Goal: Task Accomplishment & Management: Complete application form

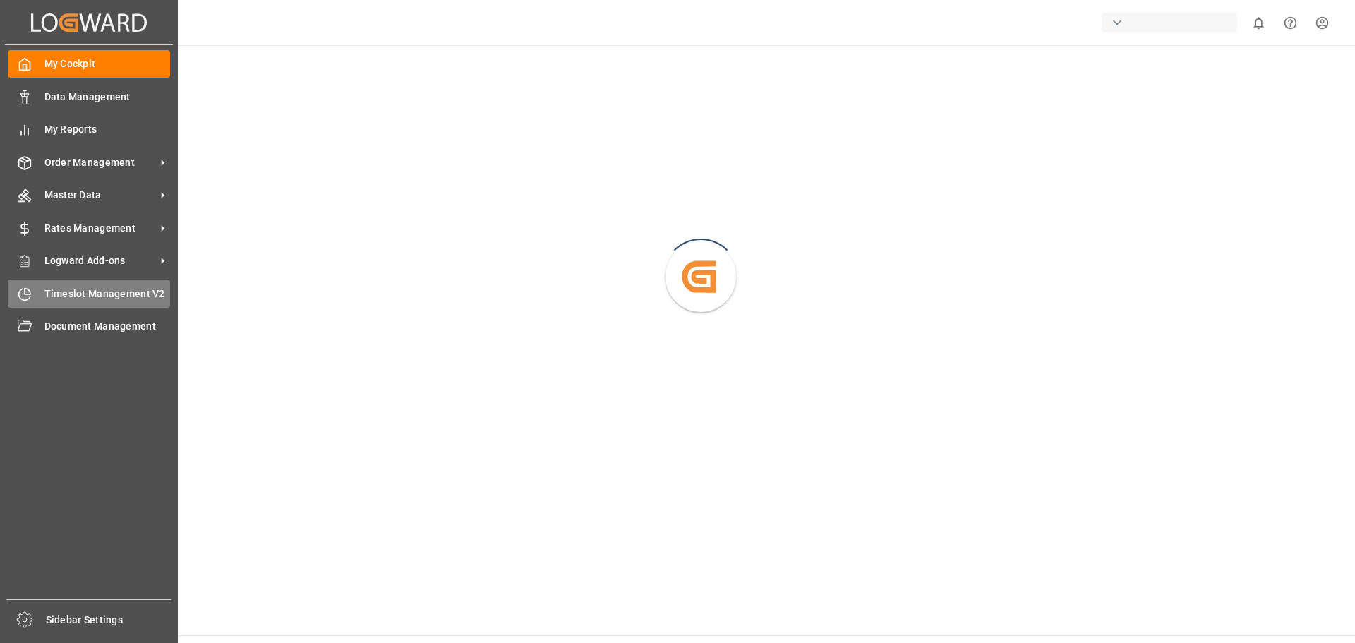
click at [111, 292] on span "Timeslot Management V2" at bounding box center [107, 293] width 126 height 15
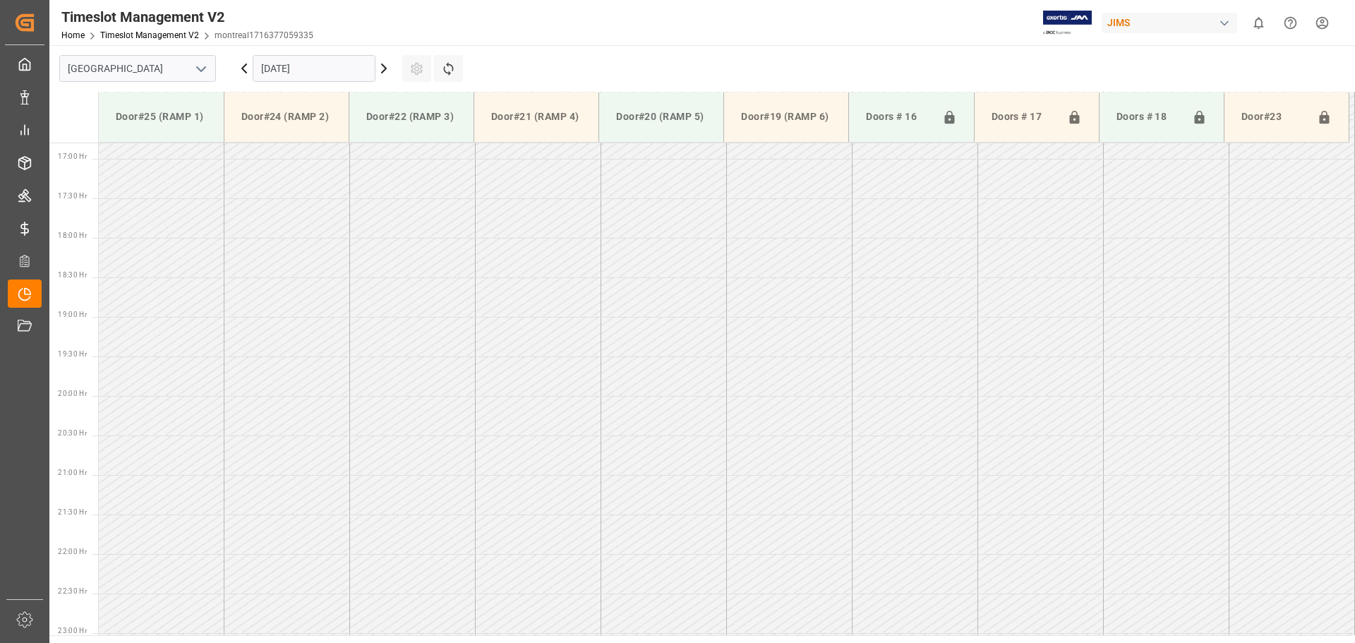
scroll to position [1335, 0]
click at [198, 68] on polyline "open menu" at bounding box center [201, 69] width 8 height 4
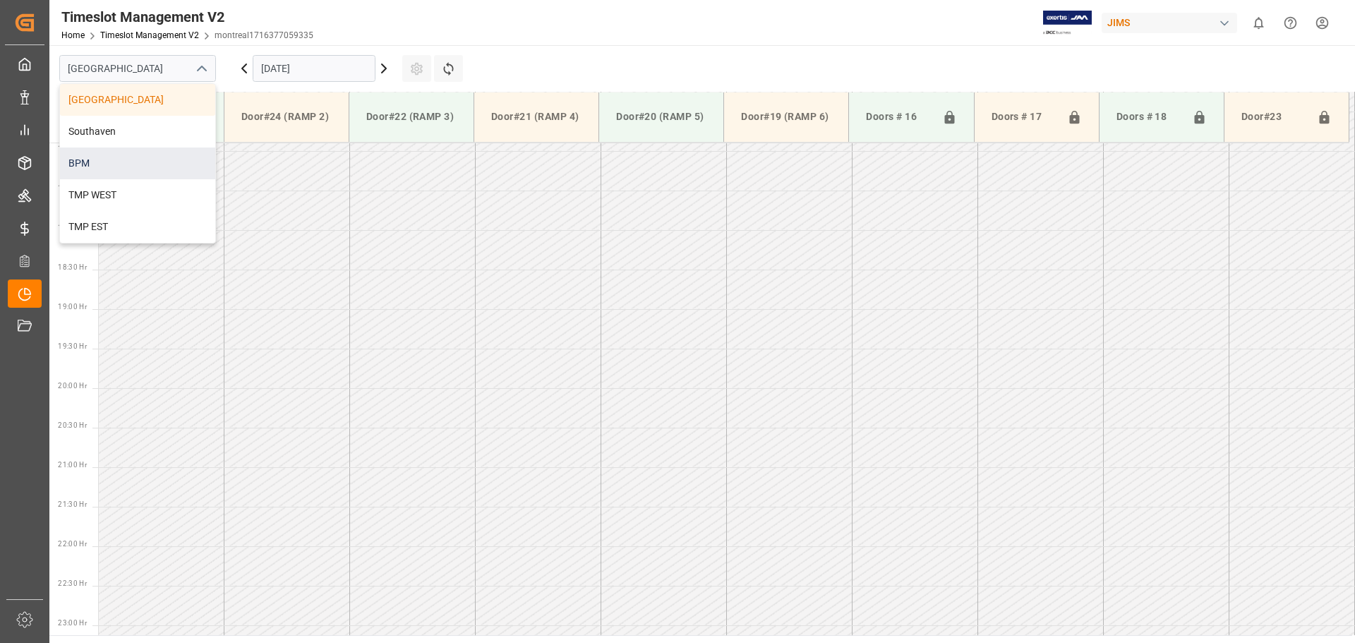
click at [133, 159] on div "BPM" at bounding box center [137, 163] width 155 height 32
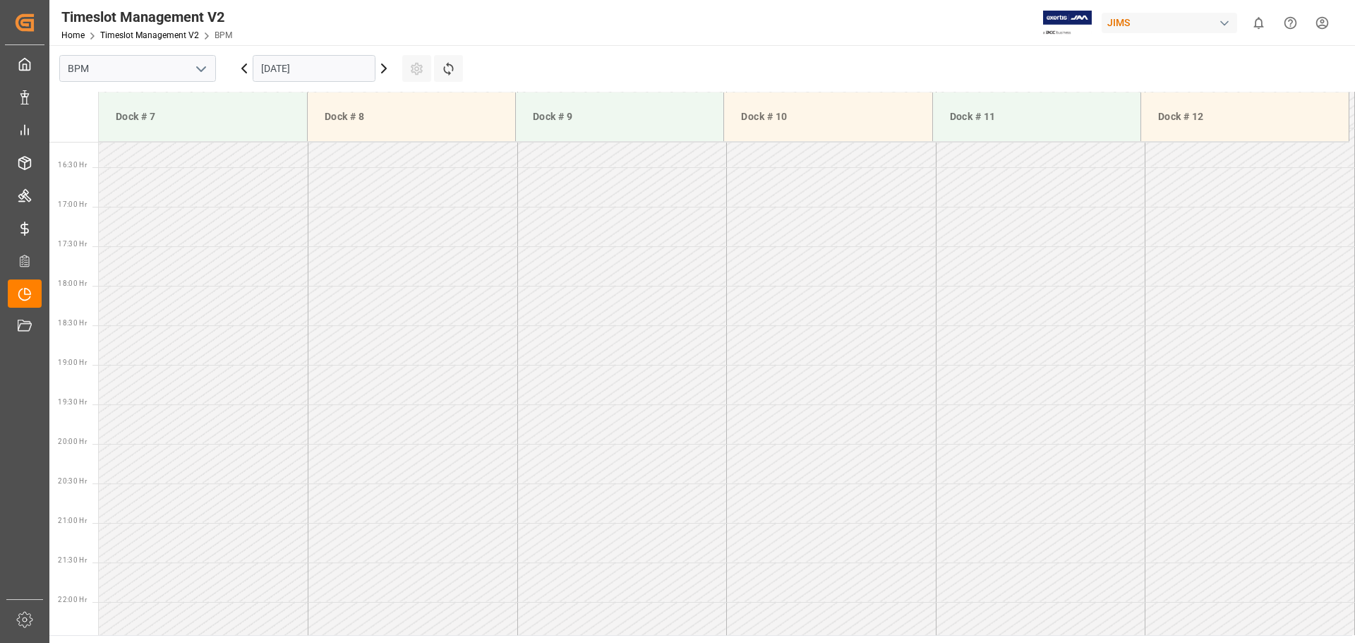
scroll to position [1334, 0]
click at [352, 73] on input "[DATE]" at bounding box center [314, 68] width 123 height 27
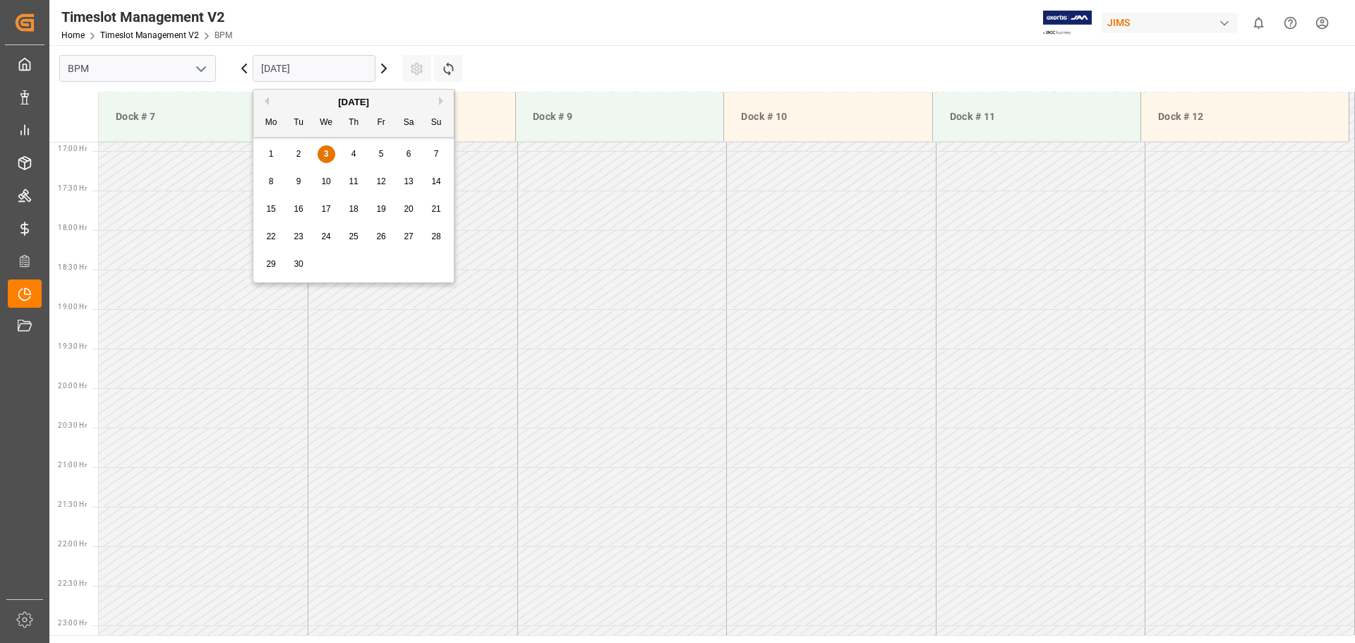
click at [353, 154] on span "4" at bounding box center [353, 154] width 5 height 10
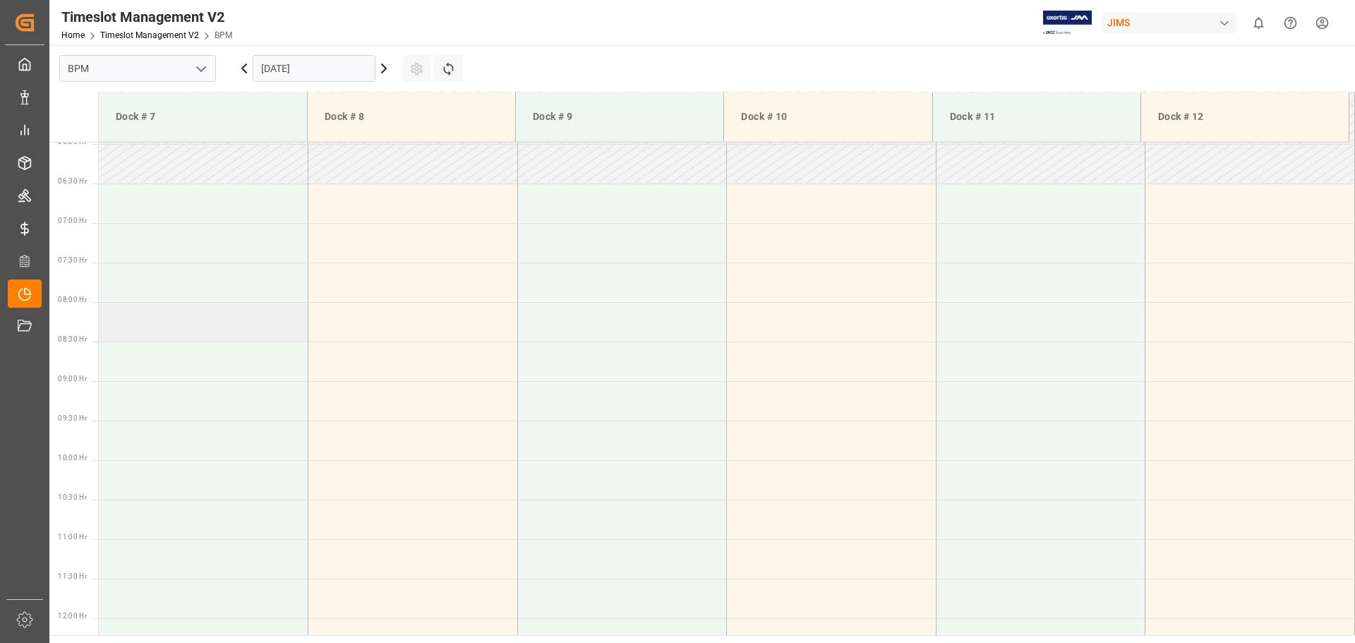
scroll to position [346, 0]
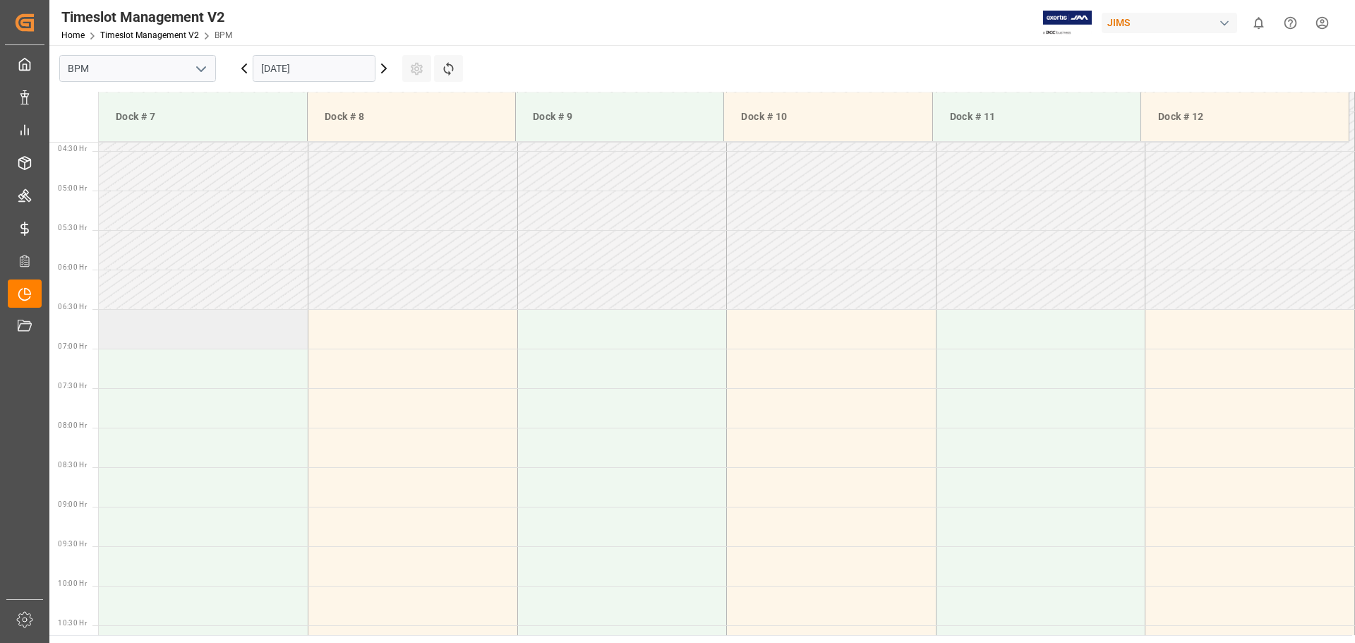
click at [164, 338] on td at bounding box center [204, 329] width 210 height 40
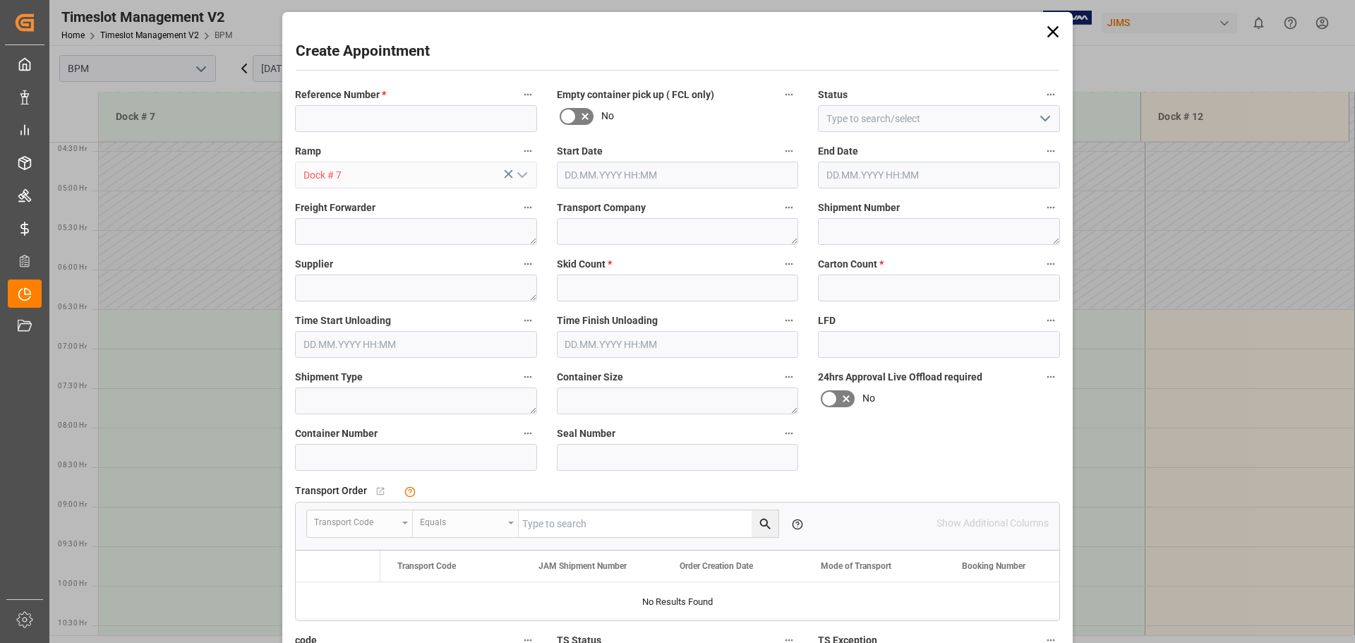
type input "[DATE] 06:30"
type input "[DATE] 07:00"
click at [387, 120] on input at bounding box center [416, 118] width 242 height 27
click at [392, 117] on input "77-9615-VN" at bounding box center [416, 118] width 242 height 27
type input "77-9615-VN"
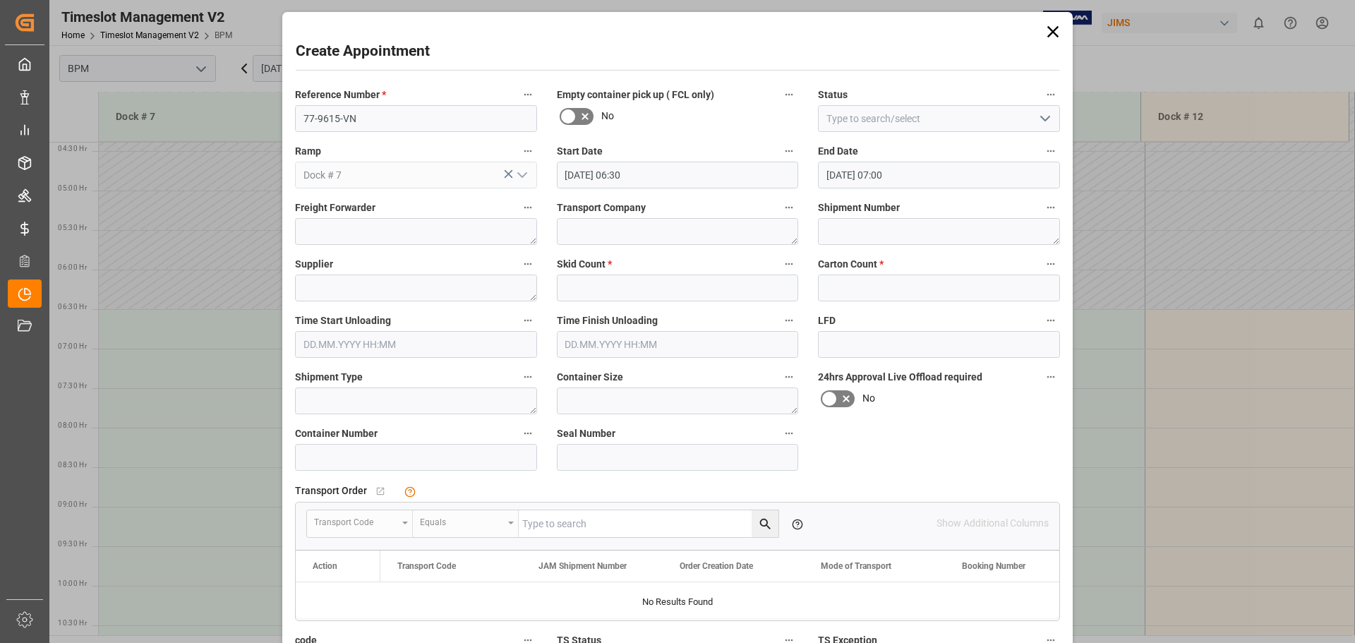
click at [428, 145] on label "Ramp" at bounding box center [416, 152] width 242 height 20
click at [519, 145] on button "Ramp" at bounding box center [528, 151] width 18 height 18
click at [1037, 124] on div at bounding box center [677, 321] width 1355 height 643
click at [1037, 117] on icon "open menu" at bounding box center [1045, 118] width 17 height 17
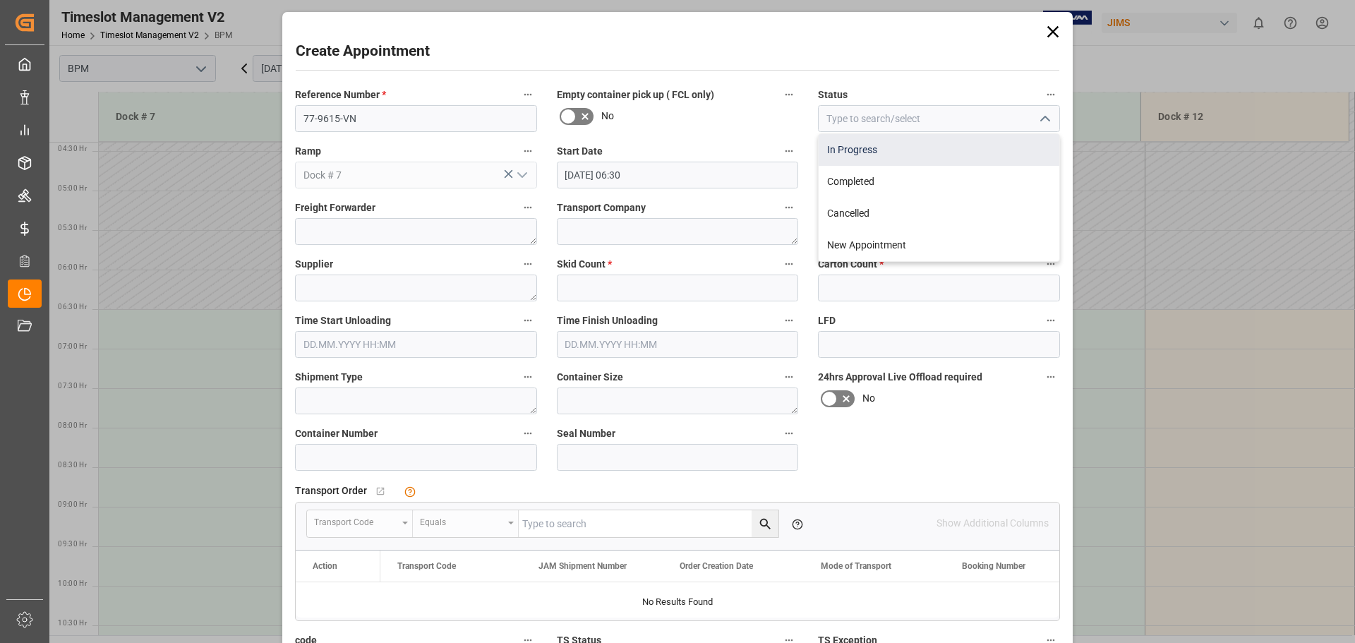
click at [969, 151] on div "In Progress" at bounding box center [938, 150] width 241 height 32
type input "In Progress"
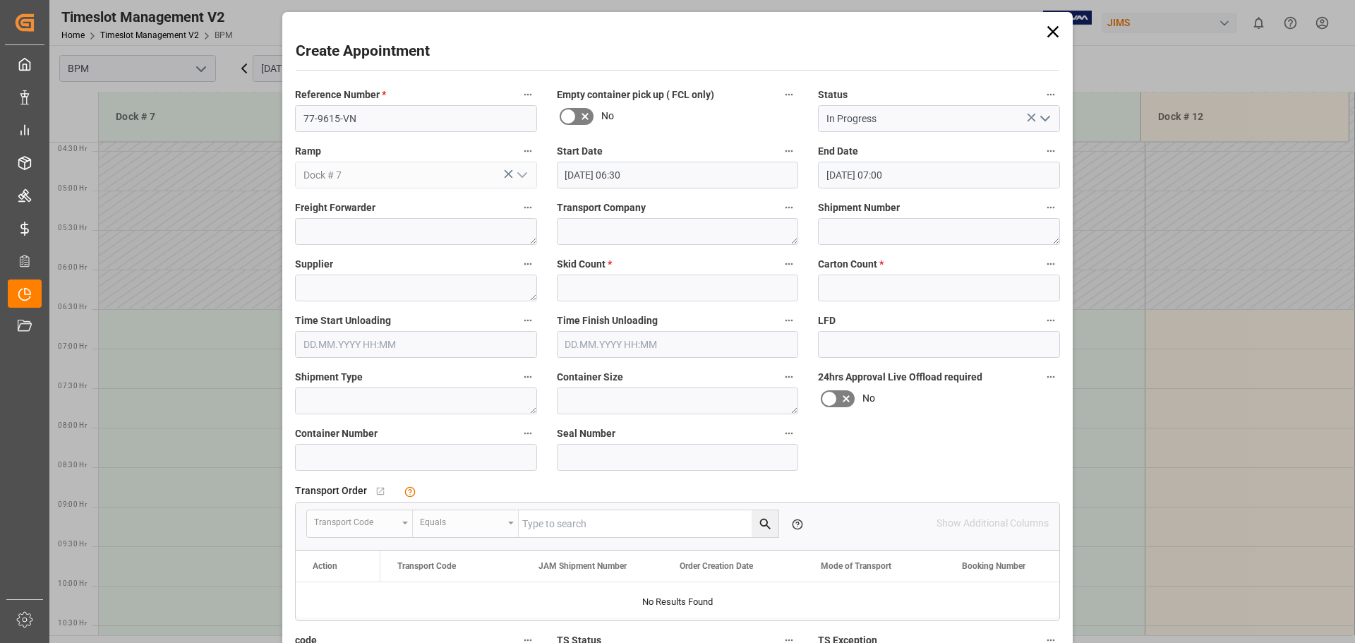
click at [697, 182] on input "[DATE] 06:30" at bounding box center [678, 175] width 242 height 27
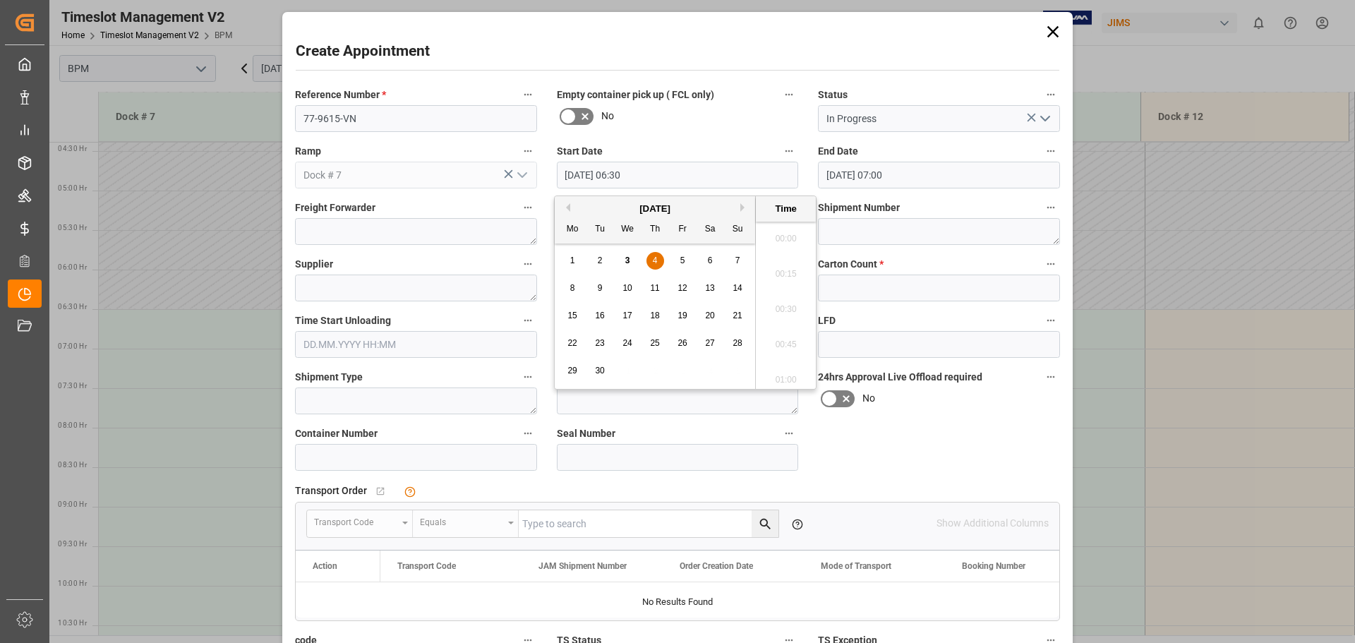
scroll to position [852, 0]
click at [653, 258] on span "4" at bounding box center [655, 260] width 5 height 10
click at [786, 241] on li "07:30" at bounding box center [786, 234] width 60 height 35
type input "[DATE] 07:30"
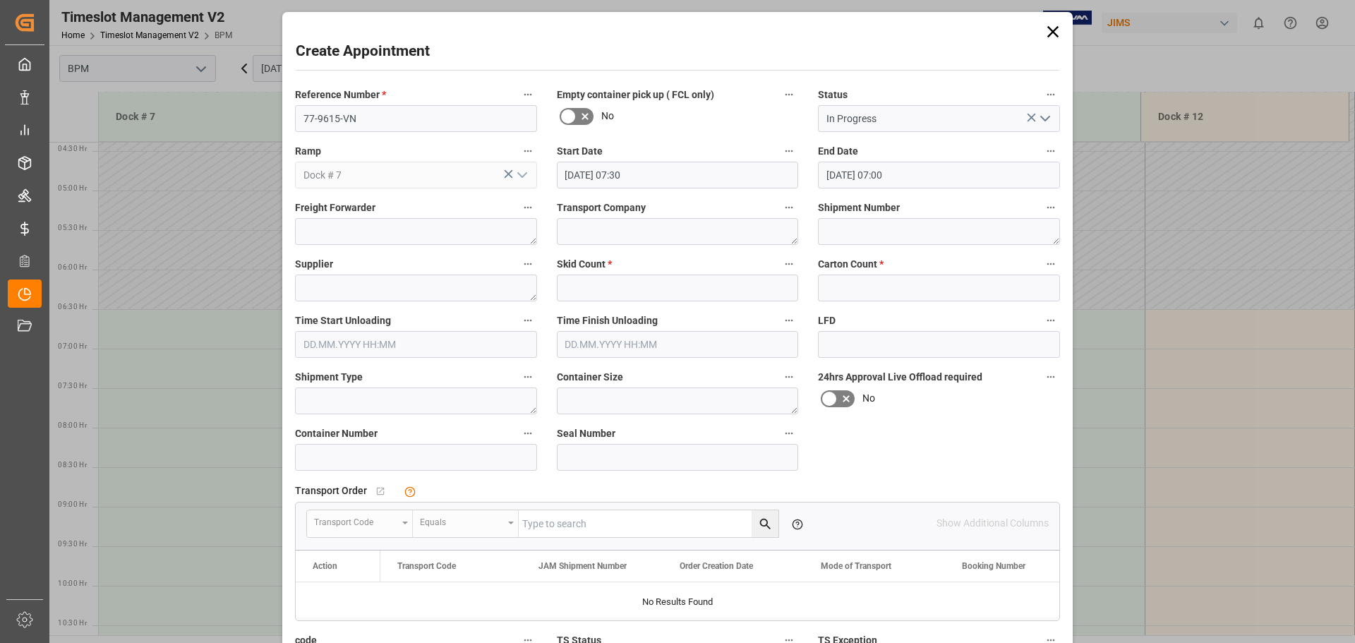
click at [931, 175] on input "[DATE] 07:00" at bounding box center [939, 175] width 242 height 27
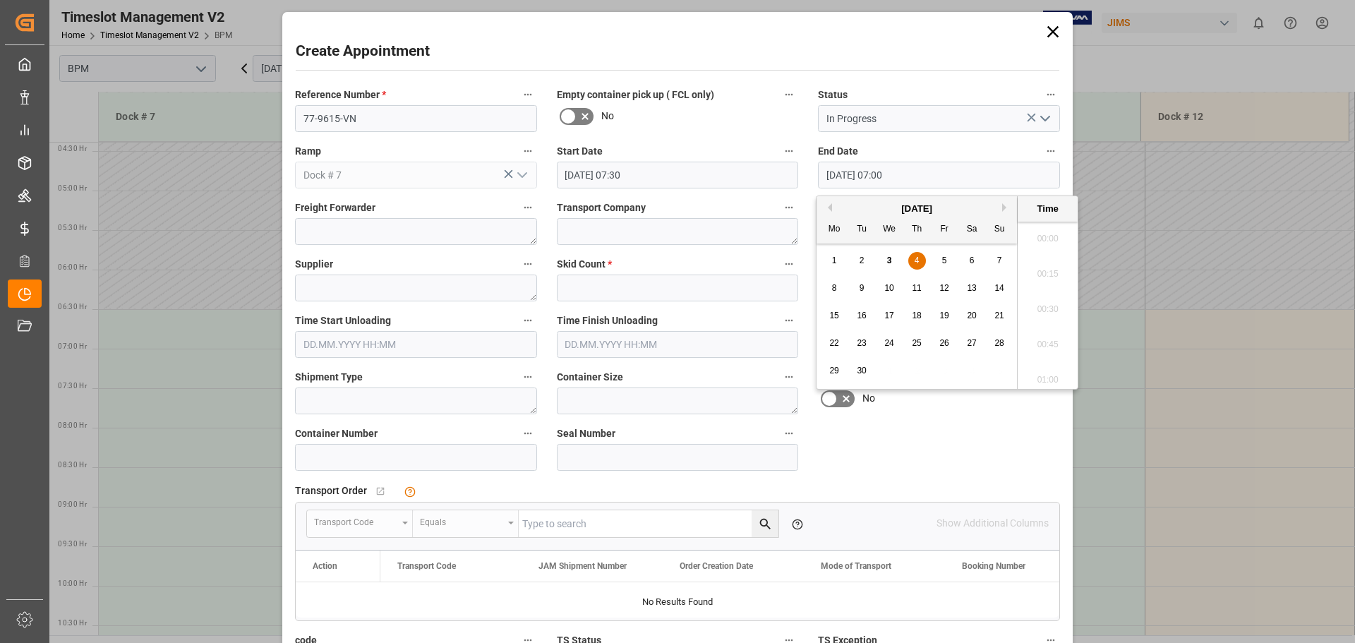
scroll to position [922, 0]
click at [918, 258] on span "4" at bounding box center [916, 260] width 5 height 10
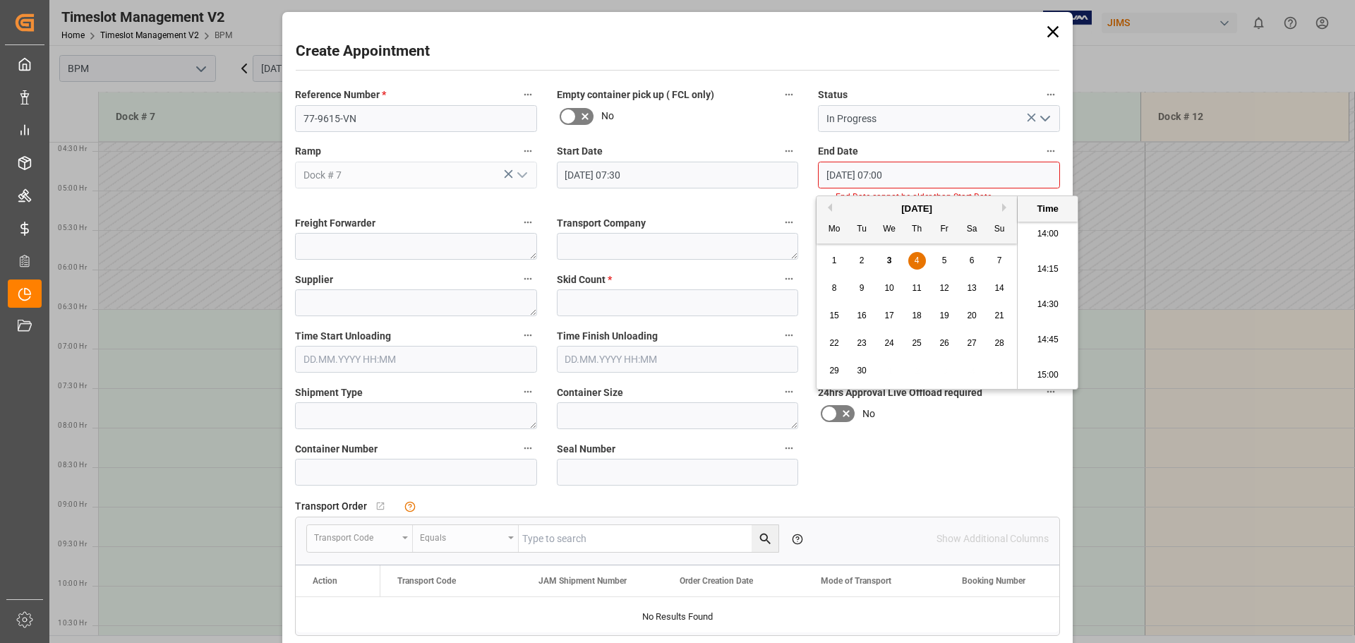
scroll to position [2051, 0]
click at [1046, 306] on li "15:00" at bounding box center [1047, 304] width 60 height 35
type input "[DATE] 15:00"
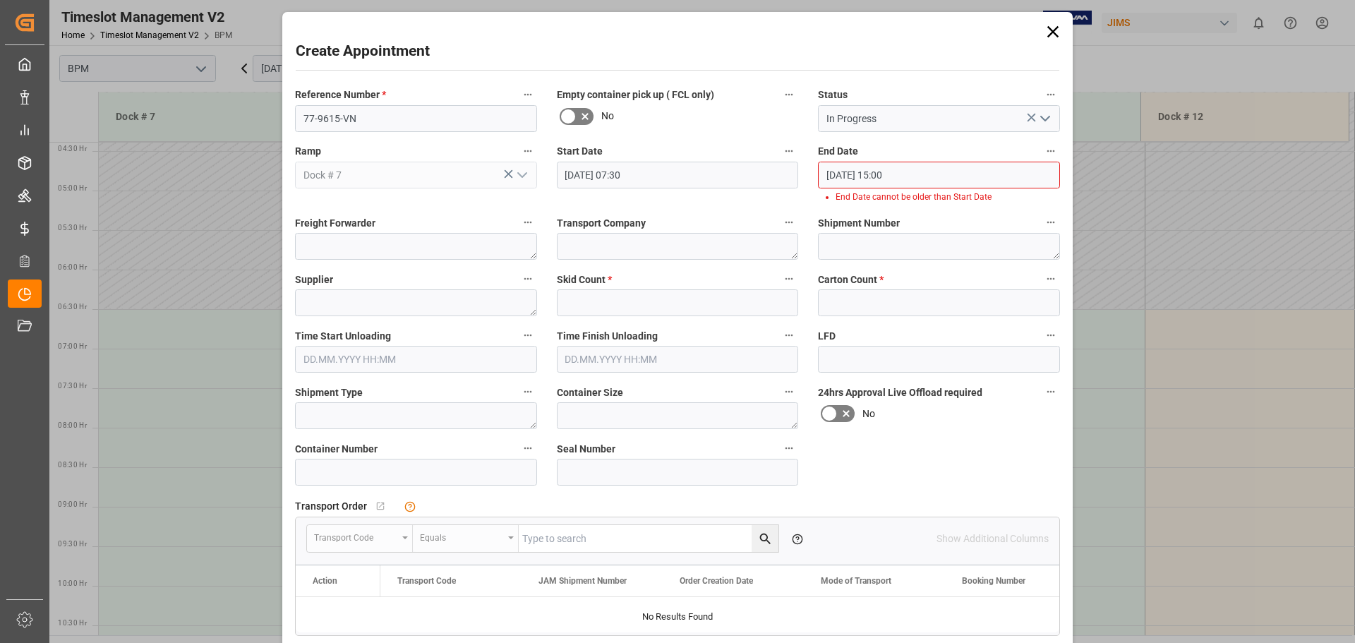
click at [1003, 167] on input "[DATE] 15:00" at bounding box center [939, 175] width 242 height 27
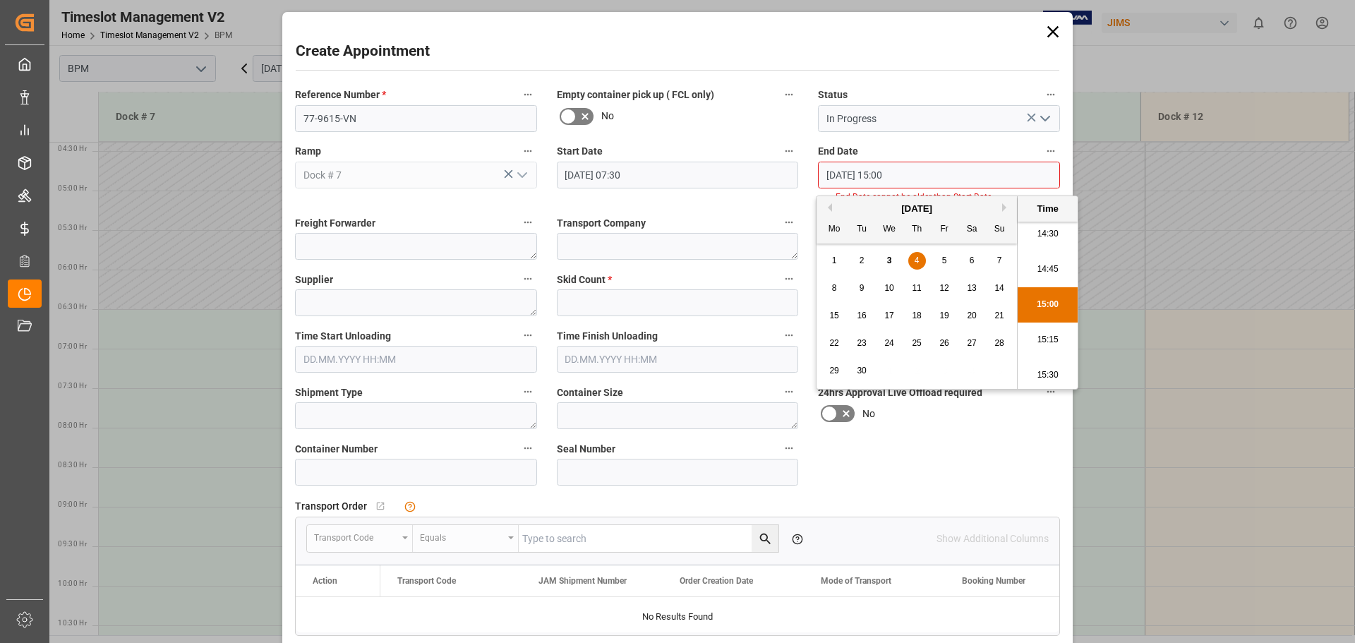
click at [919, 261] on div "4" at bounding box center [917, 261] width 18 height 17
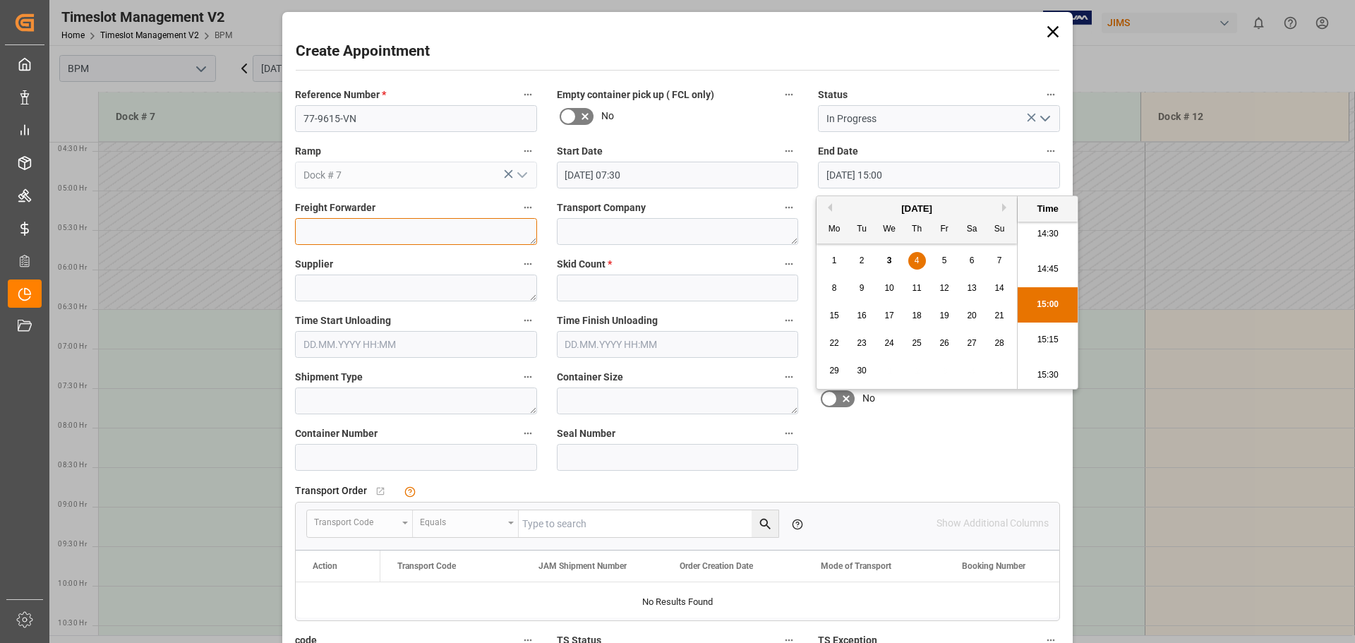
click at [406, 241] on textarea at bounding box center [416, 231] width 242 height 27
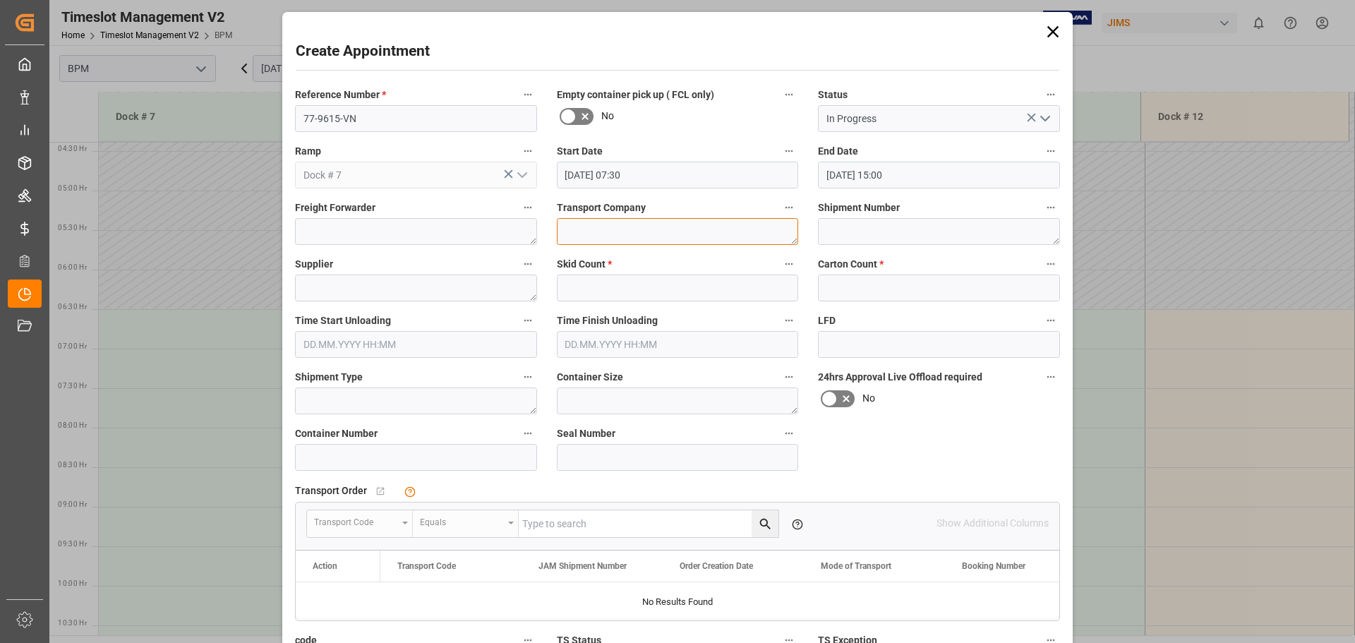
click at [598, 230] on textarea at bounding box center [678, 231] width 242 height 27
type textarea "CP"
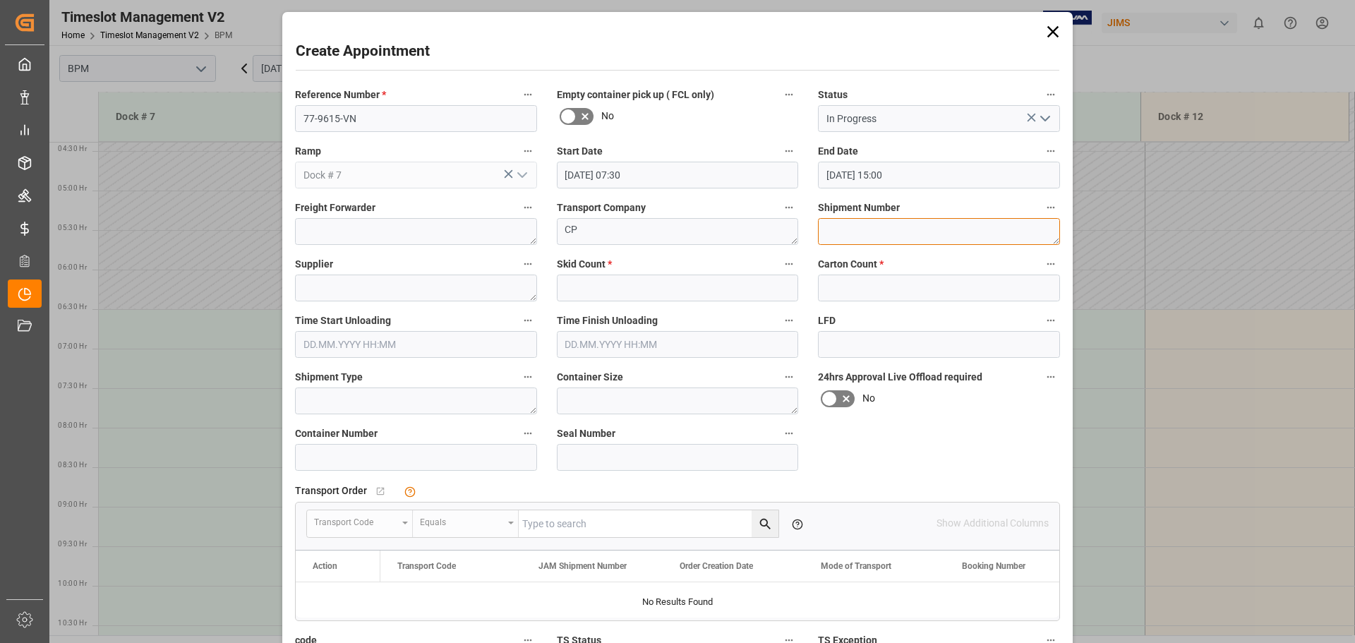
click at [830, 236] on textarea at bounding box center [939, 231] width 242 height 27
type textarea "72262"
click at [434, 286] on textarea at bounding box center [416, 287] width 242 height 27
type textarea "[PERSON_NAME]"
click at [629, 285] on input "text" at bounding box center [678, 287] width 242 height 27
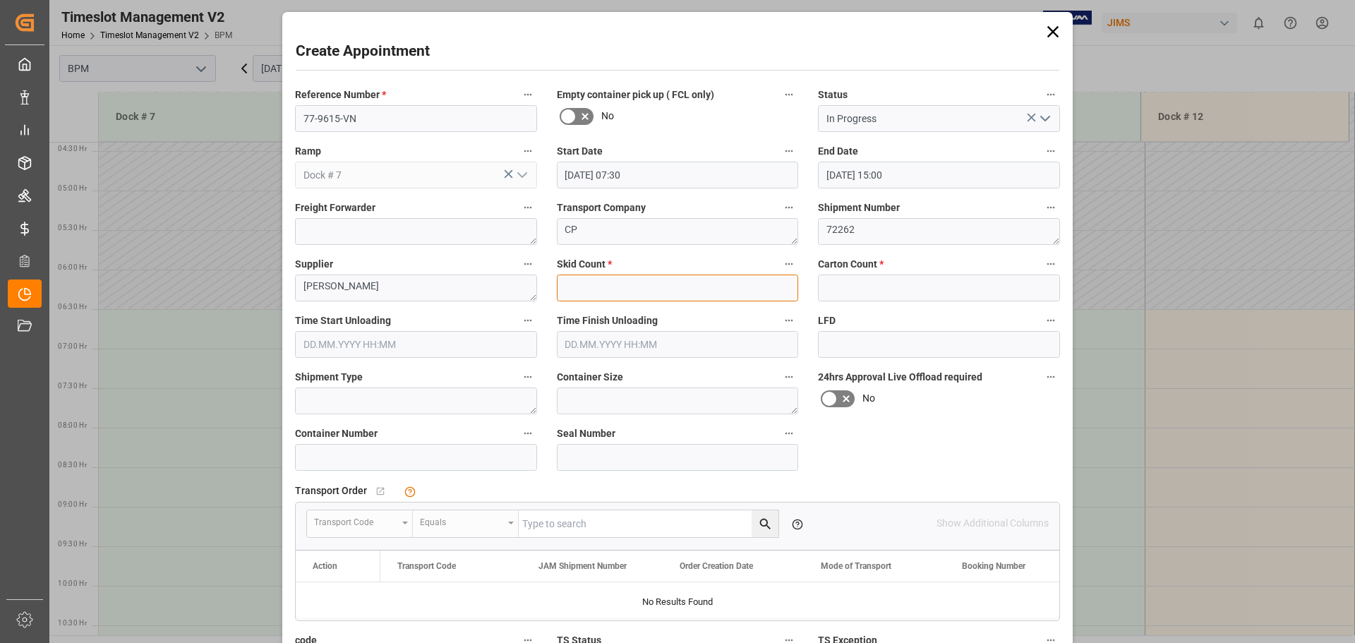
type input "0"
click at [834, 291] on input "text" at bounding box center [939, 287] width 242 height 27
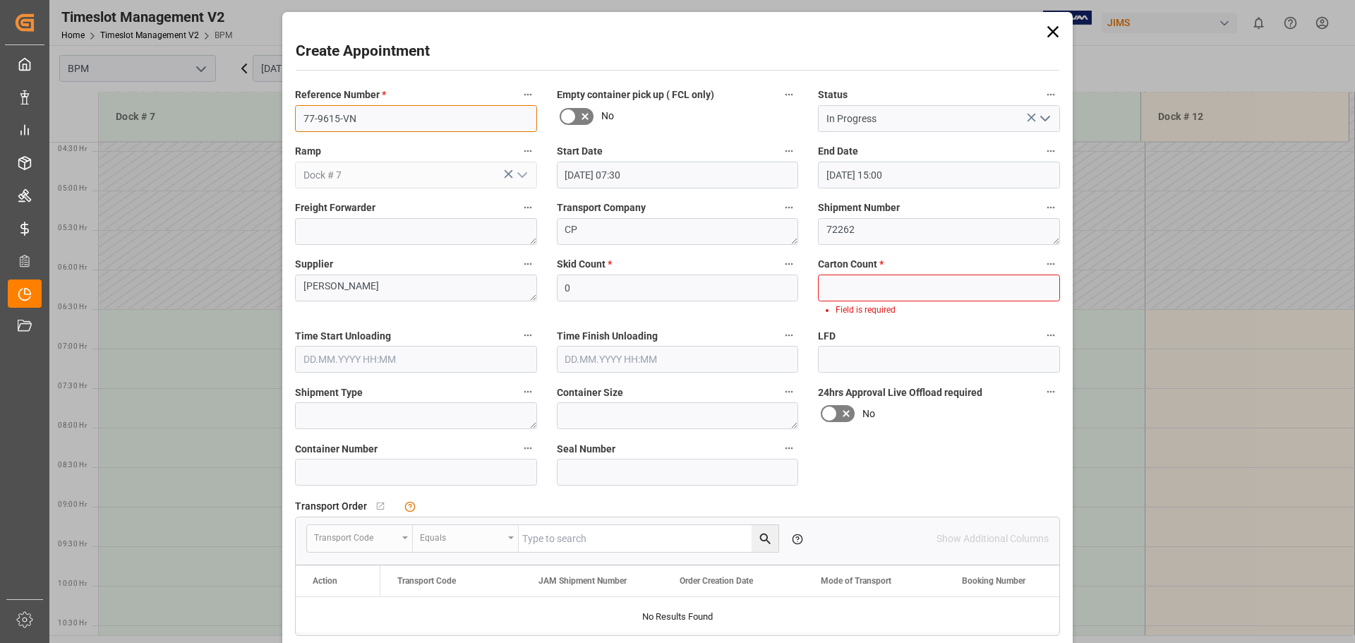
click at [339, 114] on input "77-9615-VN" at bounding box center [416, 118] width 242 height 27
click at [335, 115] on input "77-9615-VN" at bounding box center [416, 118] width 242 height 27
type input "77-9587-VN"
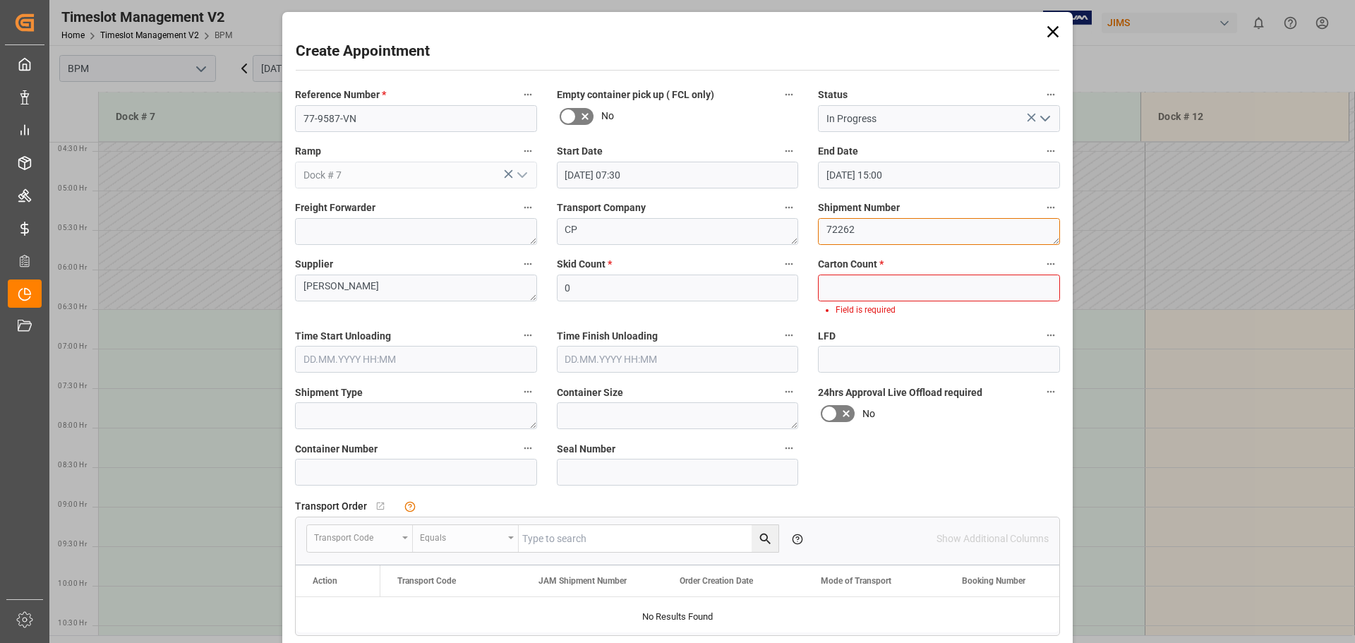
click at [875, 226] on textarea "72262" at bounding box center [939, 231] width 242 height 27
click at [862, 298] on input "text" at bounding box center [939, 287] width 242 height 27
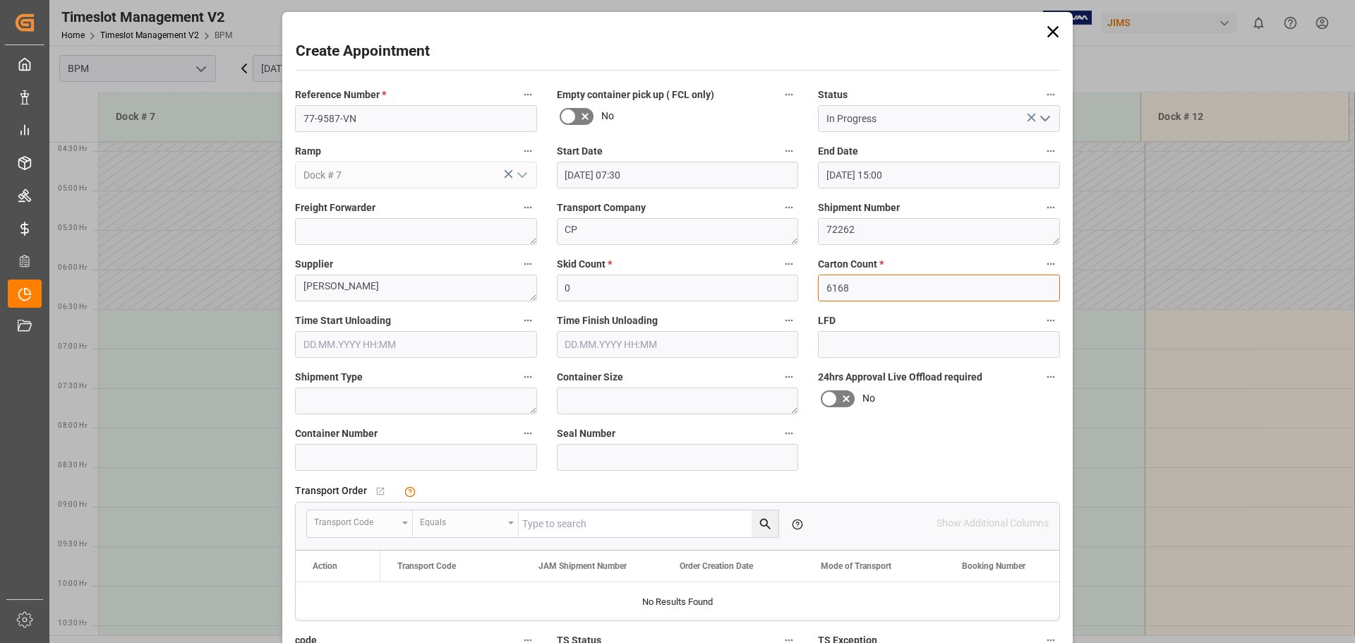
type input "6168"
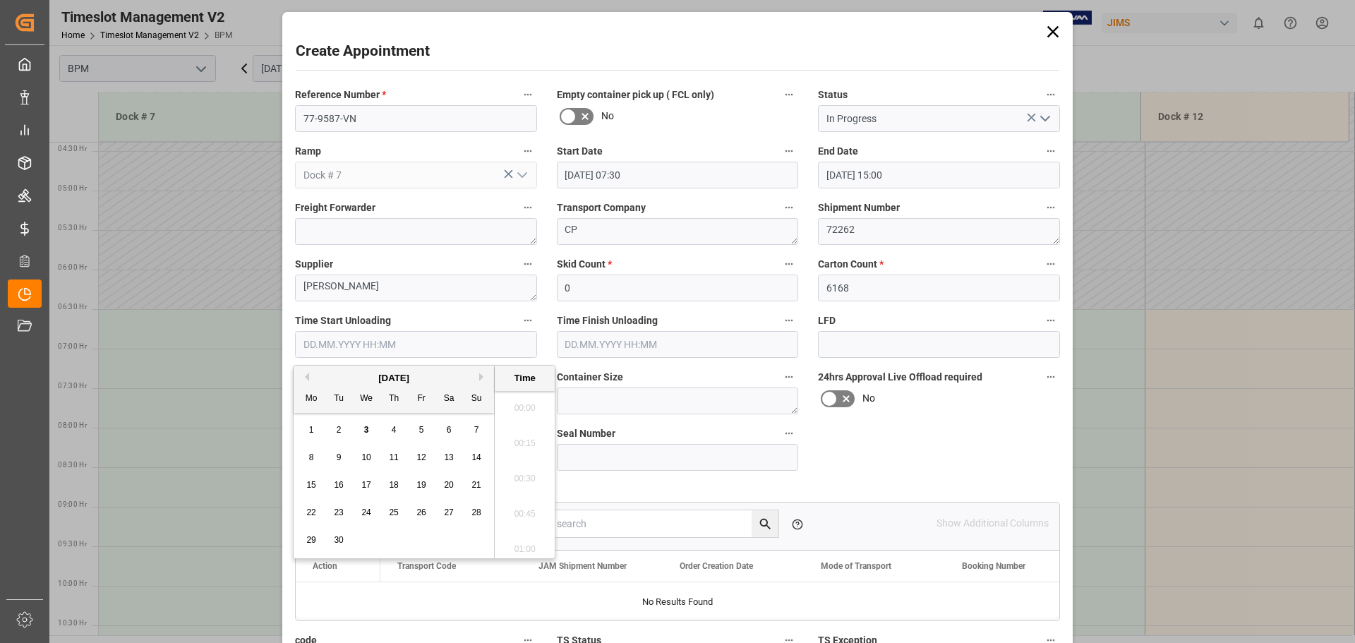
click at [428, 349] on input "text" at bounding box center [416, 344] width 242 height 27
click at [333, 382] on div "[DATE]" at bounding box center [394, 378] width 200 height 14
click at [397, 432] on div "4" at bounding box center [394, 430] width 18 height 17
type input "[DATE] 00:00"
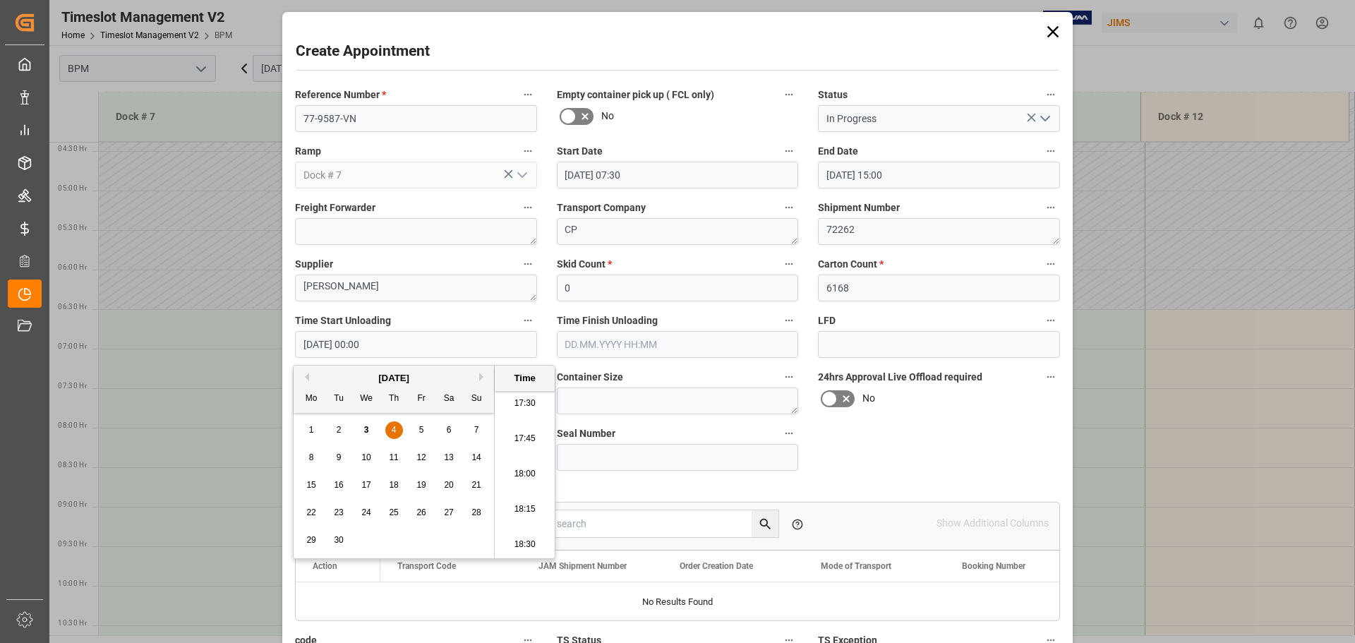
click at [650, 351] on input "text" at bounding box center [678, 344] width 242 height 27
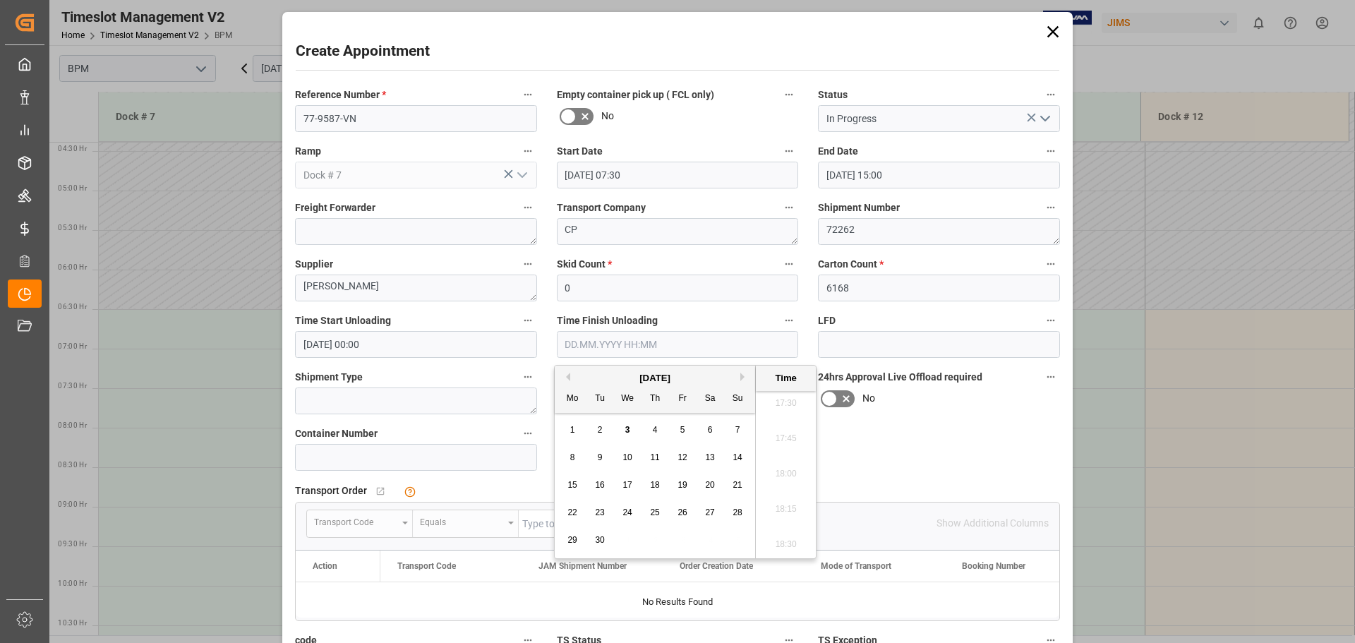
click at [599, 380] on div "[DATE]" at bounding box center [655, 378] width 200 height 14
click at [657, 430] on span "4" at bounding box center [655, 430] width 5 height 10
click at [786, 404] on li "14:00" at bounding box center [786, 403] width 60 height 35
type input "[DATE] 14:00"
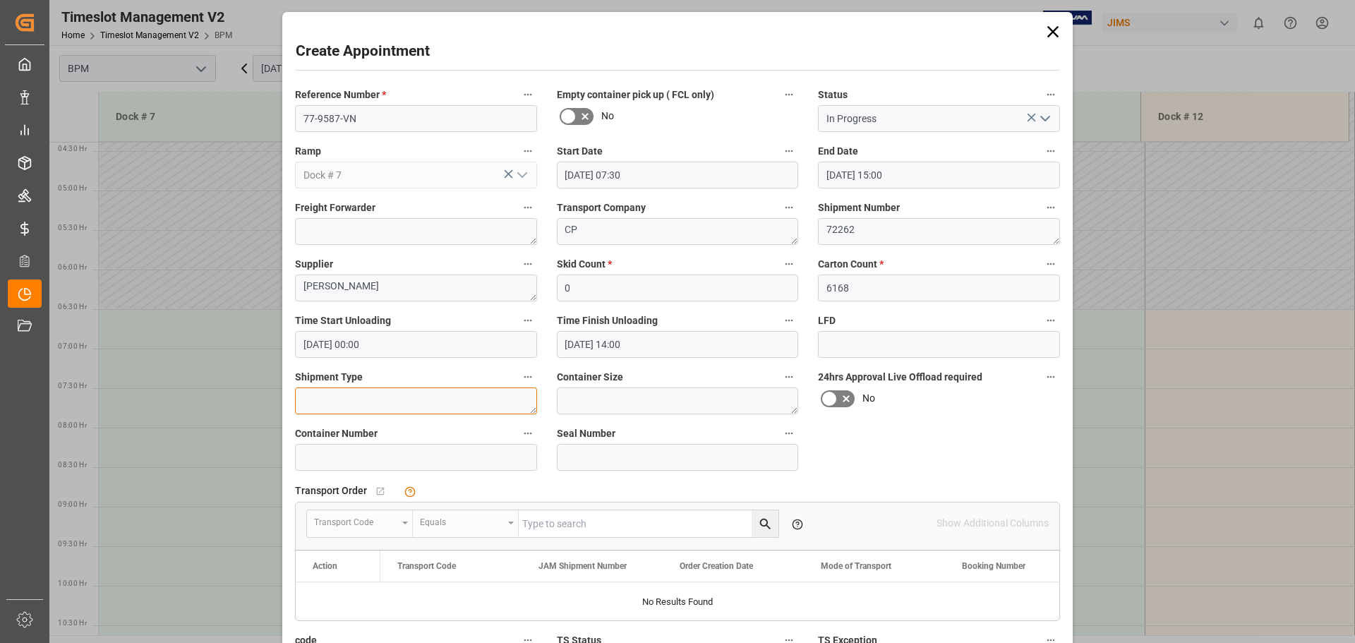
click at [381, 404] on textarea at bounding box center [416, 400] width 242 height 27
type textarea "40FT"
click at [601, 395] on textarea at bounding box center [678, 400] width 242 height 27
type textarea "40FT"
click at [437, 459] on input at bounding box center [416, 457] width 242 height 27
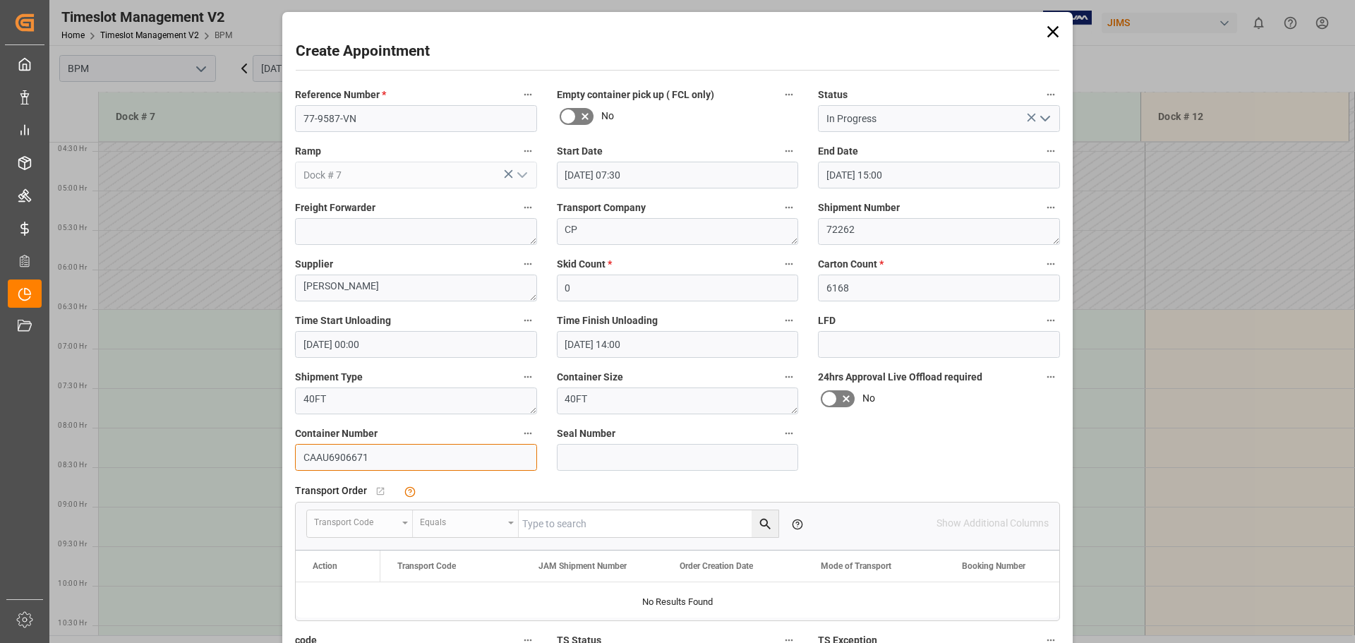
type input "CAAU6906671"
click at [651, 454] on input at bounding box center [678, 457] width 242 height 27
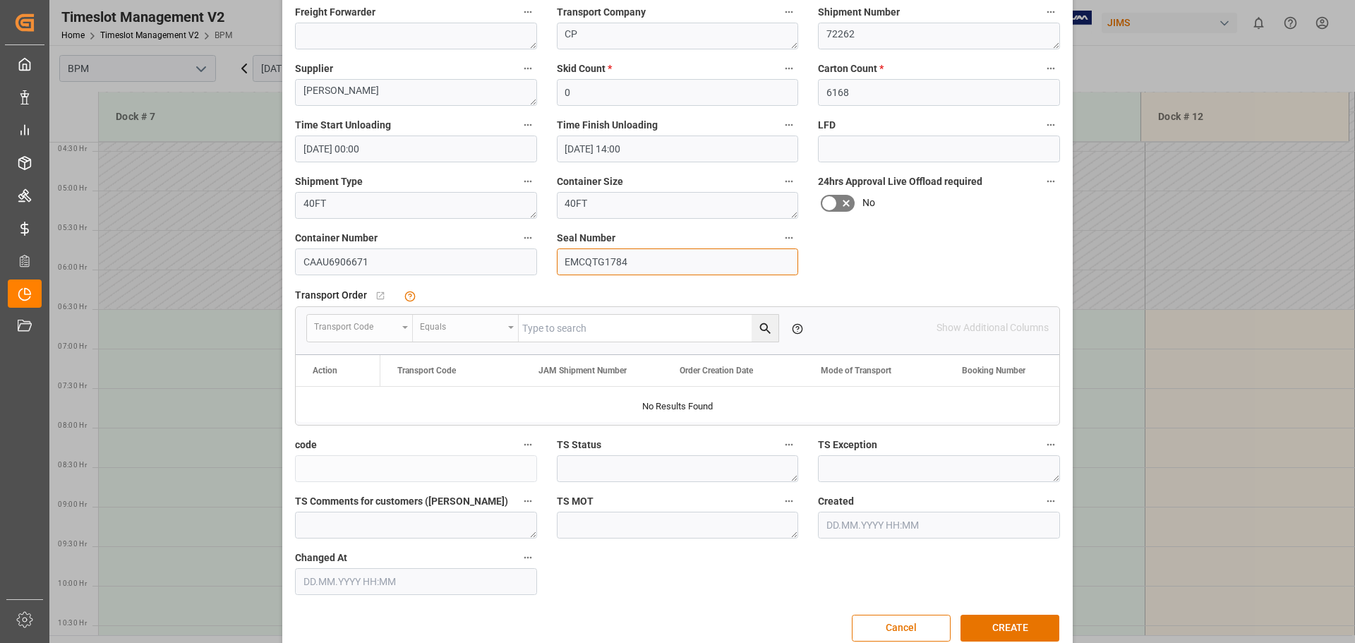
scroll to position [212, 0]
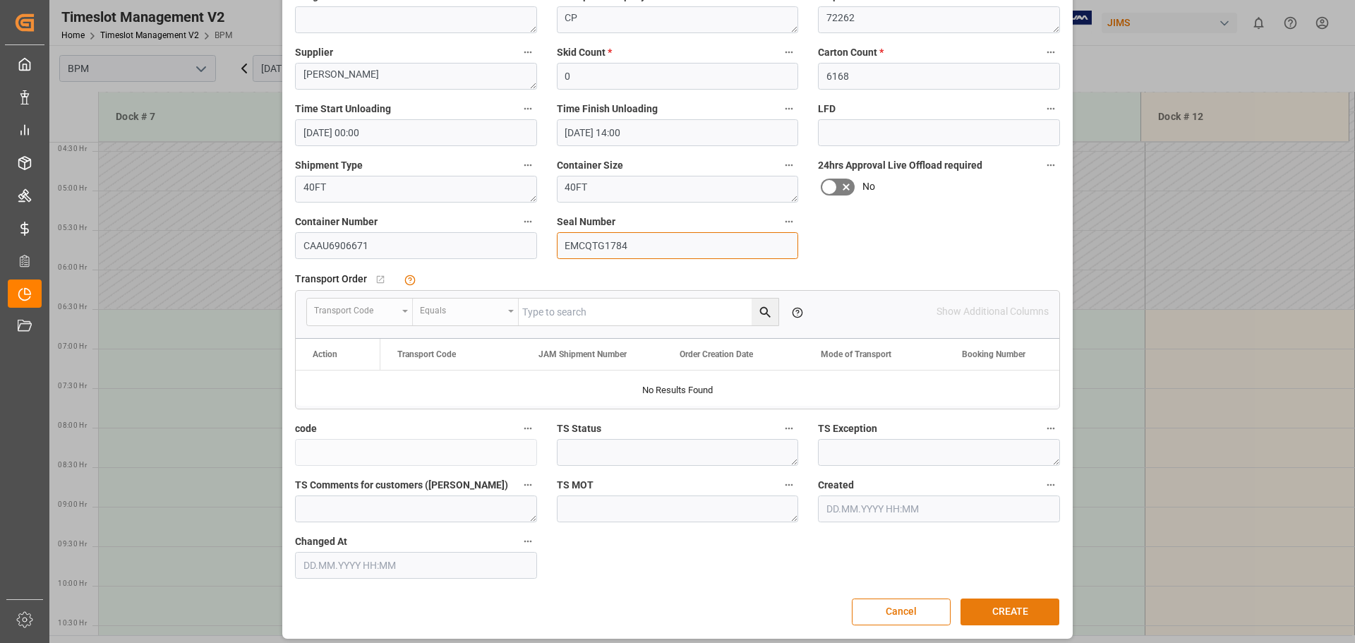
type input "EMCQTG1784"
click at [1001, 610] on button "CREATE" at bounding box center [1009, 611] width 99 height 27
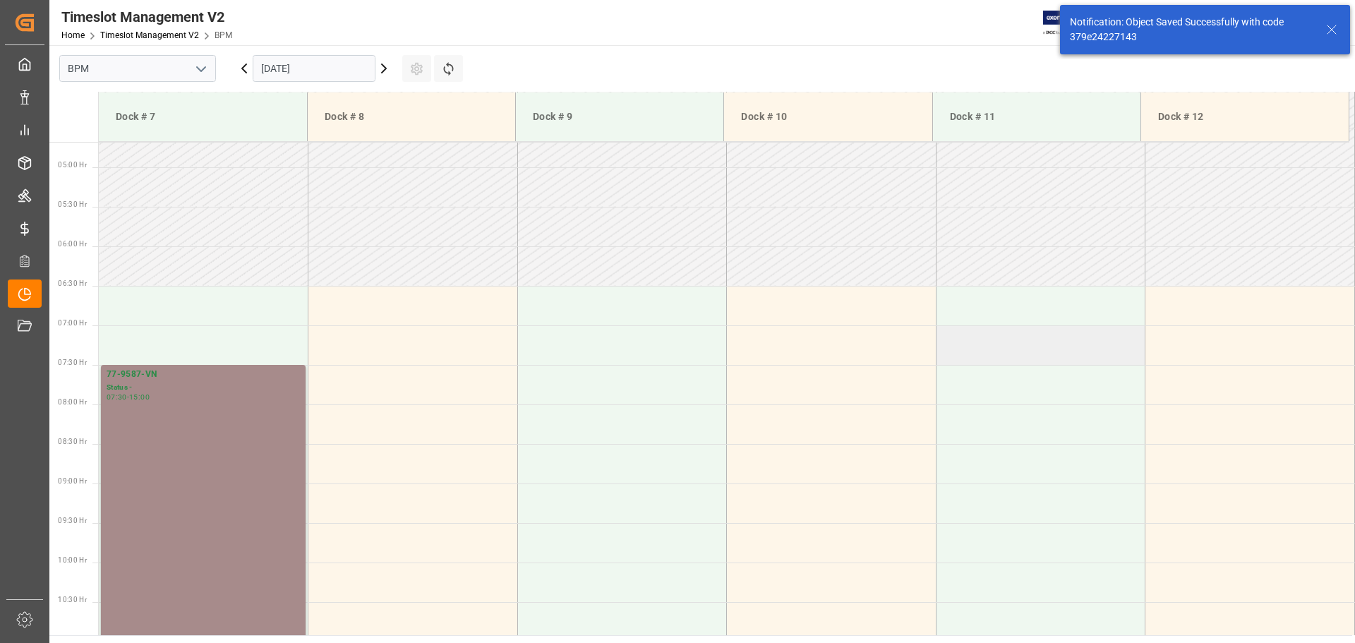
scroll to position [465, 0]
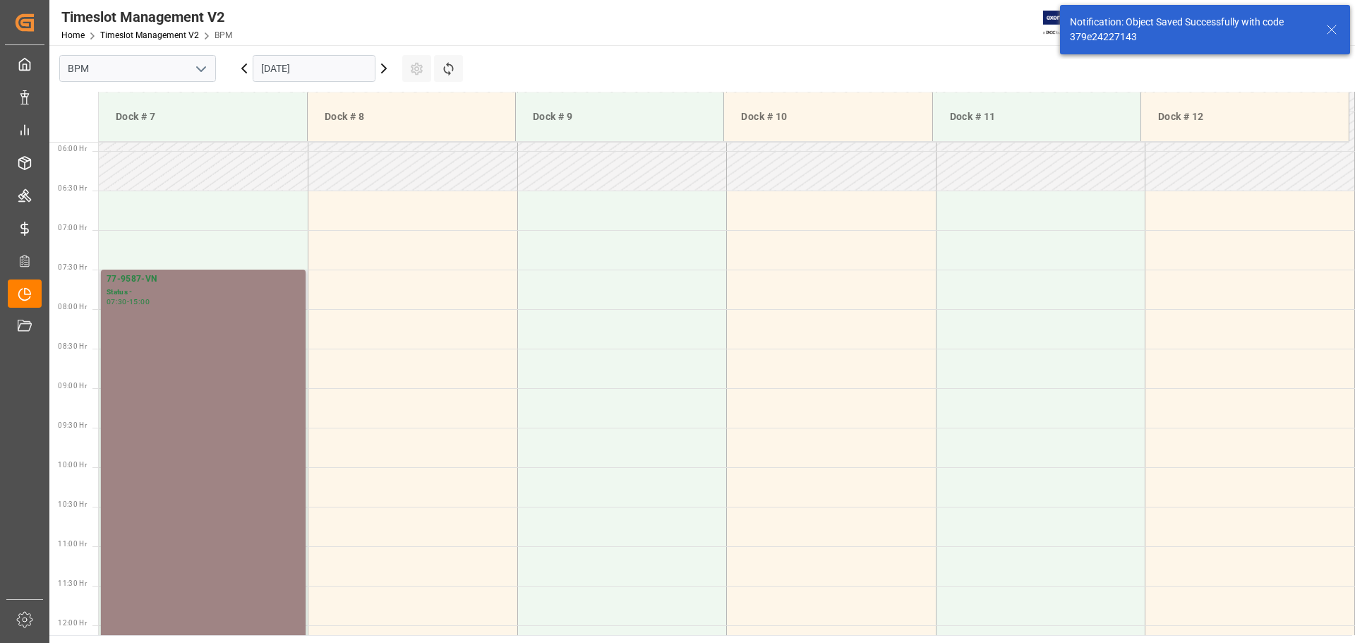
click at [223, 366] on div "77-9587-VN Status - 07:30 - 15:00" at bounding box center [203, 565] width 193 height 586
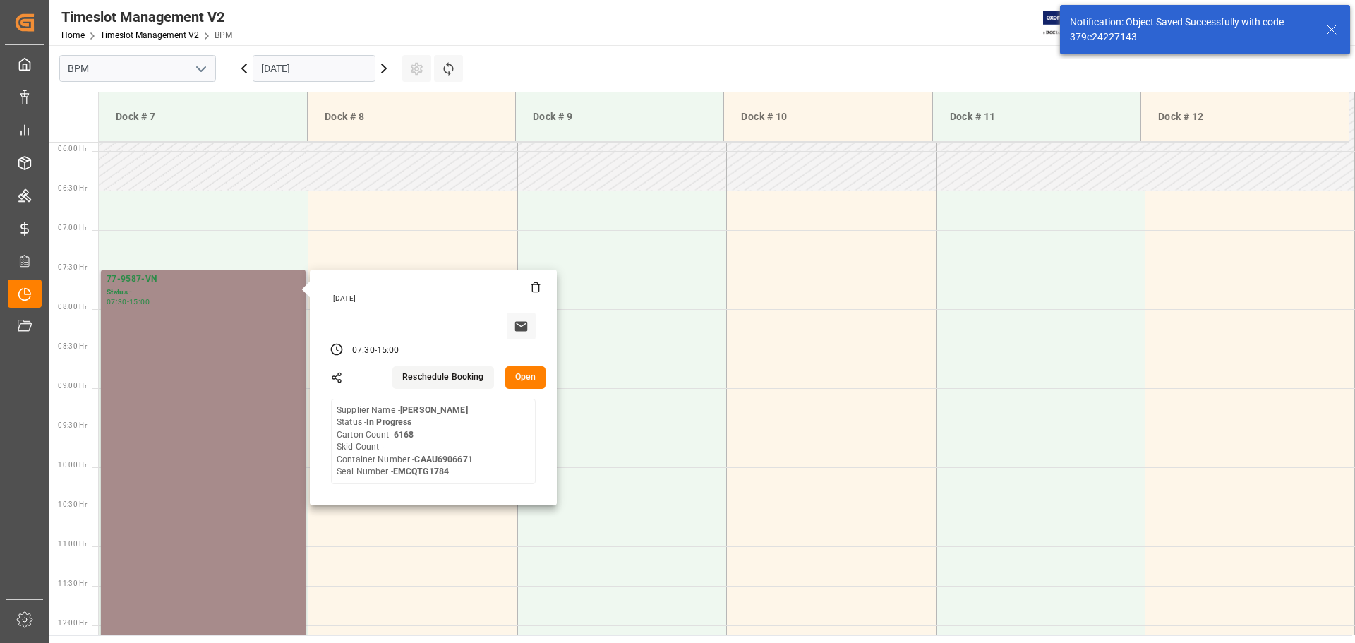
click at [525, 377] on button "Open" at bounding box center [525, 377] width 41 height 23
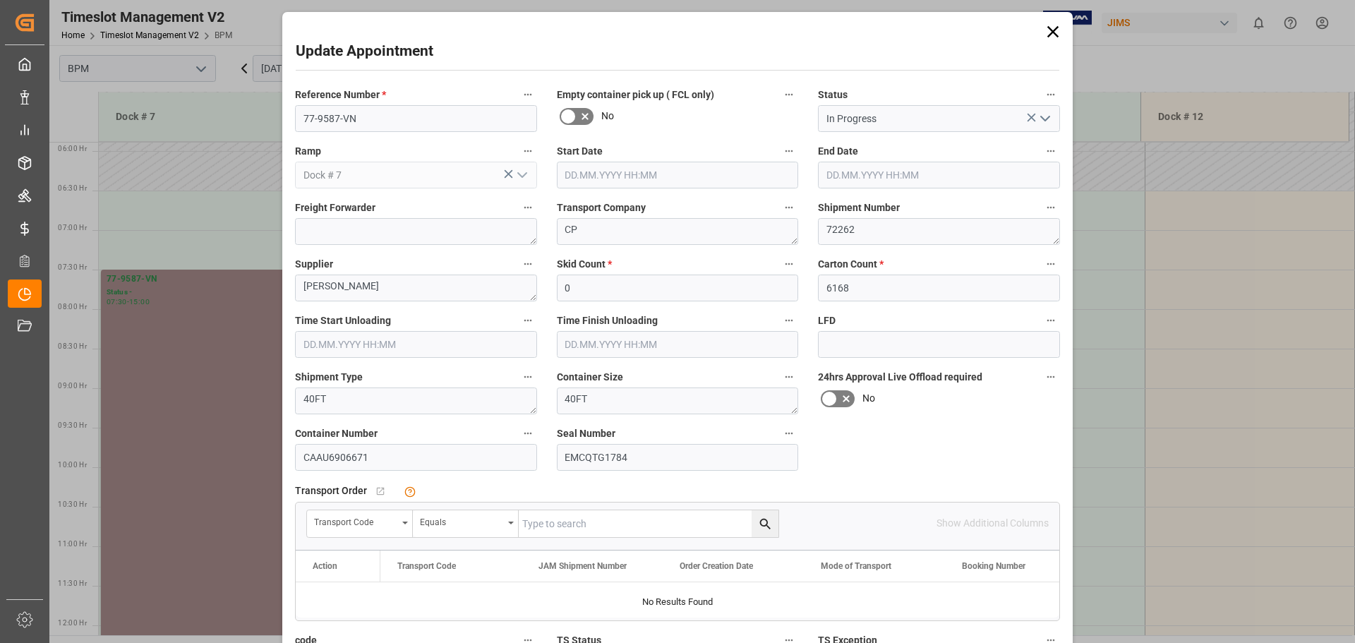
type input "[DATE] 07:30"
type input "[DATE] 15:00"
type input "[DATE] 00:00"
type input "[DATE] 14:00"
type input "[DATE] 22:03"
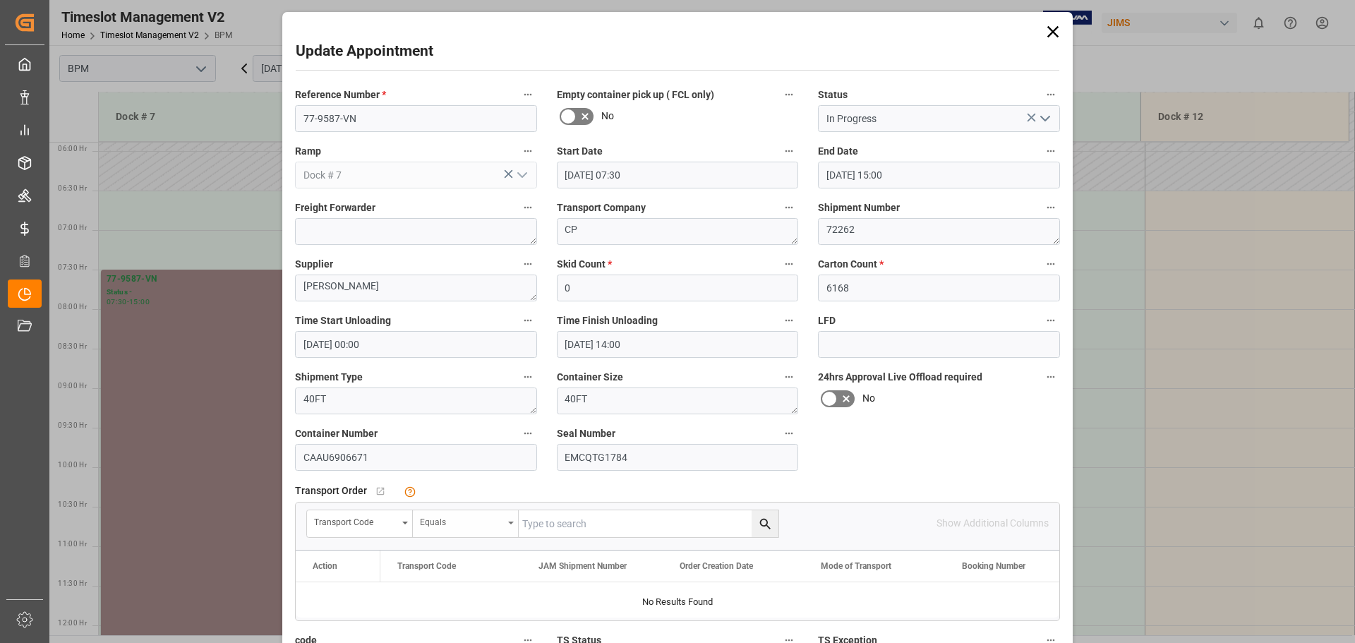
click at [410, 527] on div "Transport Code Equals" at bounding box center [542, 523] width 473 height 28
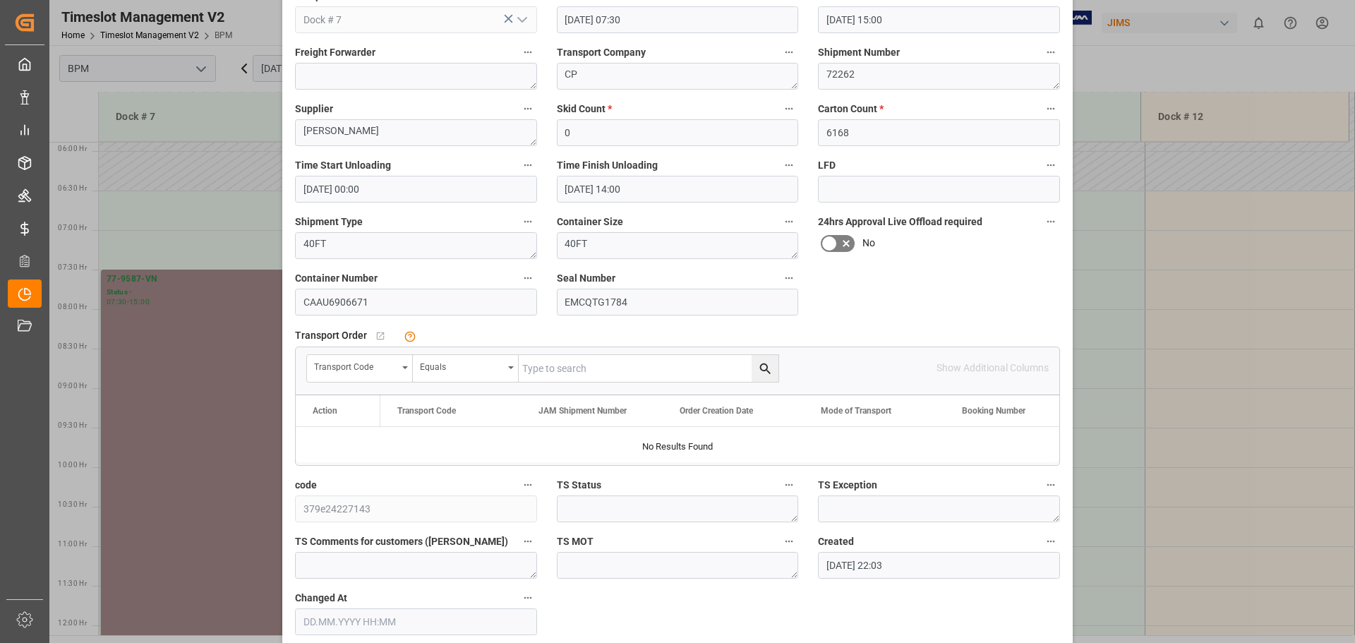
scroll to position [212, 0]
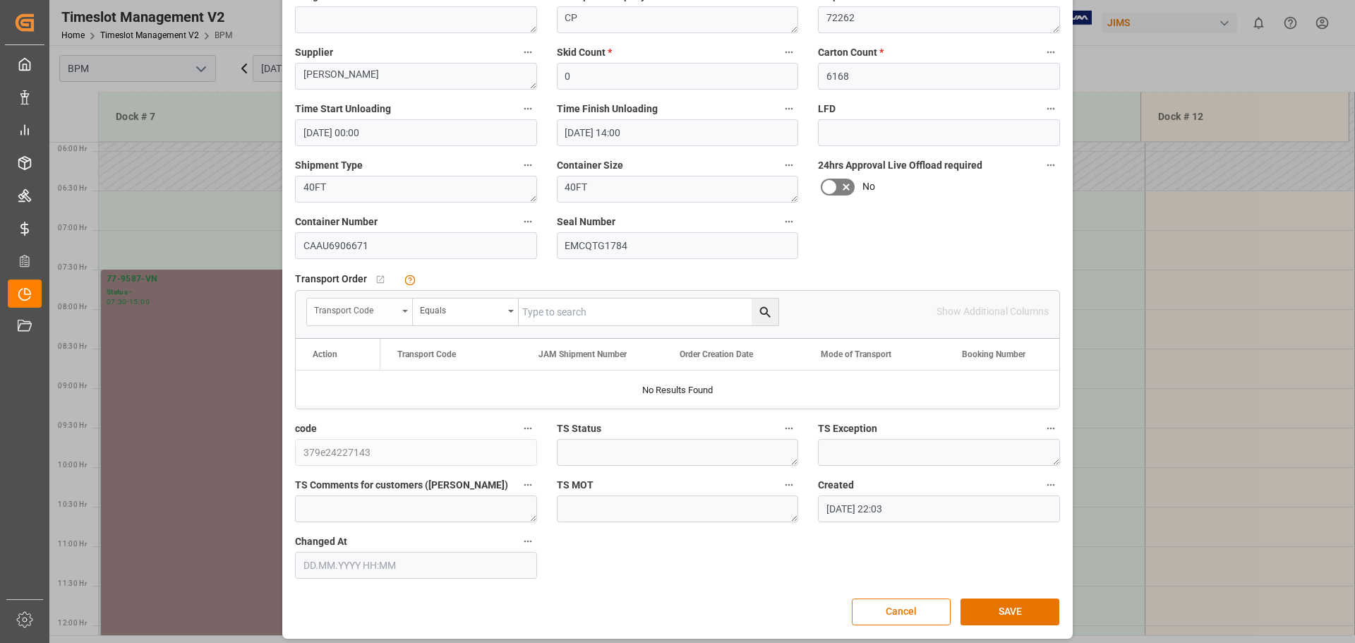
click at [400, 307] on div "Transport Code" at bounding box center [360, 311] width 106 height 27
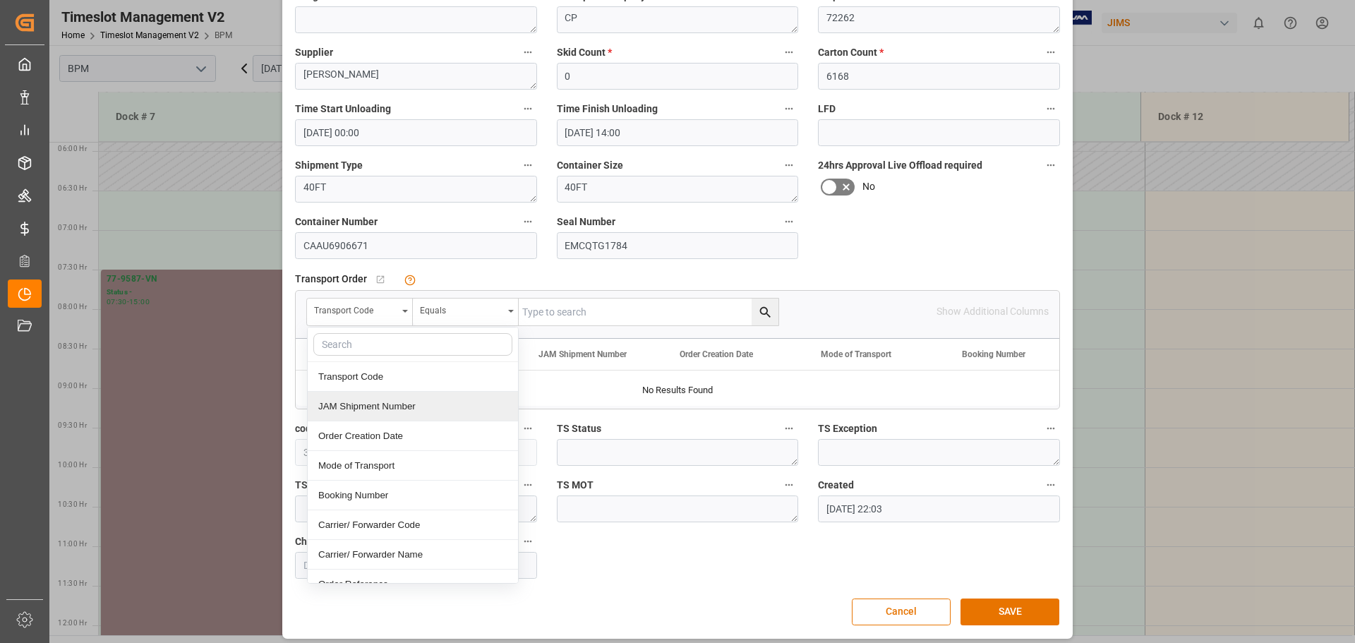
click at [349, 403] on div "JAM Shipment Number" at bounding box center [413, 407] width 210 height 30
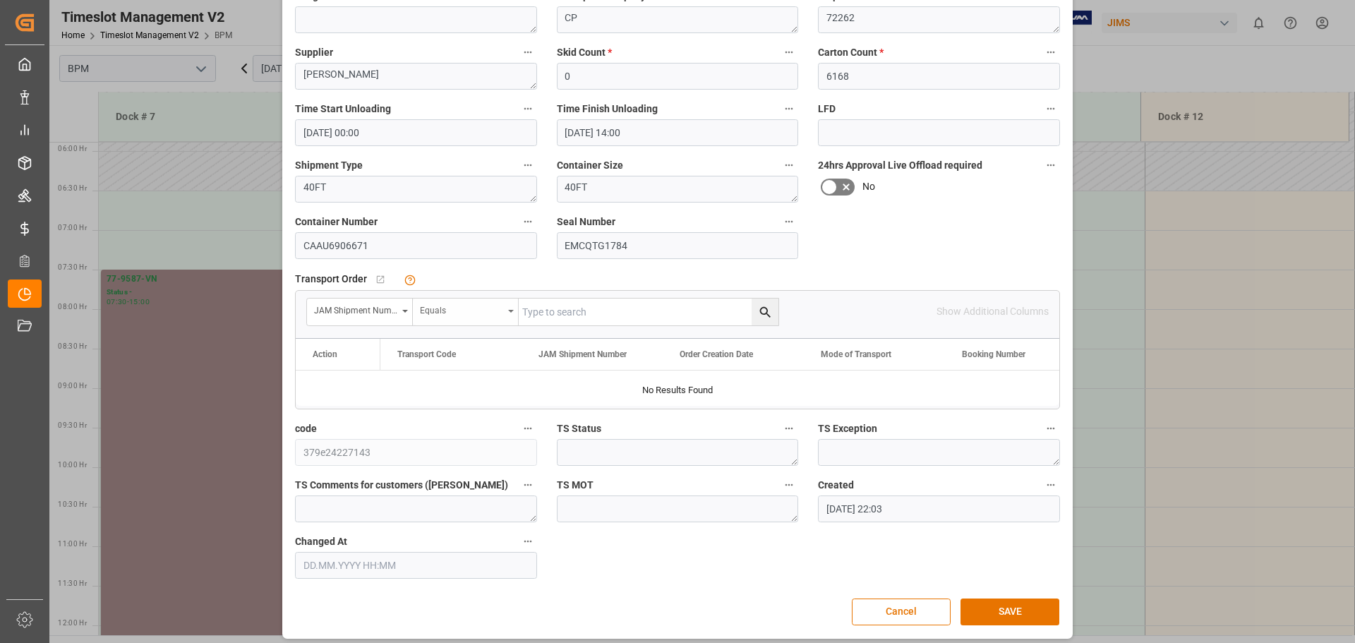
click at [495, 315] on div "Equals" at bounding box center [461, 309] width 83 height 16
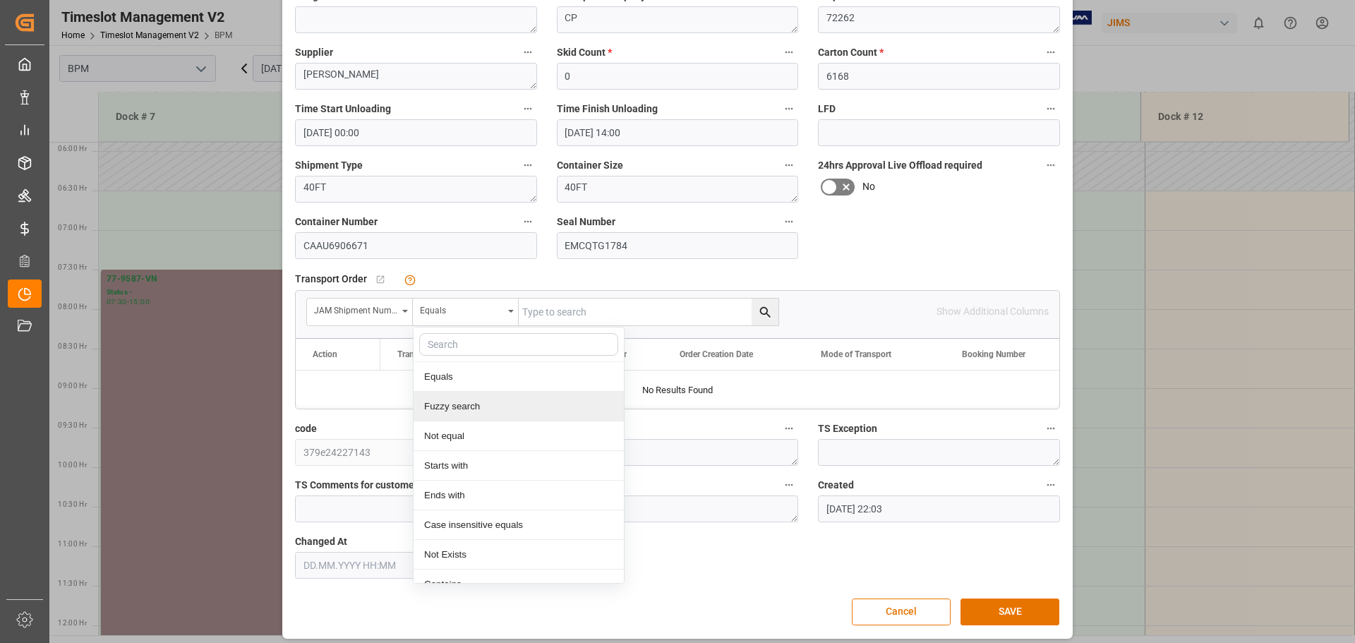
click at [475, 411] on div "Fuzzy search" at bounding box center [518, 407] width 210 height 30
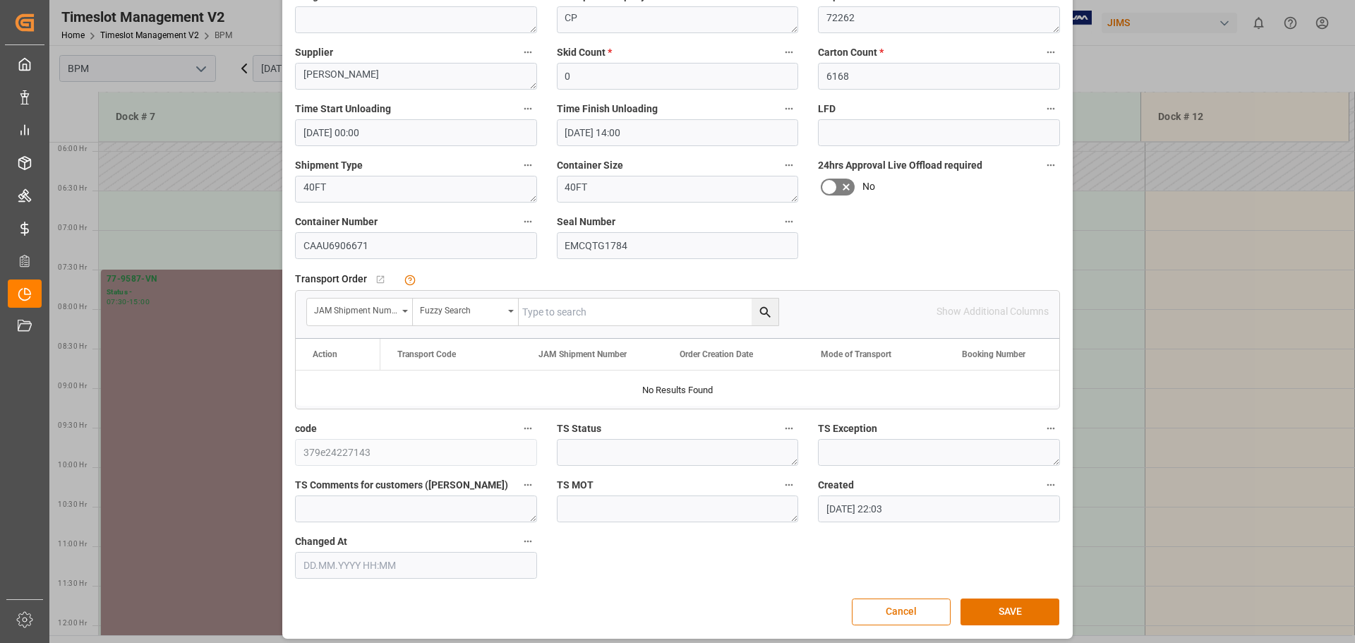
click at [568, 309] on input "text" at bounding box center [649, 311] width 260 height 27
type input "72262"
click at [773, 313] on button "search button" at bounding box center [764, 311] width 27 height 27
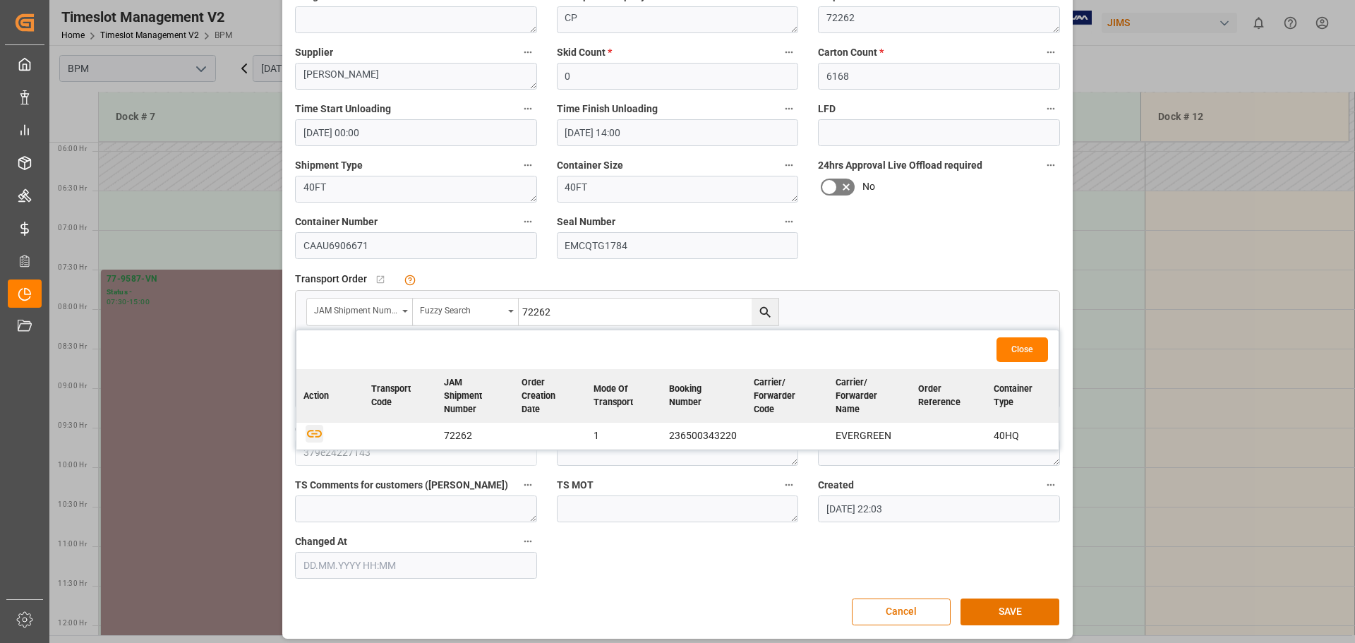
click at [314, 434] on icon "button" at bounding box center [314, 434] width 15 height 8
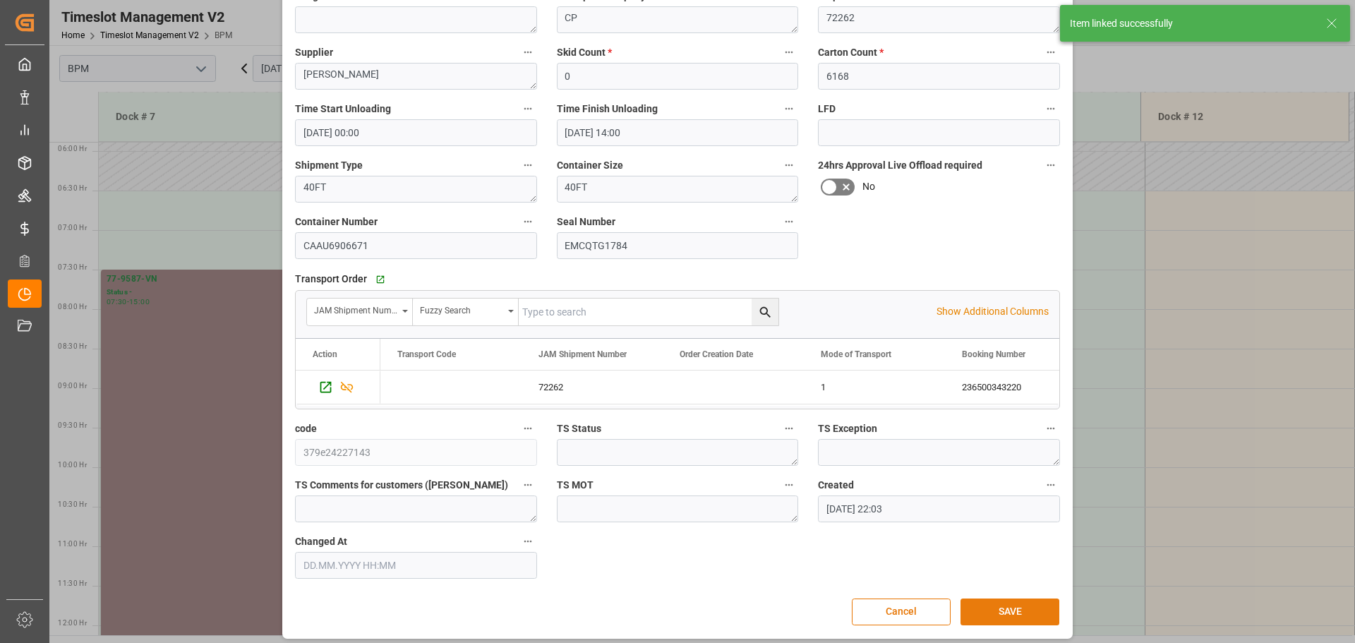
click at [1011, 615] on button "SAVE" at bounding box center [1009, 611] width 99 height 27
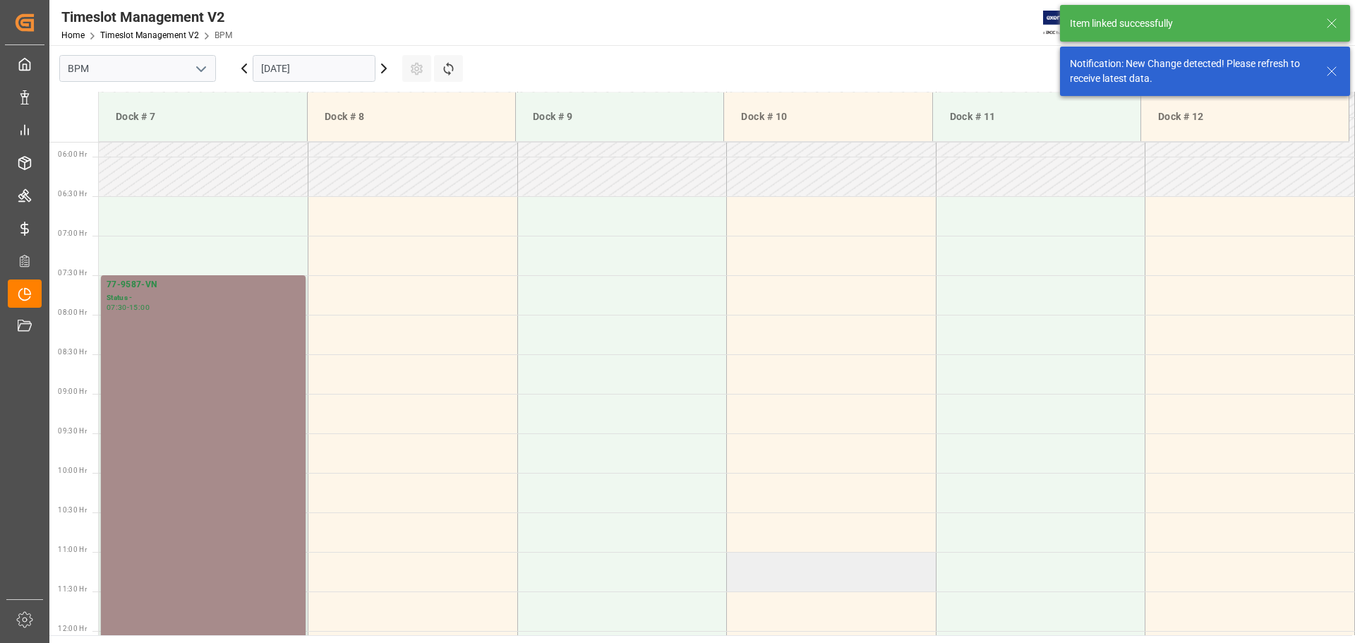
scroll to position [465, 0]
click at [354, 74] on input "[DATE]" at bounding box center [314, 68] width 123 height 27
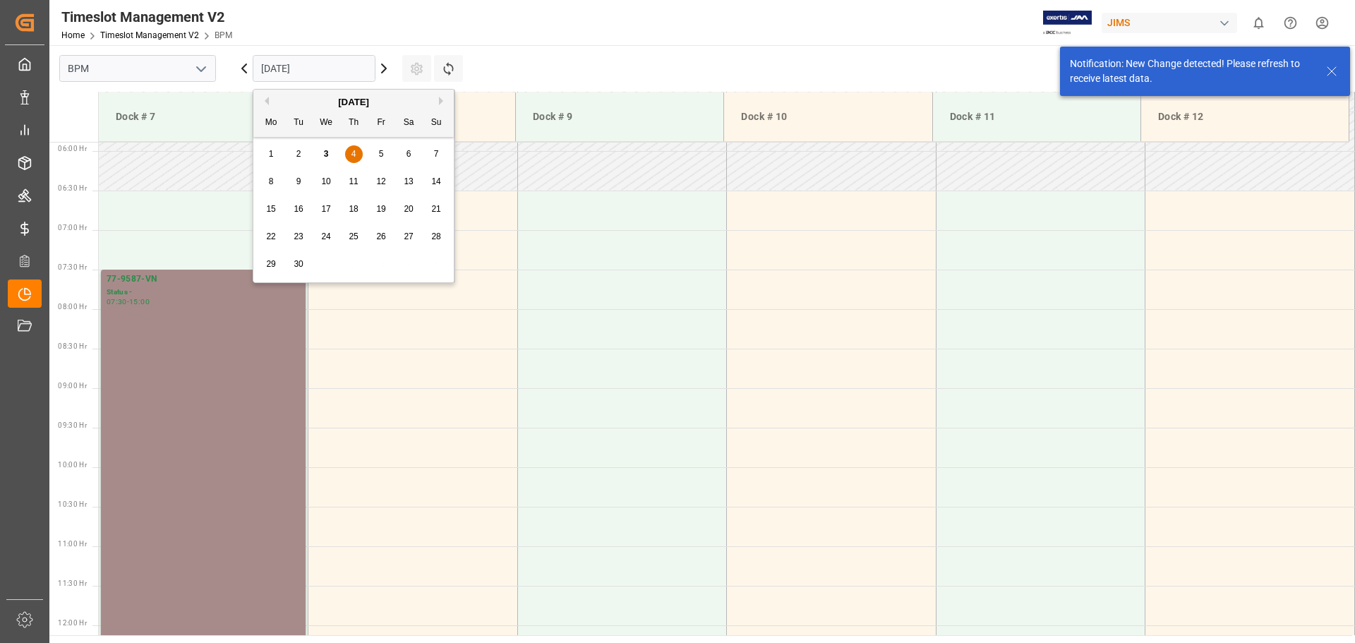
click at [382, 152] on span "5" at bounding box center [381, 154] width 5 height 10
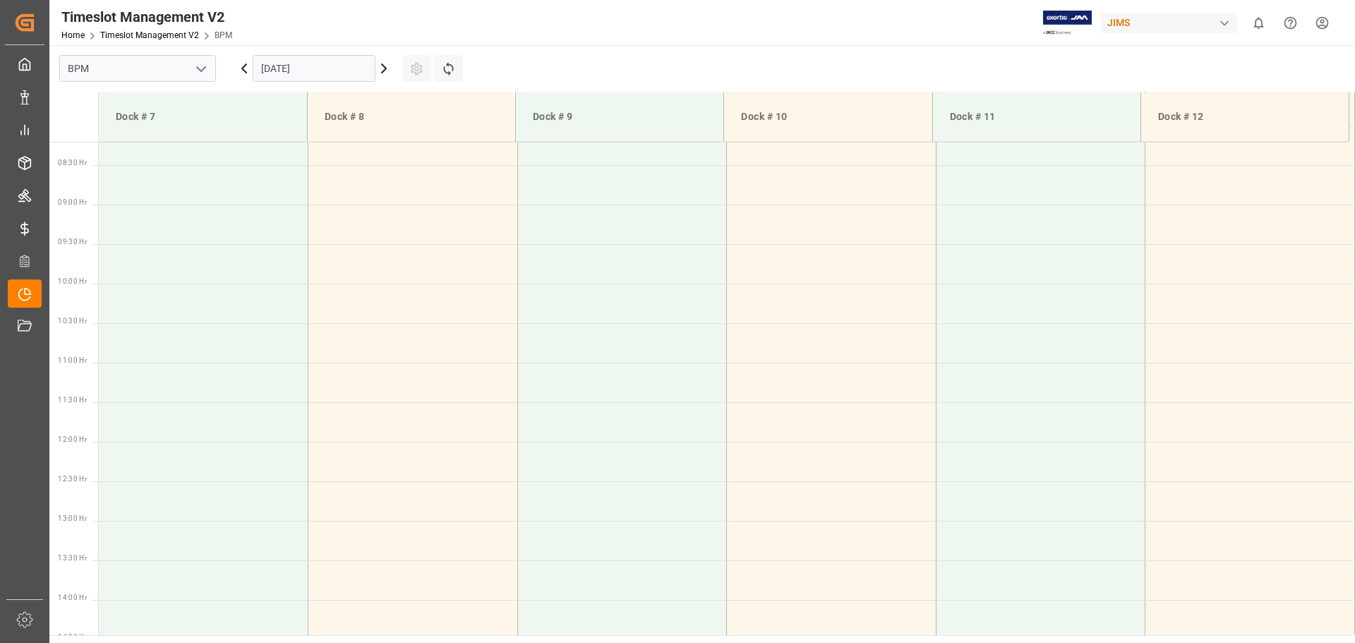
scroll to position [488, 0]
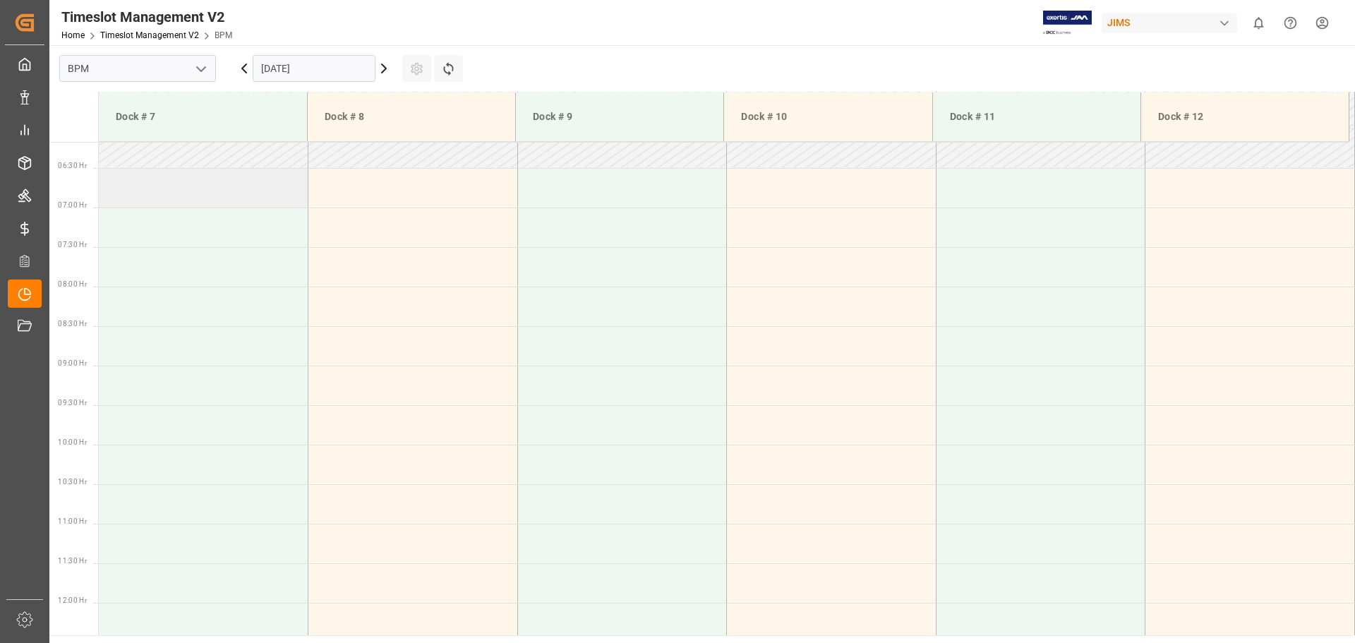
click at [179, 200] on td at bounding box center [204, 188] width 210 height 40
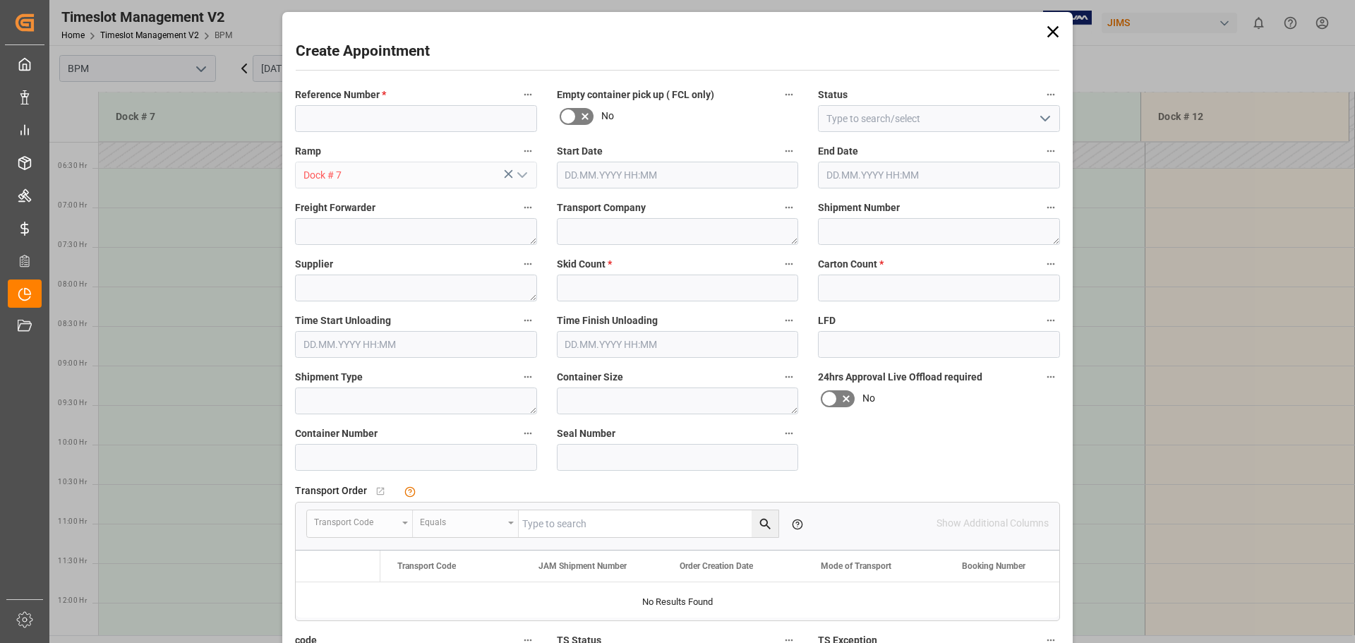
type input "[DATE] 06:30"
type input "[DATE] 07:00"
click at [391, 119] on input at bounding box center [416, 118] width 242 height 27
type input "77-9589-VN"
click at [994, 119] on input at bounding box center [939, 118] width 242 height 27
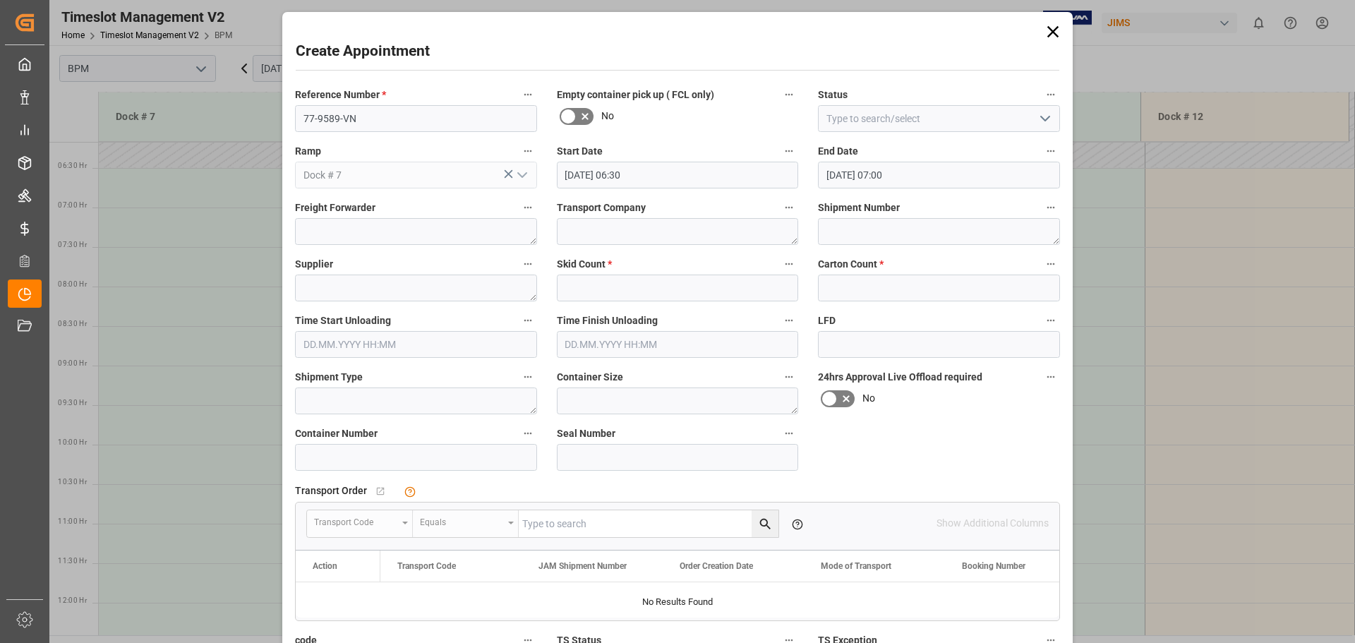
click at [1048, 121] on icon "open menu" at bounding box center [1045, 118] width 17 height 17
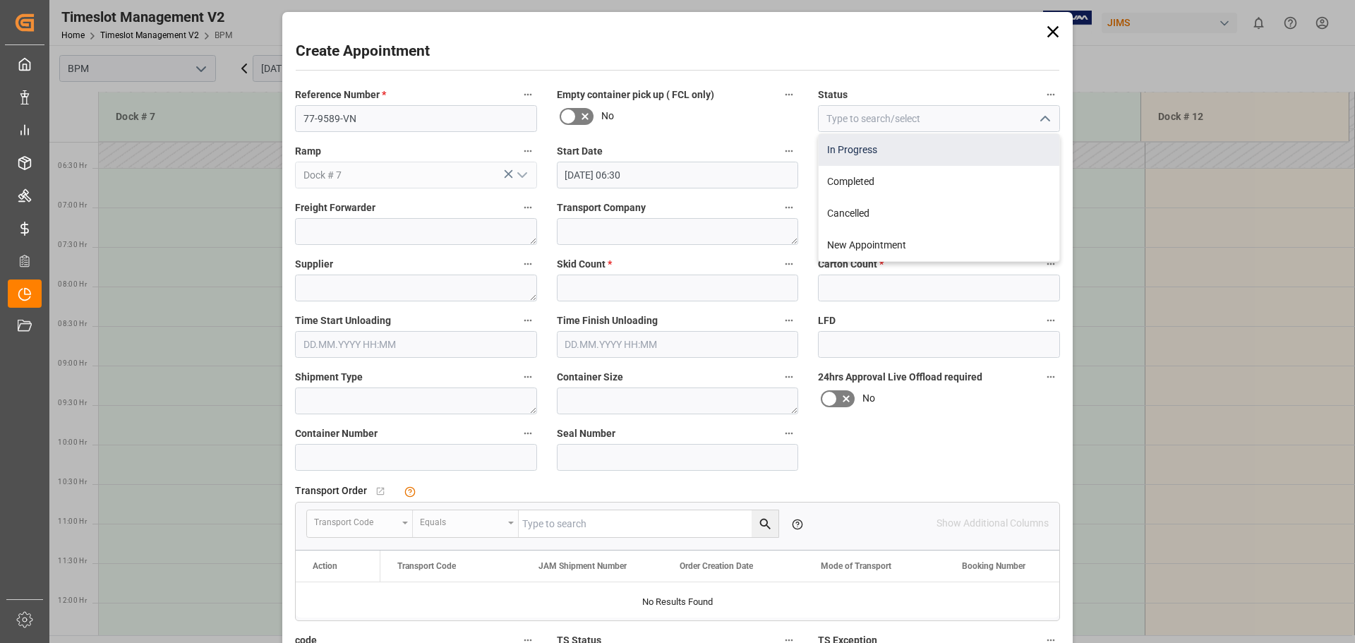
click at [995, 153] on div "In Progress" at bounding box center [938, 150] width 241 height 32
type input "In Progress"
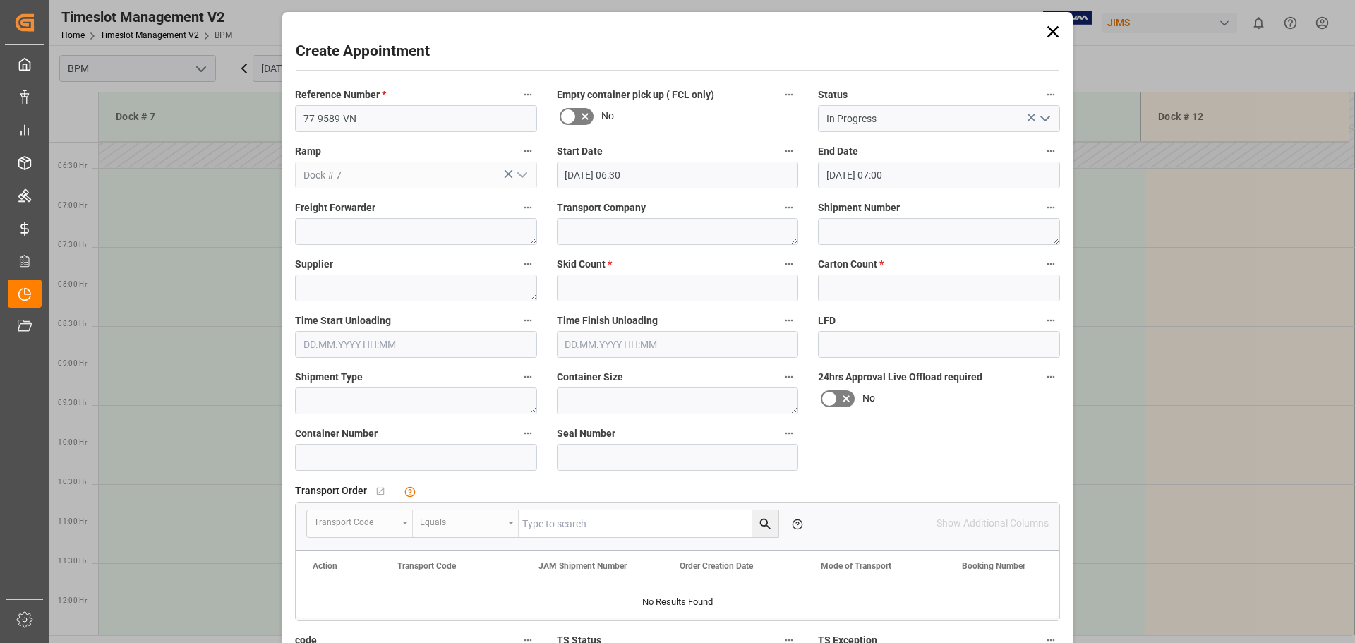
click at [684, 176] on input "[DATE] 06:30" at bounding box center [678, 175] width 242 height 27
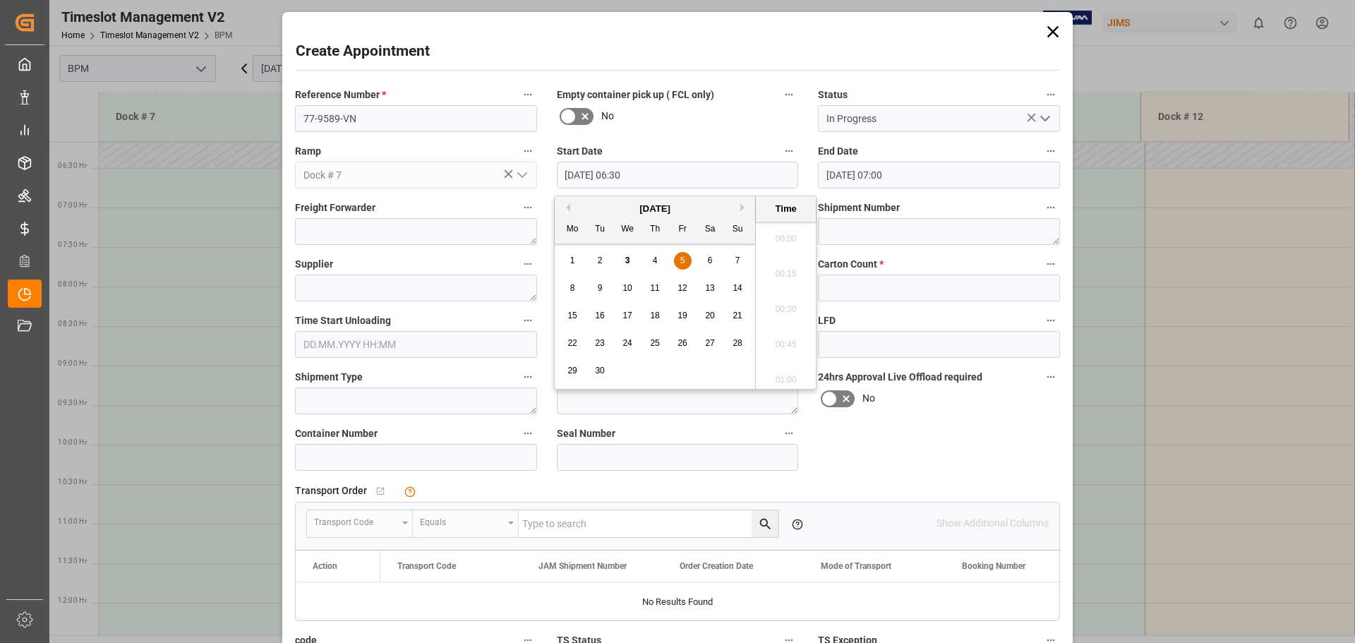
scroll to position [852, 0]
click at [689, 260] on div "5" at bounding box center [683, 261] width 18 height 17
click at [780, 366] on li "07:30" at bounding box center [786, 375] width 60 height 35
type input "[DATE] 07:30"
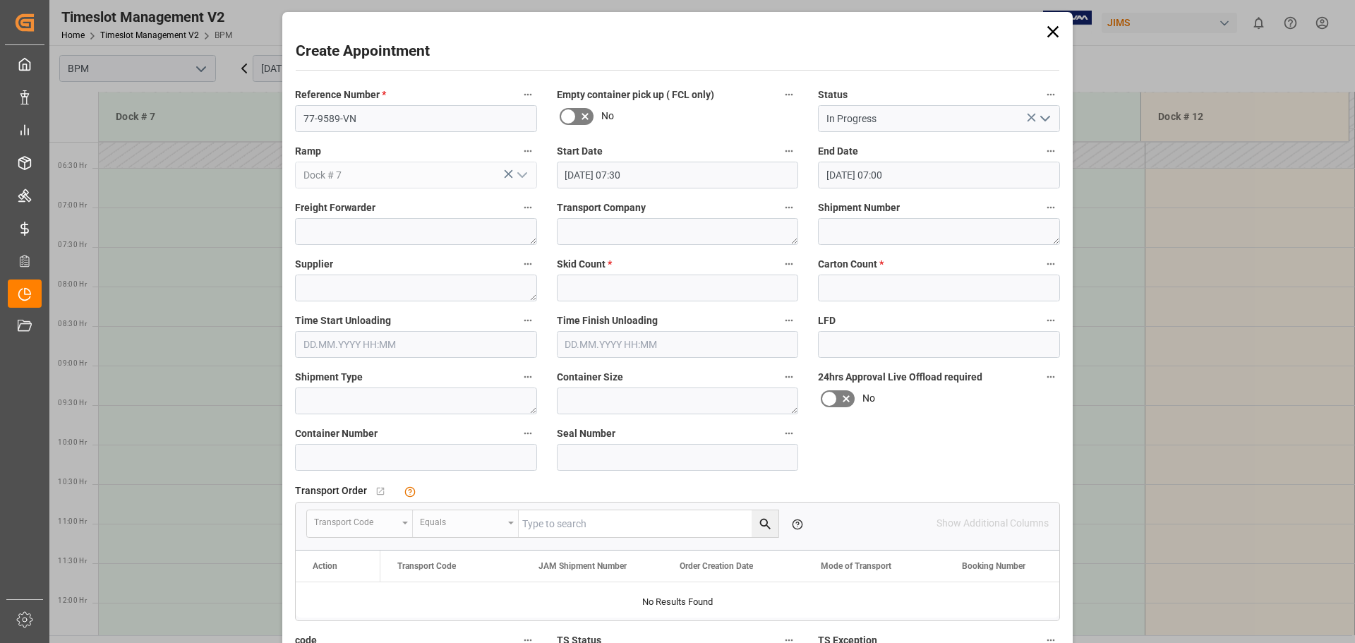
click at [997, 177] on input "[DATE] 07:00" at bounding box center [939, 175] width 242 height 27
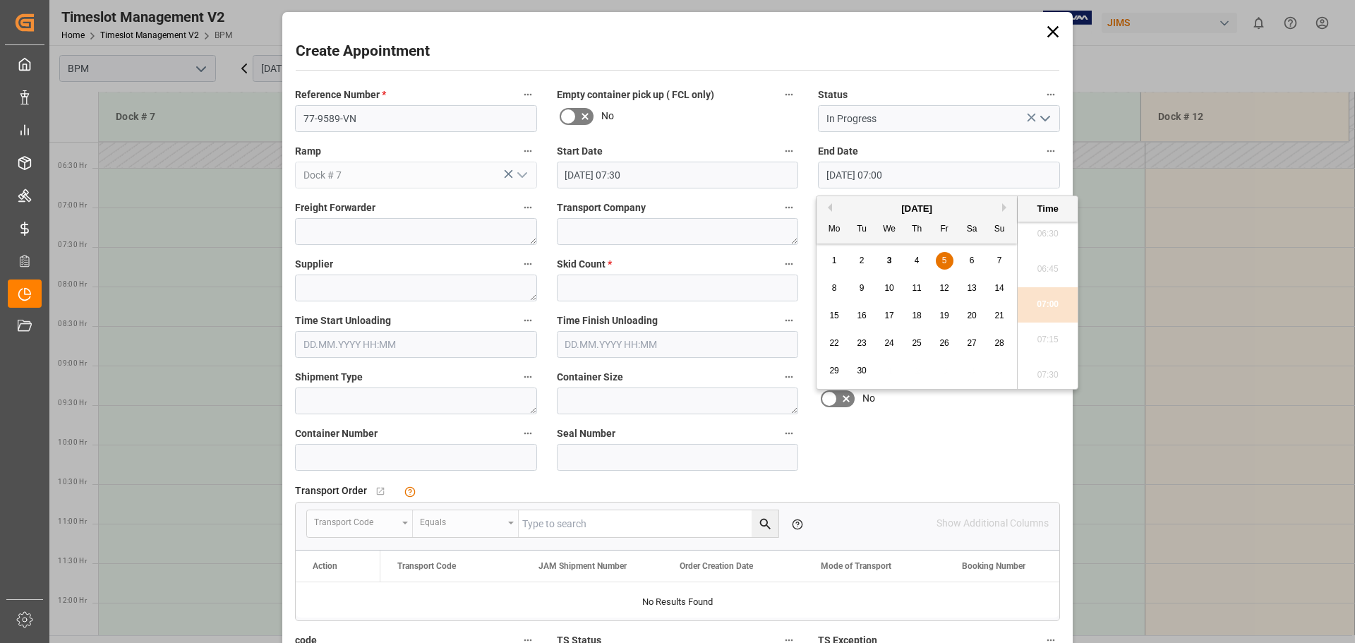
click at [938, 260] on div "5" at bounding box center [945, 261] width 18 height 17
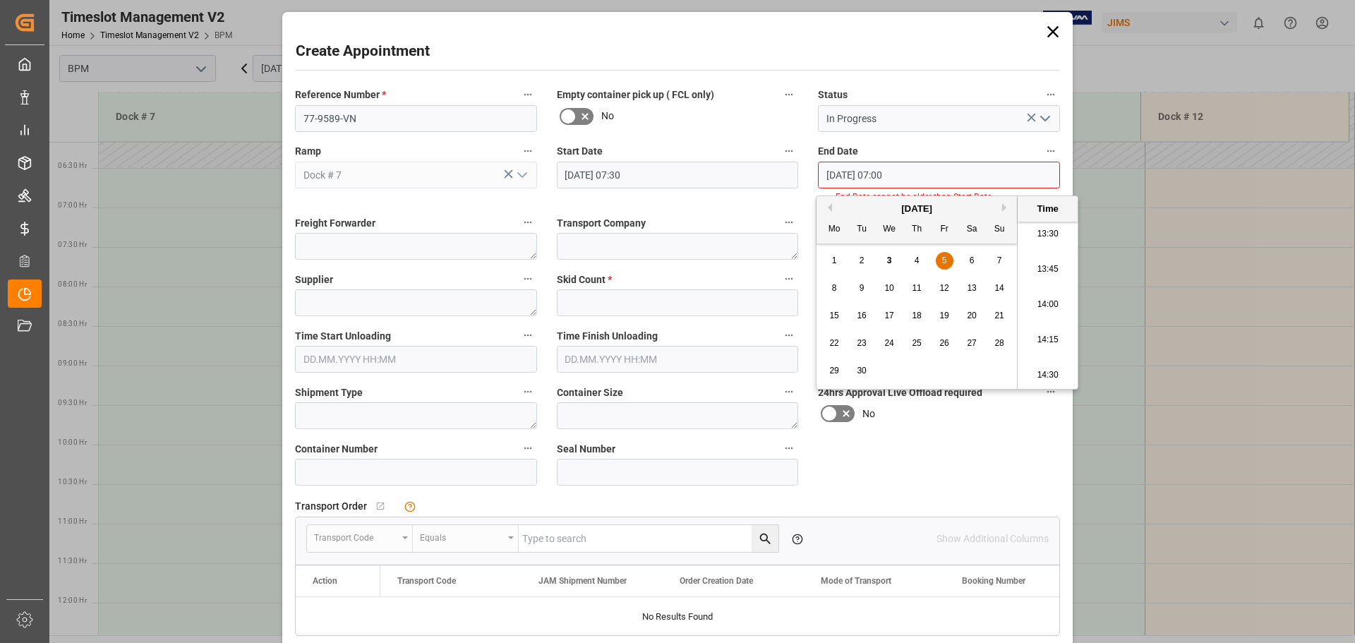
scroll to position [1981, 0]
click at [1049, 370] on li "15:00" at bounding box center [1047, 375] width 60 height 35
type input "[DATE] 15:00"
click at [996, 166] on input "[DATE] 15:00" at bounding box center [939, 175] width 242 height 27
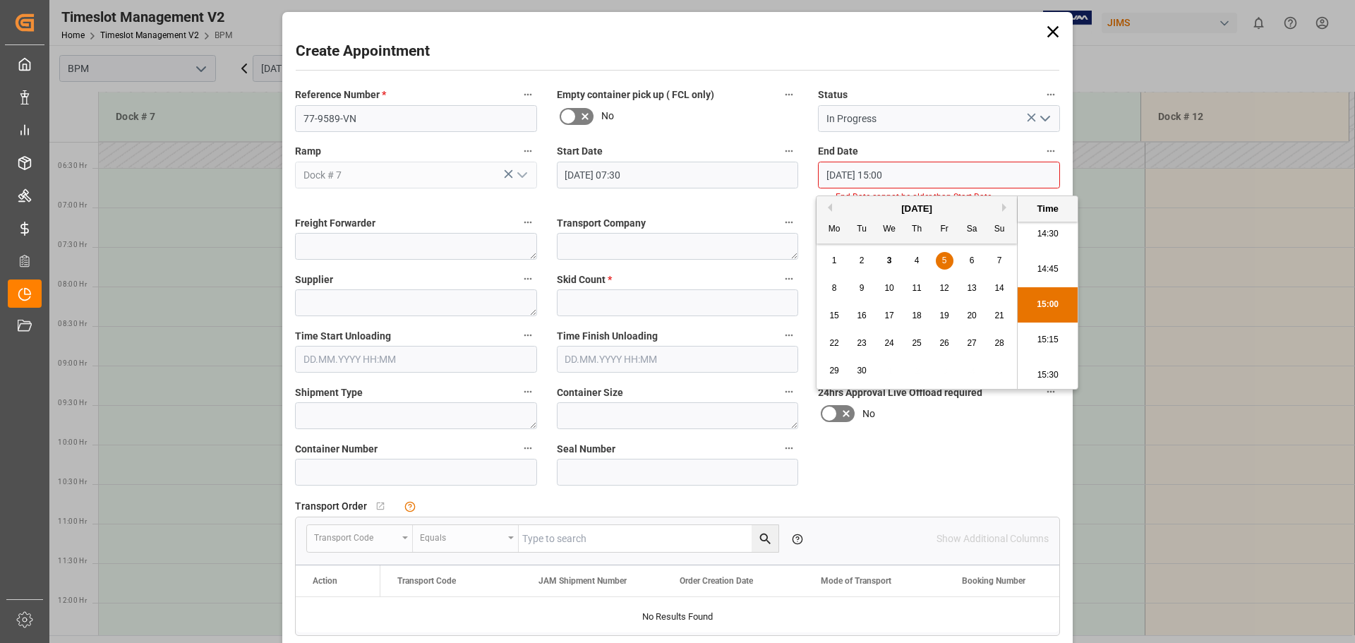
click at [1044, 303] on li "15:00" at bounding box center [1047, 304] width 60 height 35
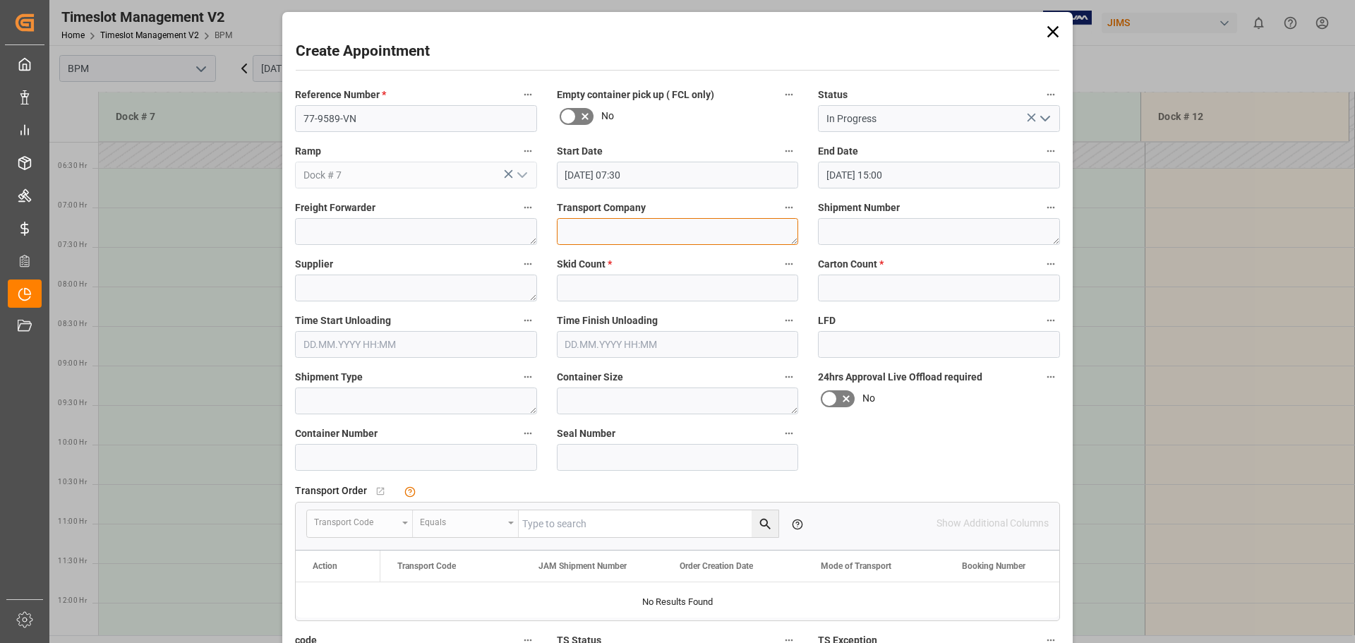
click at [599, 234] on textarea at bounding box center [678, 231] width 242 height 27
type textarea "CP"
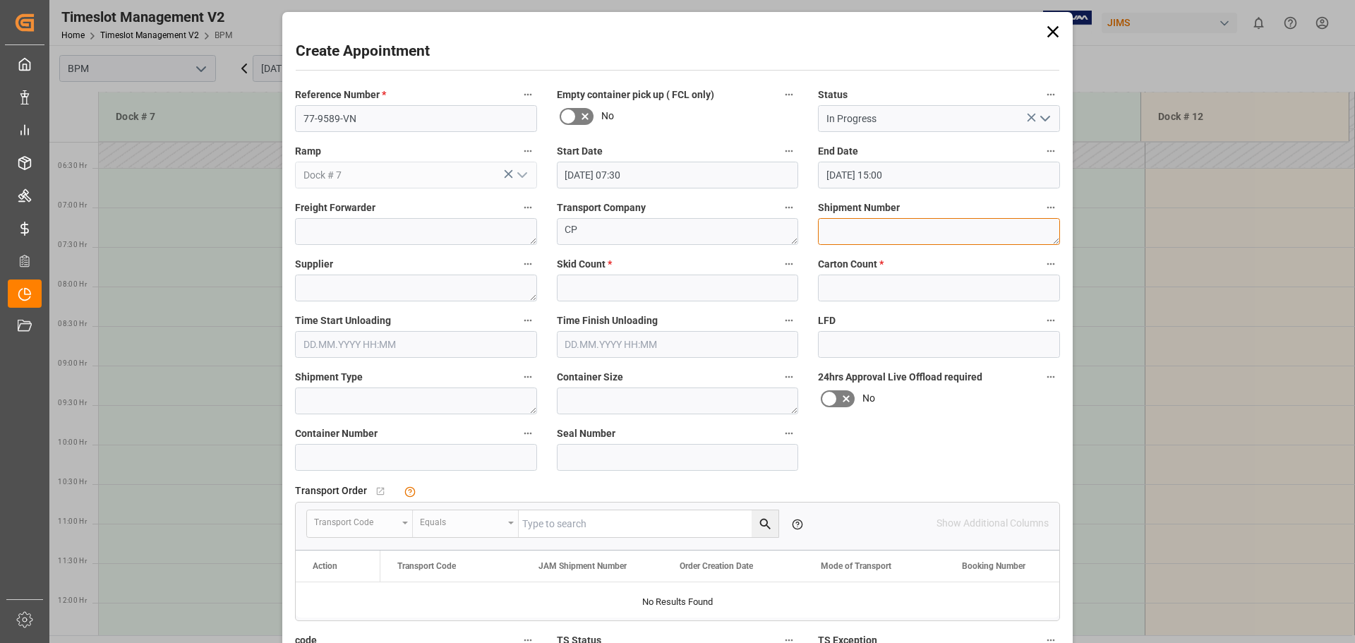
click at [838, 231] on textarea at bounding box center [939, 231] width 242 height 27
type textarea "72717"
click at [397, 286] on textarea at bounding box center [416, 287] width 242 height 27
type textarea "[PERSON_NAME]"
click at [688, 291] on input "text" at bounding box center [678, 287] width 242 height 27
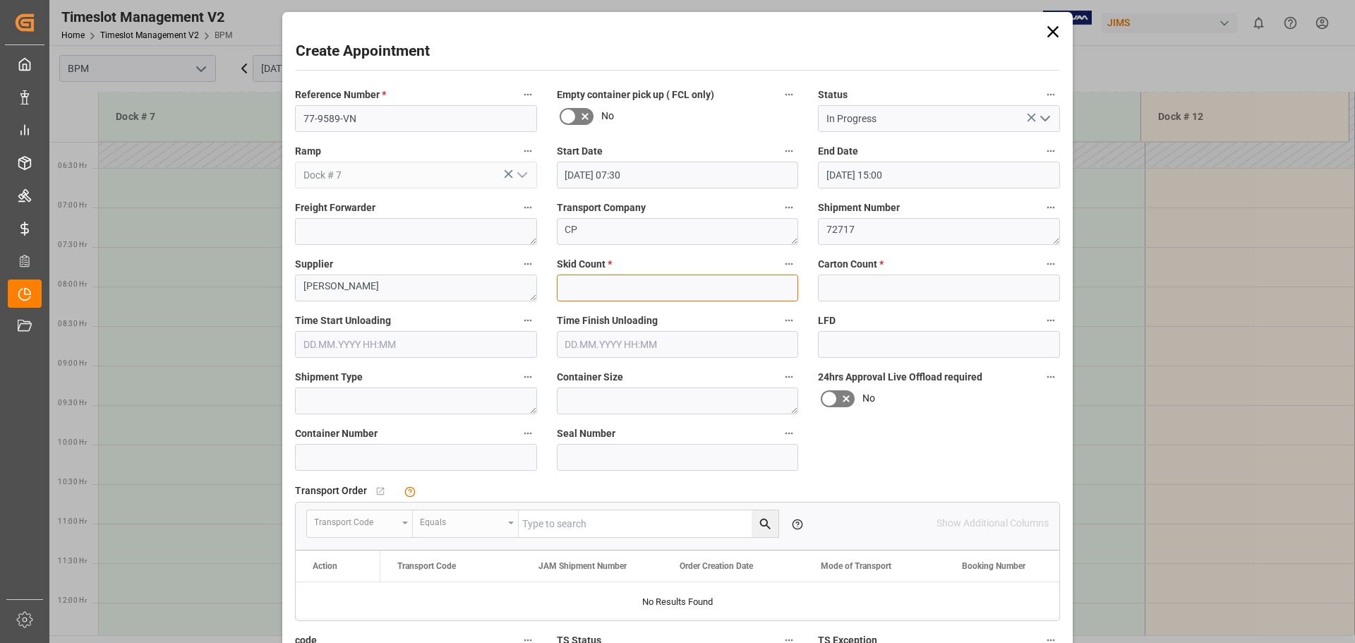
type input "0"
click at [866, 294] on input "text" at bounding box center [939, 287] width 242 height 27
type input "2693"
click at [373, 344] on input "text" at bounding box center [416, 344] width 242 height 27
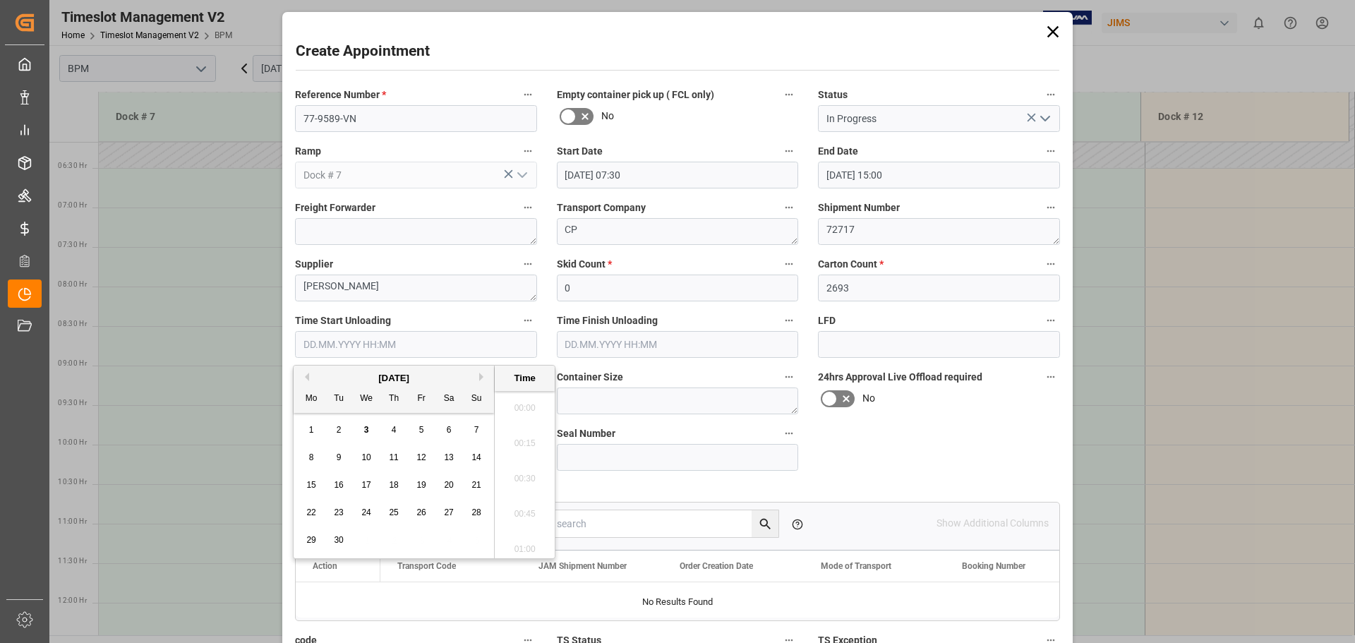
scroll to position [2475, 0]
click at [333, 377] on div "[DATE]" at bounding box center [394, 378] width 200 height 14
click at [416, 430] on div "5" at bounding box center [422, 430] width 18 height 17
click at [524, 407] on li "07:30" at bounding box center [525, 403] width 60 height 35
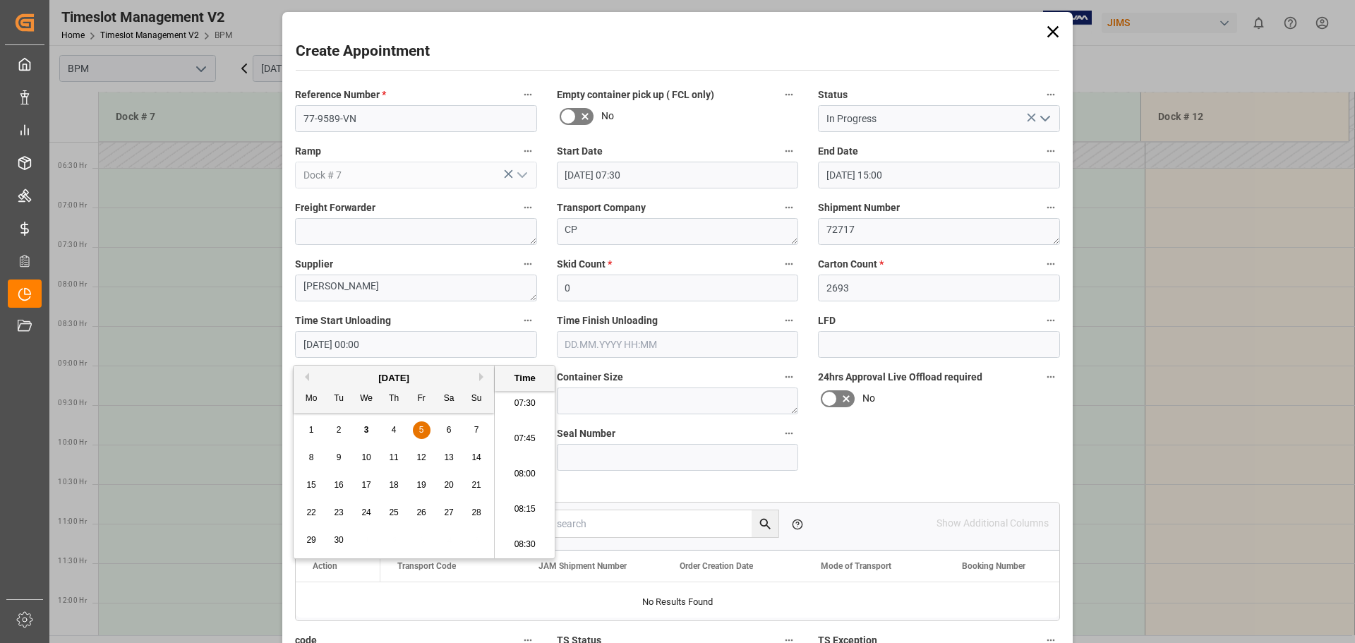
type input "[DATE] 07:30"
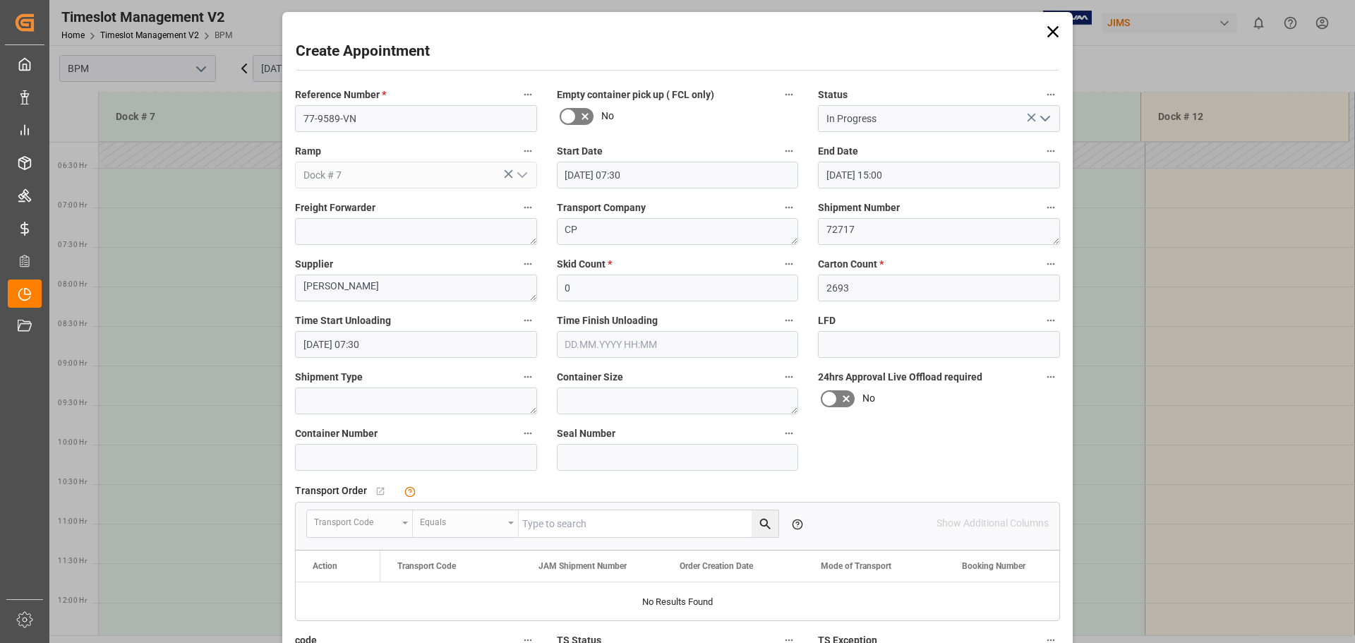
click at [687, 351] on input "text" at bounding box center [678, 344] width 242 height 27
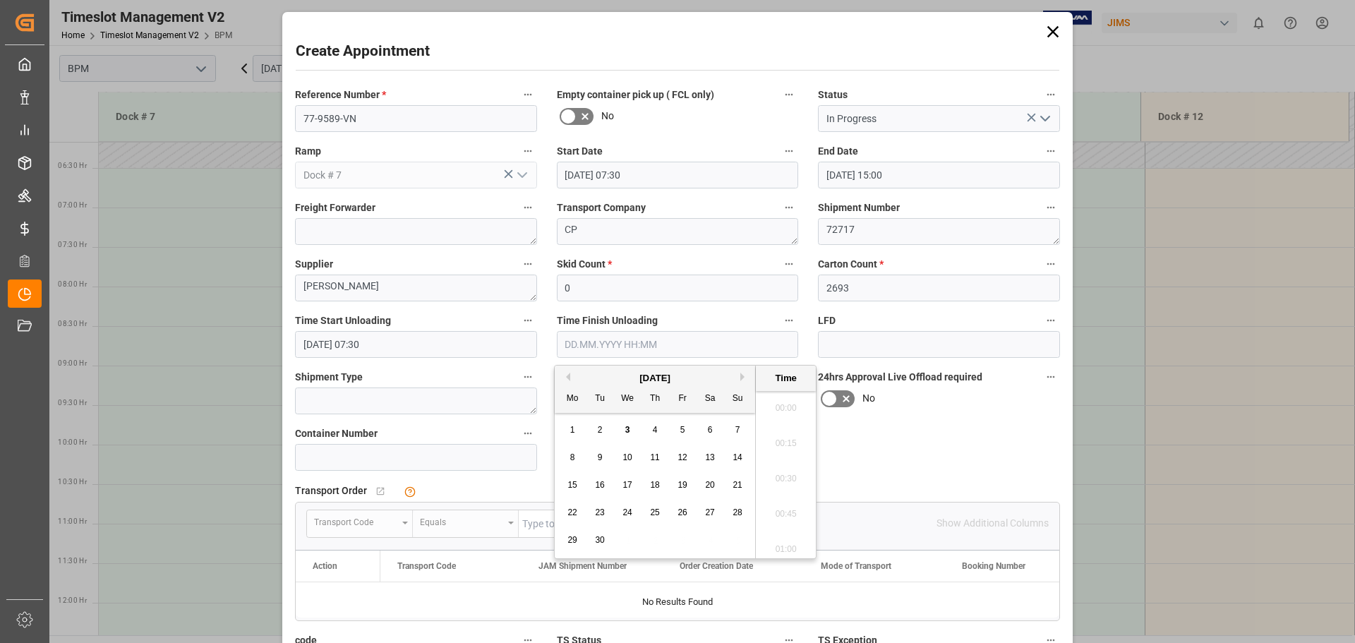
scroll to position [2475, 0]
click at [596, 379] on div "[DATE]" at bounding box center [655, 378] width 200 height 14
click at [686, 428] on div "5" at bounding box center [683, 430] width 18 height 17
click at [777, 406] on li "12:00" at bounding box center [786, 403] width 60 height 35
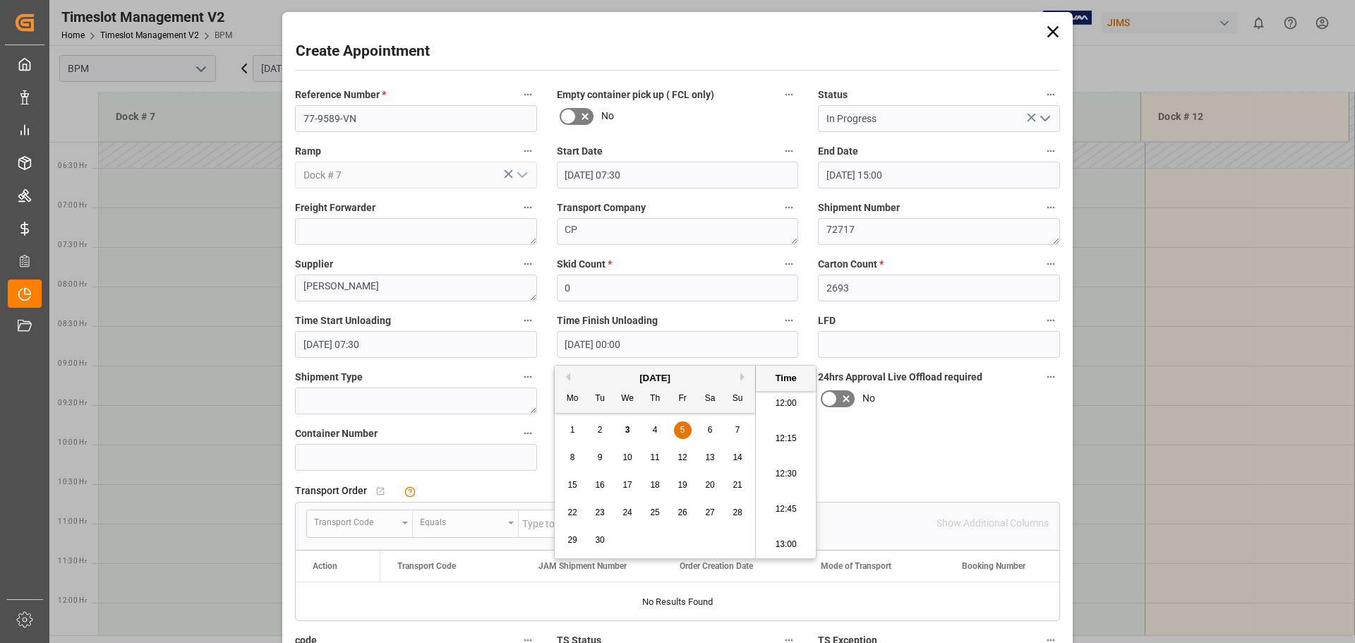
type input "[DATE] 12:00"
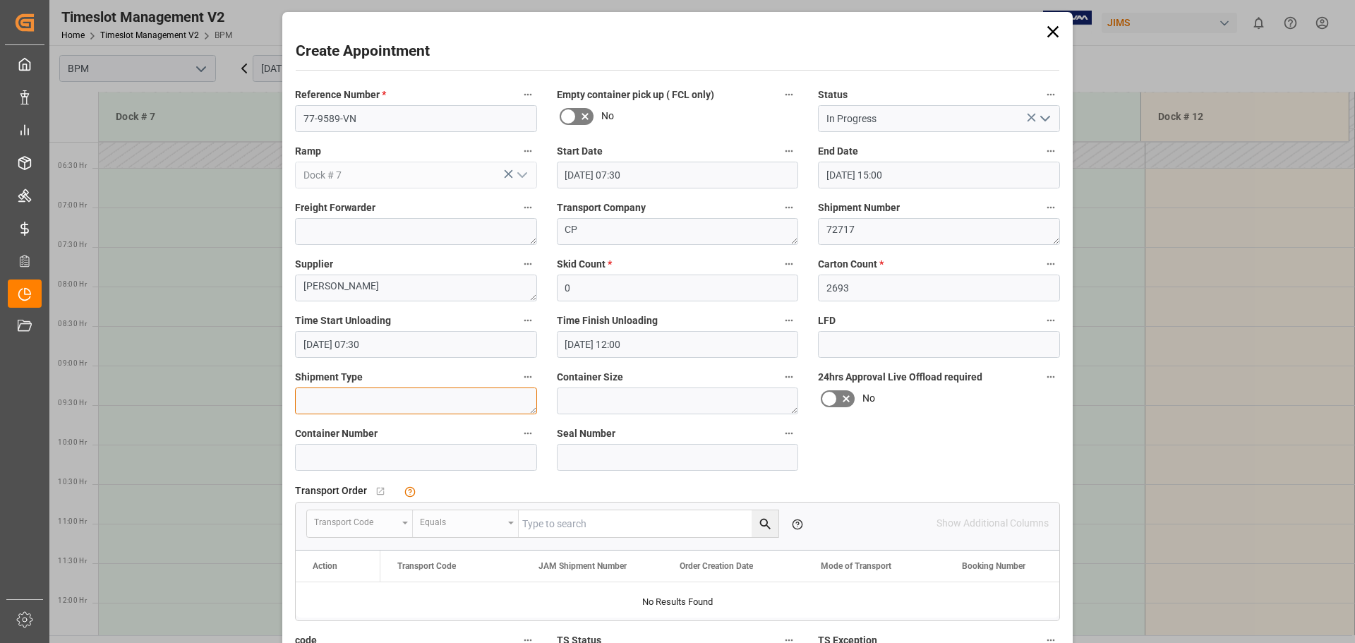
click at [397, 399] on textarea at bounding box center [416, 400] width 242 height 27
type textarea "40FT"
click at [654, 398] on textarea at bounding box center [678, 400] width 242 height 27
type textarea "40FT"
click at [389, 457] on input at bounding box center [416, 457] width 242 height 27
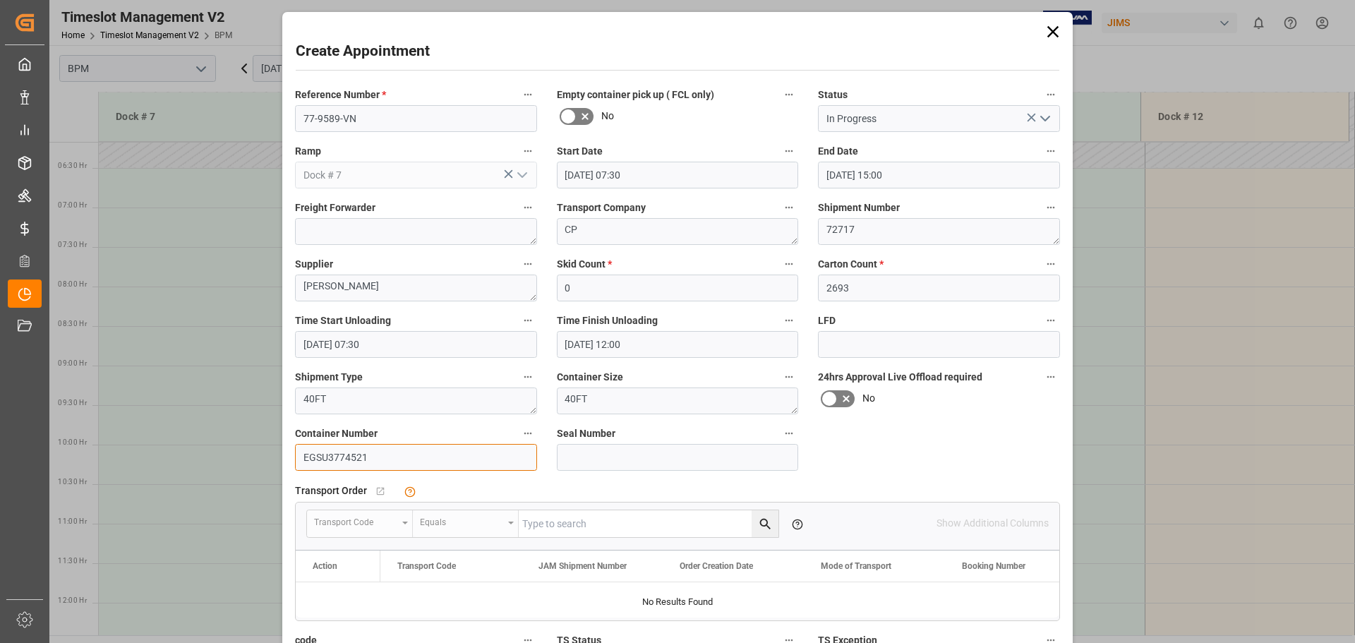
type input "EGSU3774521"
click at [627, 464] on input at bounding box center [678, 457] width 242 height 27
type input "EMCQTF3184"
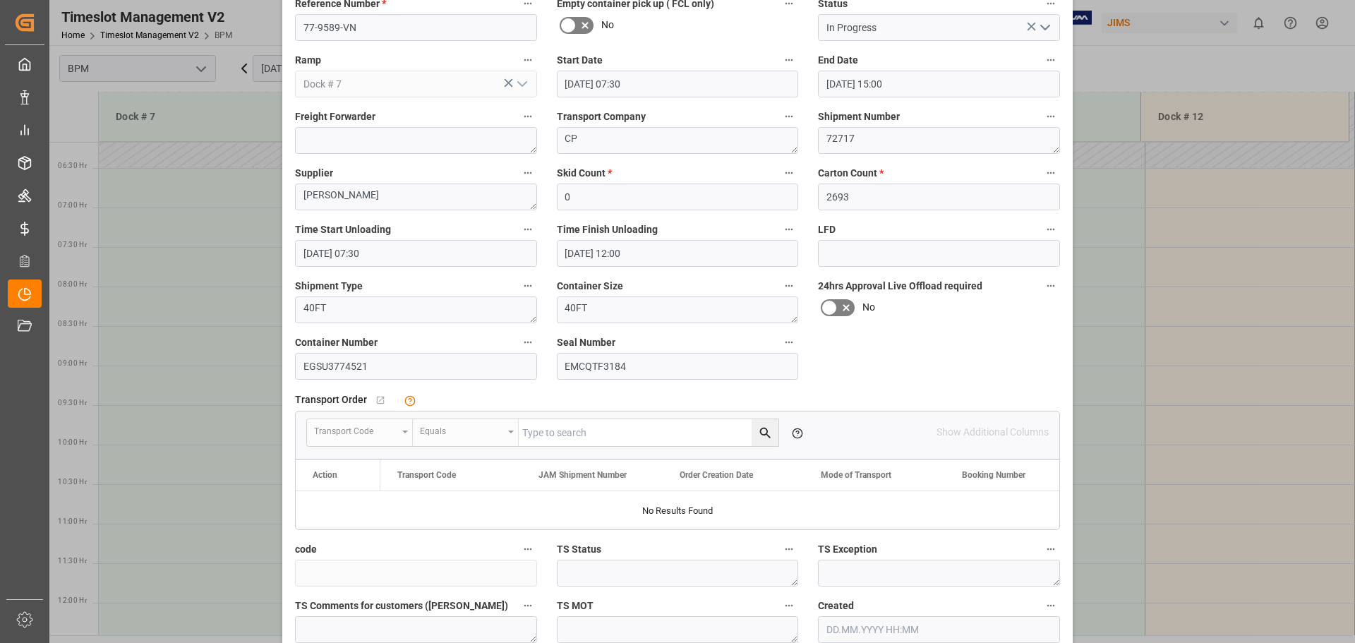
scroll to position [219, 0]
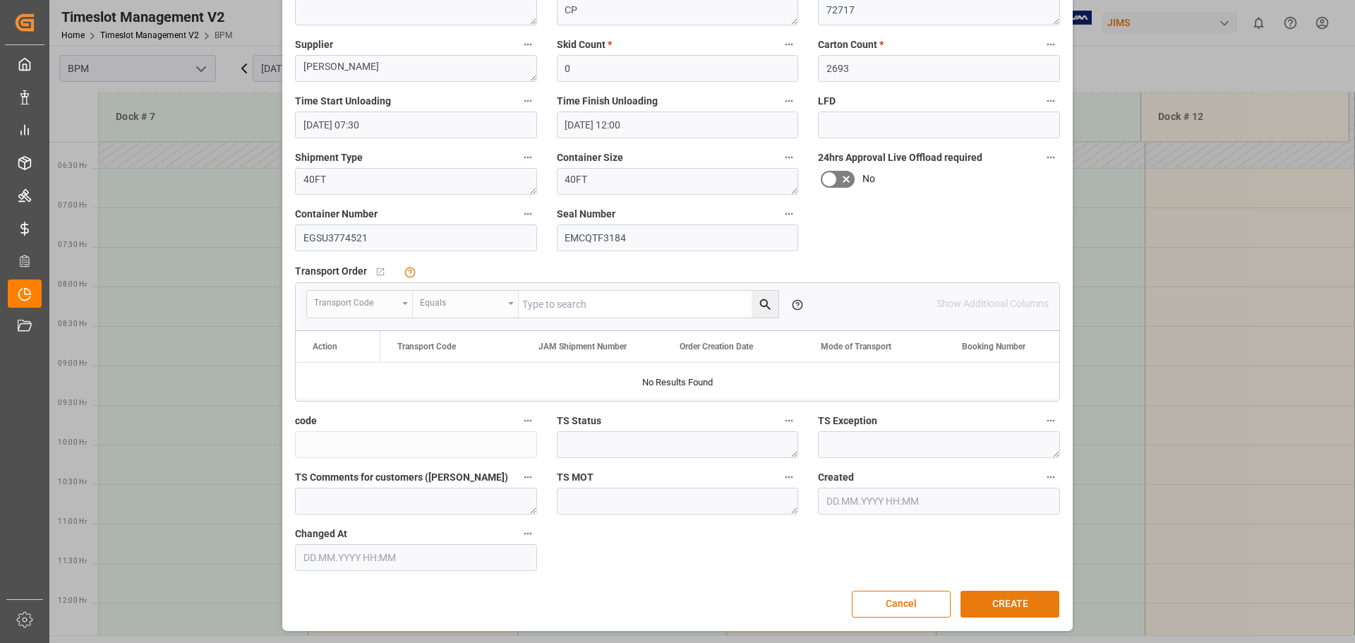
click at [989, 608] on button "CREATE" at bounding box center [1009, 604] width 99 height 27
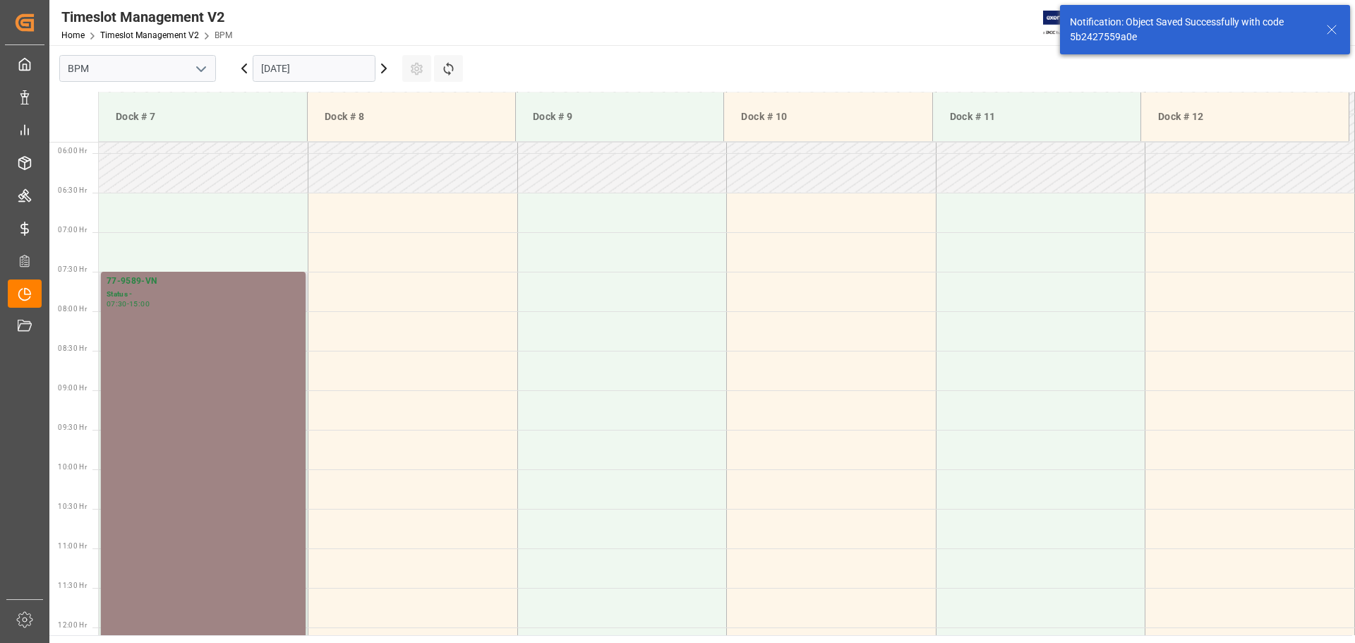
scroll to position [465, 0]
click at [267, 387] on div "77-9589-VN Status - 07:30 - 15:00" at bounding box center [203, 565] width 193 height 586
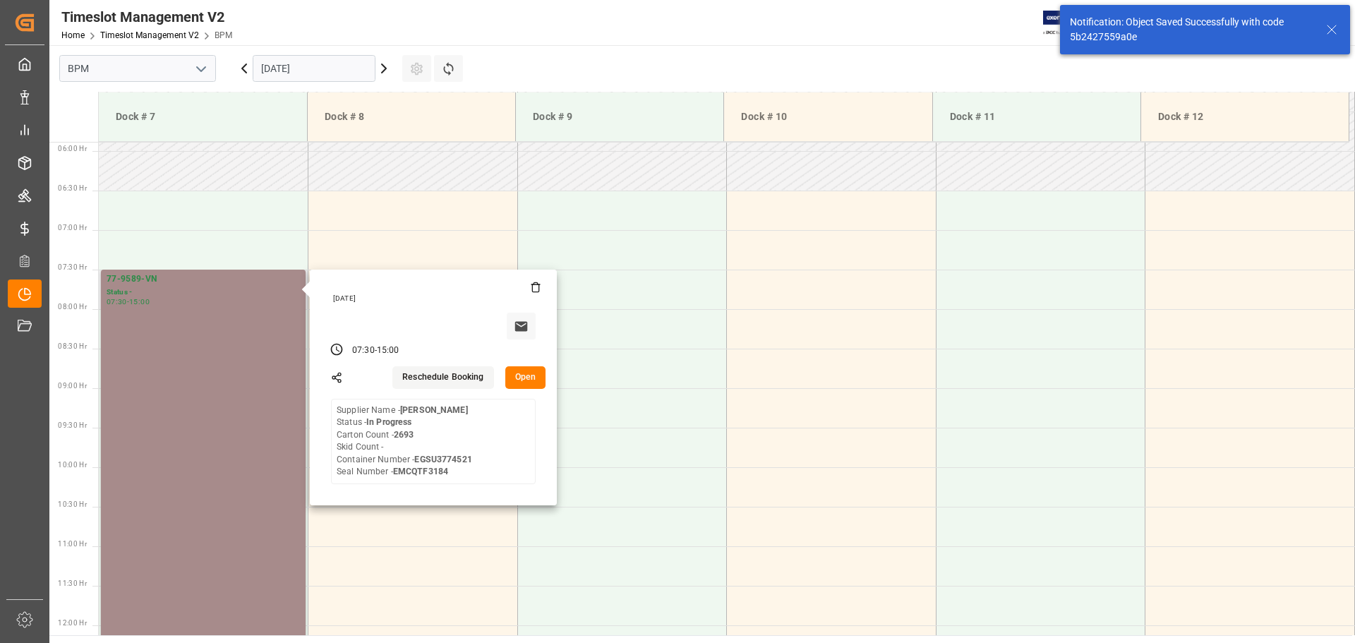
click at [522, 380] on button "Open" at bounding box center [525, 377] width 41 height 23
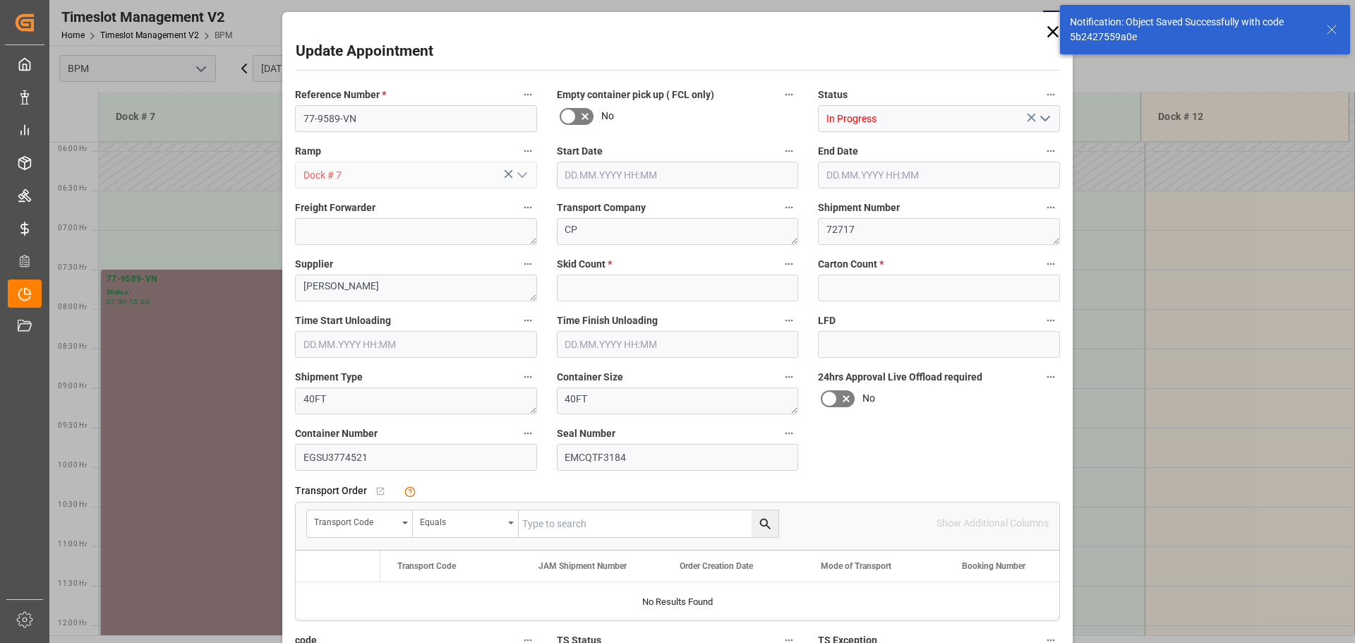
type input "0"
type input "2693"
type input "[DATE] 07:30"
type input "[DATE] 15:00"
type input "[DATE] 07:30"
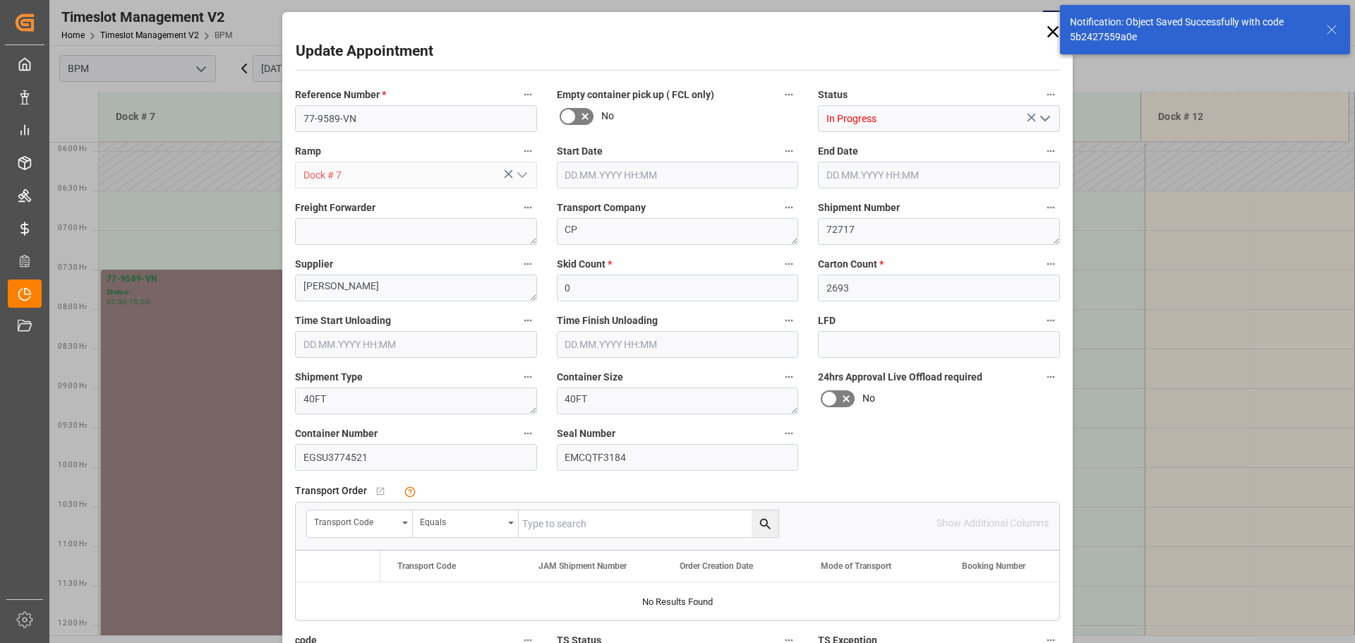
type input "[DATE] 12:00"
type input "[DATE] 22:06"
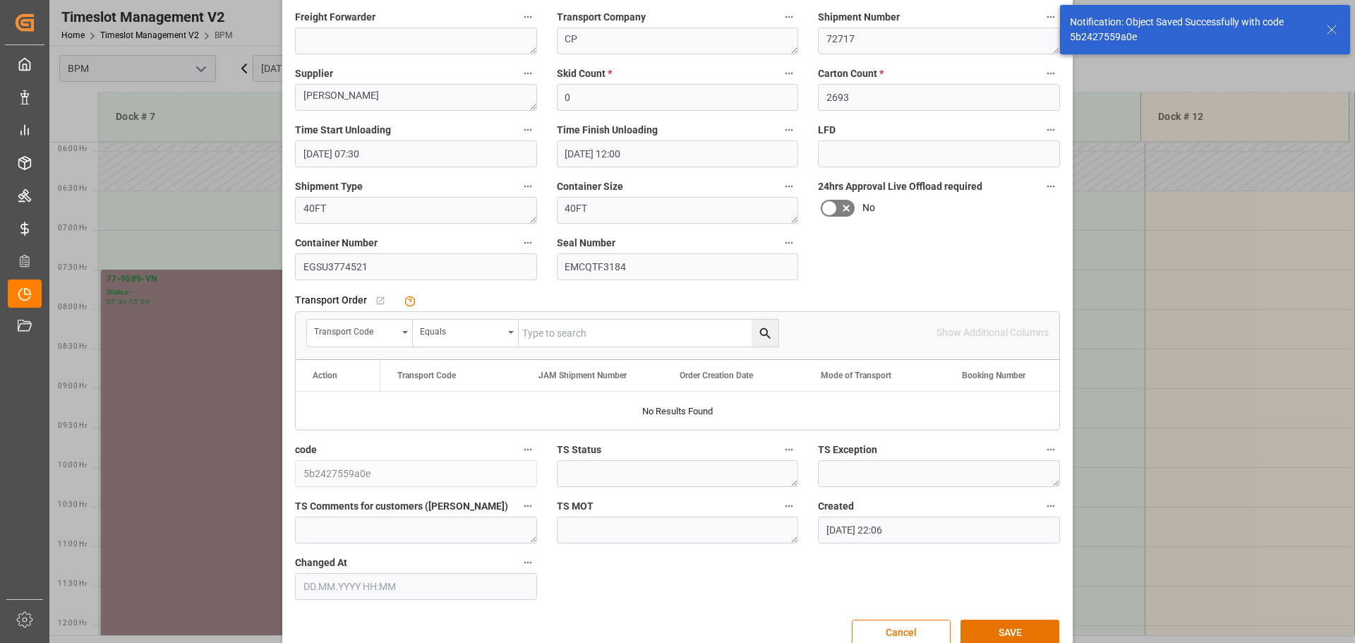
scroll to position [212, 0]
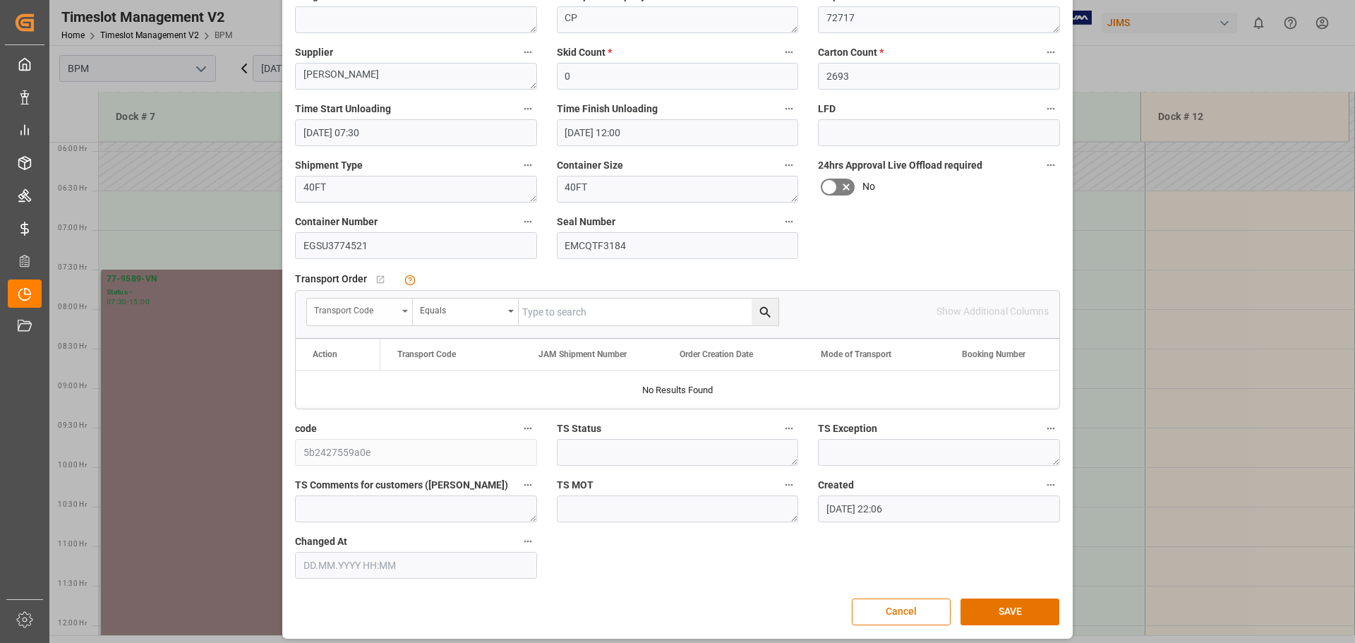
click at [404, 314] on div "Transport Code" at bounding box center [360, 311] width 106 height 27
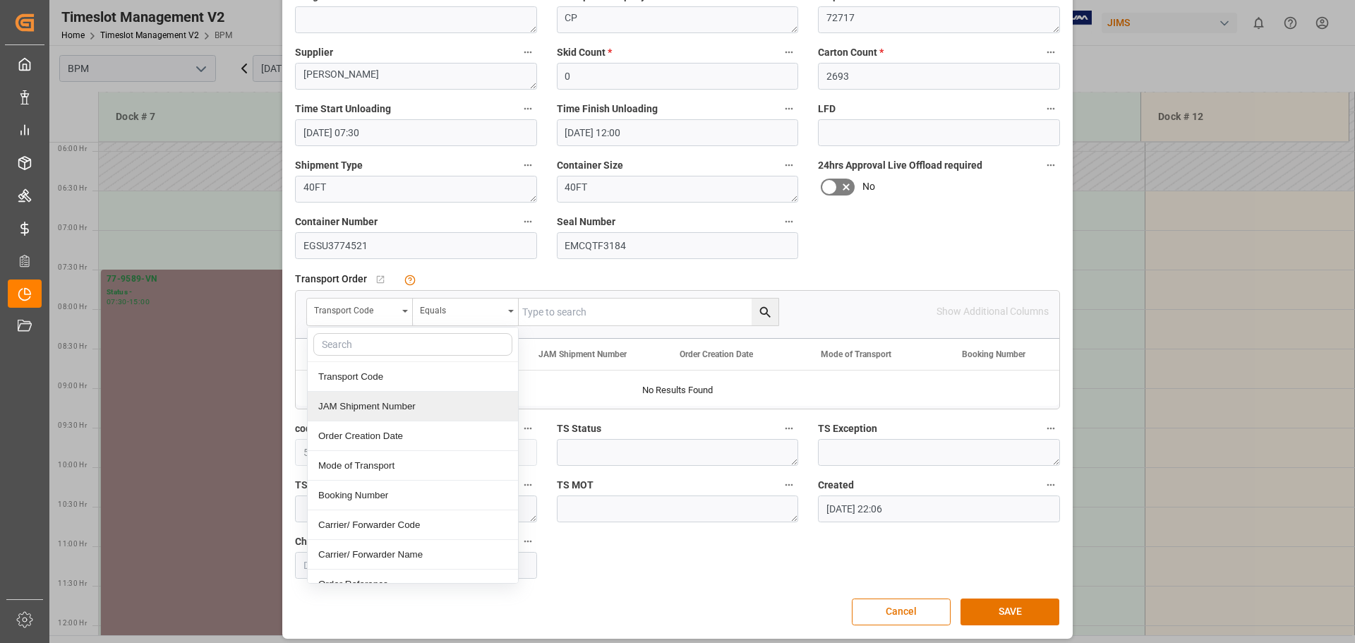
click at [387, 401] on div "JAM Shipment Number" at bounding box center [413, 407] width 210 height 30
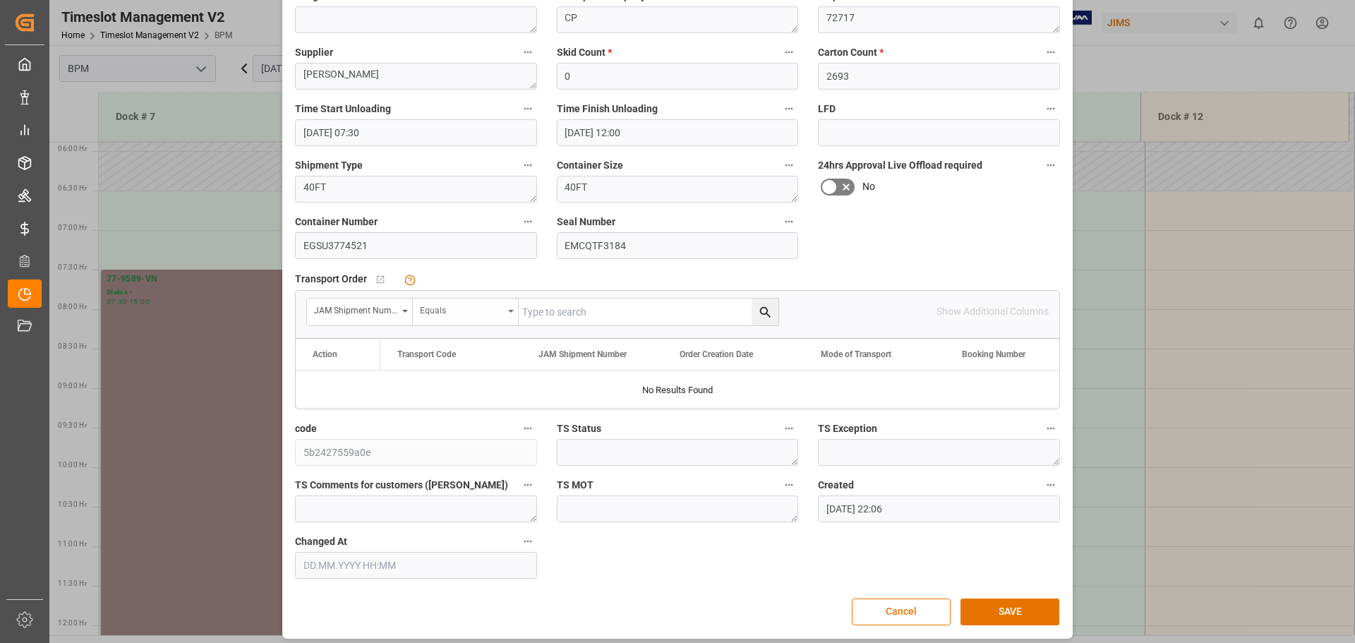
click at [471, 318] on div "Equals" at bounding box center [466, 311] width 106 height 27
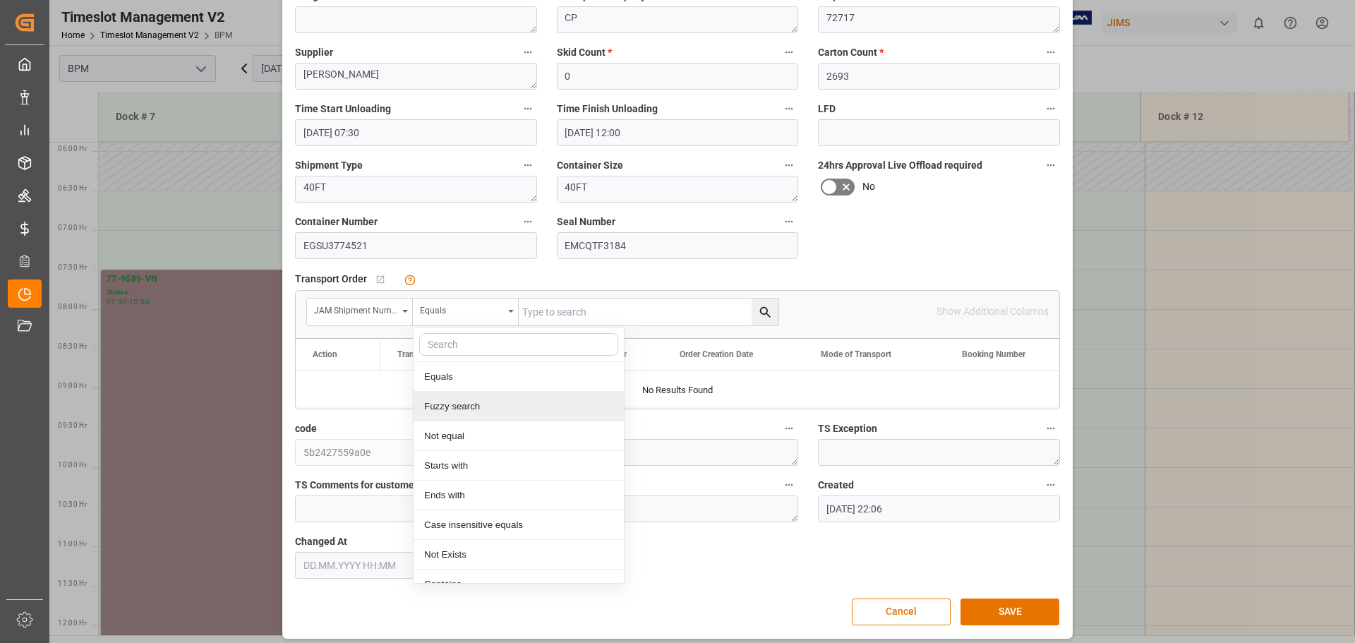
click at [489, 402] on div "Fuzzy search" at bounding box center [518, 407] width 210 height 30
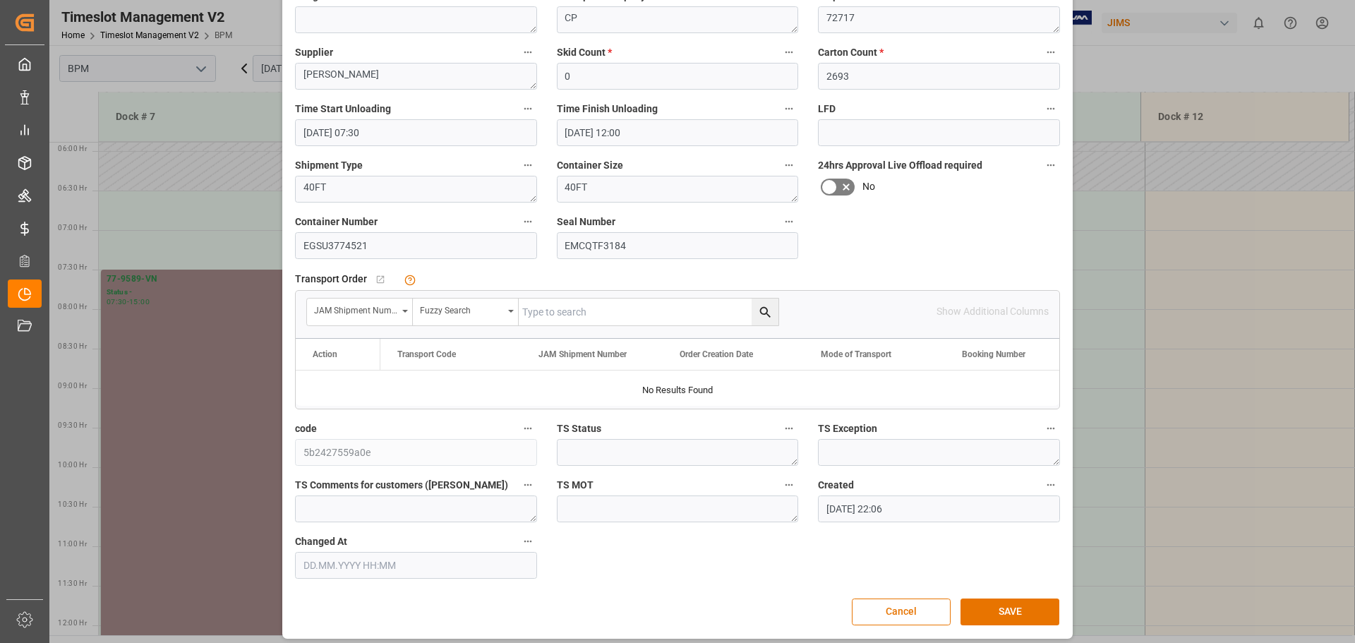
click at [543, 307] on input "text" at bounding box center [649, 311] width 260 height 27
type input "72717"
click at [761, 313] on icon "search button" at bounding box center [764, 311] width 11 height 11
click at [764, 310] on icon "search button" at bounding box center [764, 311] width 11 height 11
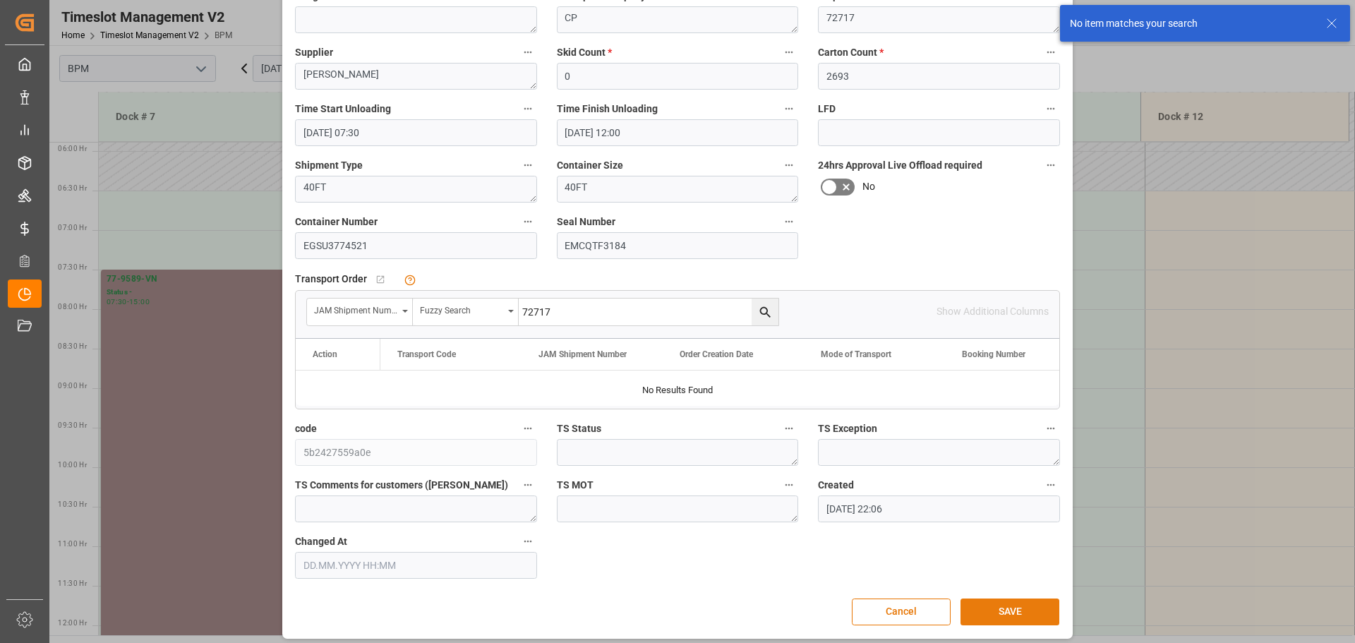
click at [986, 615] on button "SAVE" at bounding box center [1009, 611] width 99 height 27
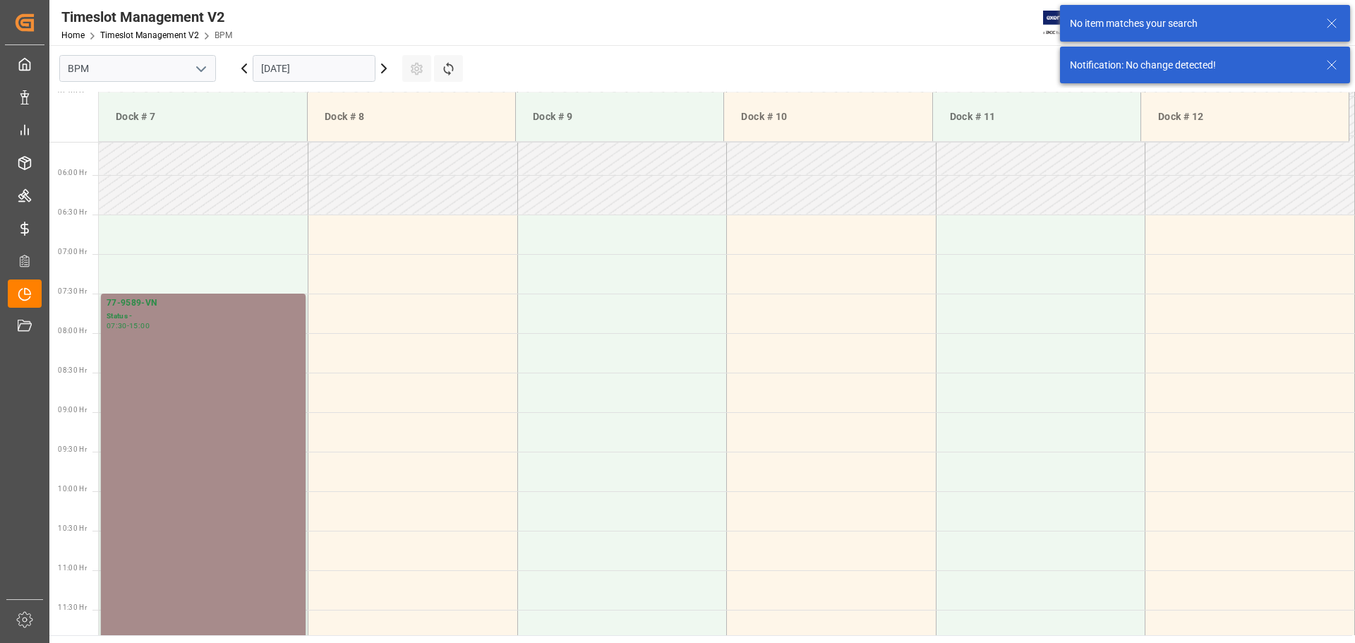
scroll to position [465, 0]
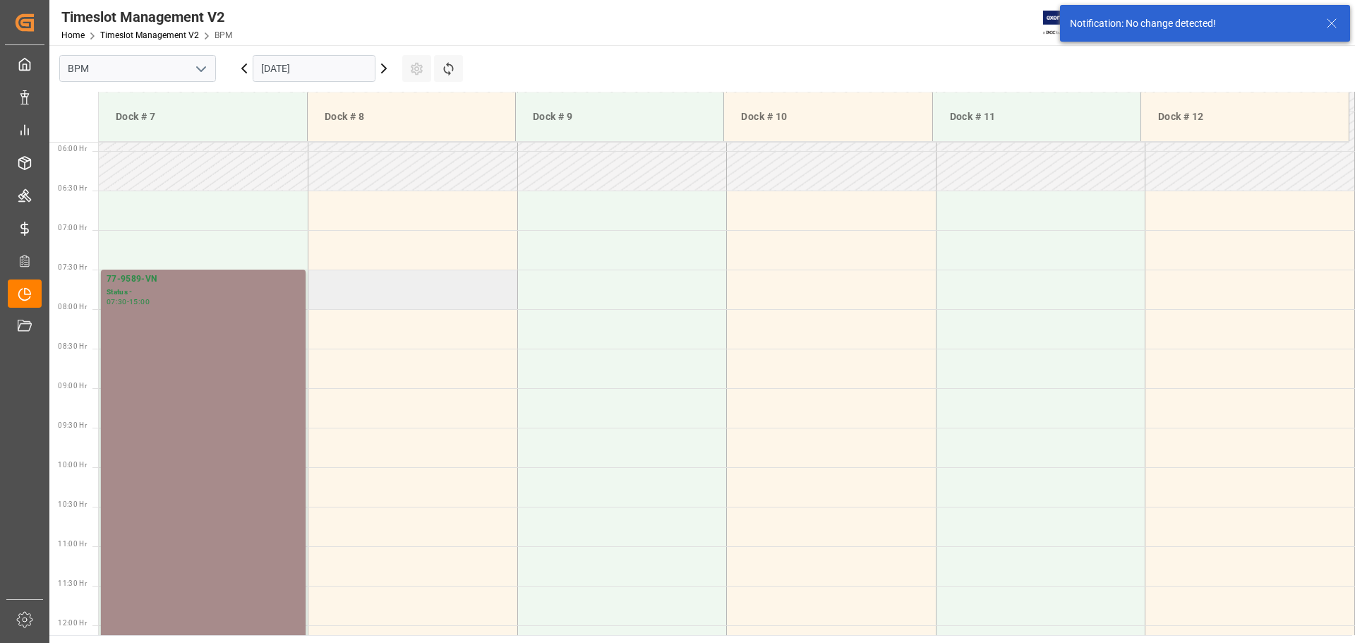
click at [360, 301] on td at bounding box center [413, 290] width 210 height 40
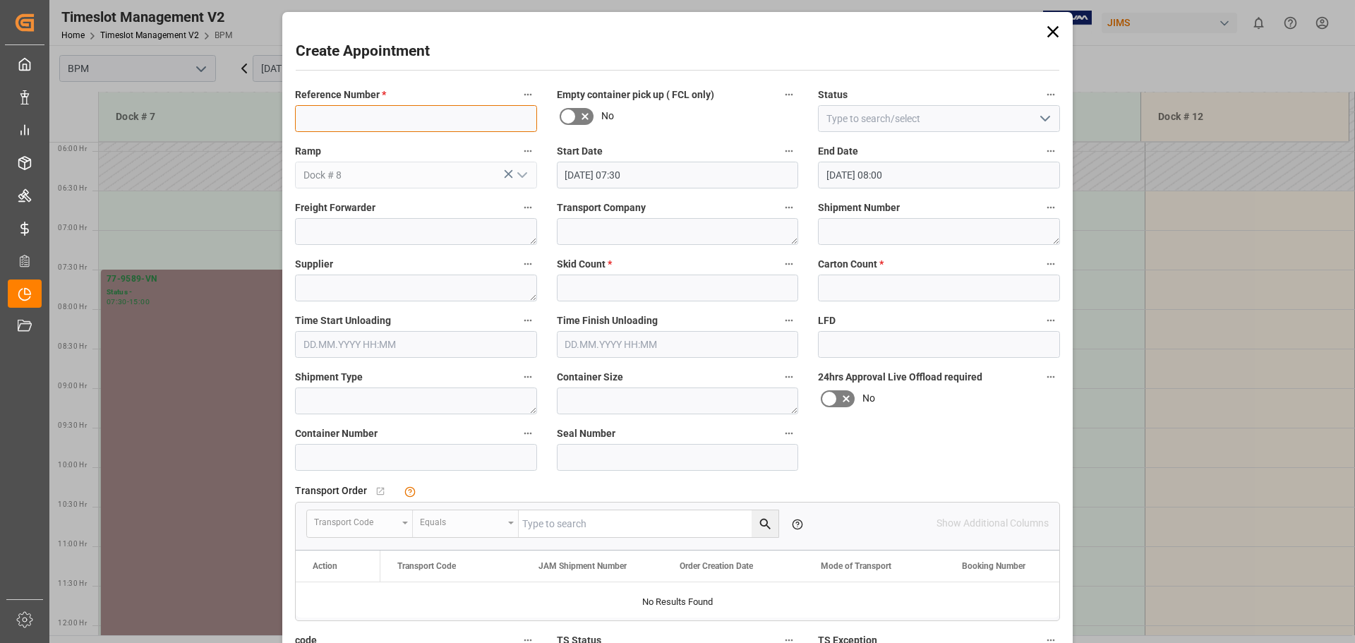
click at [410, 119] on input at bounding box center [416, 118] width 242 height 27
type input "77-9615-VN"
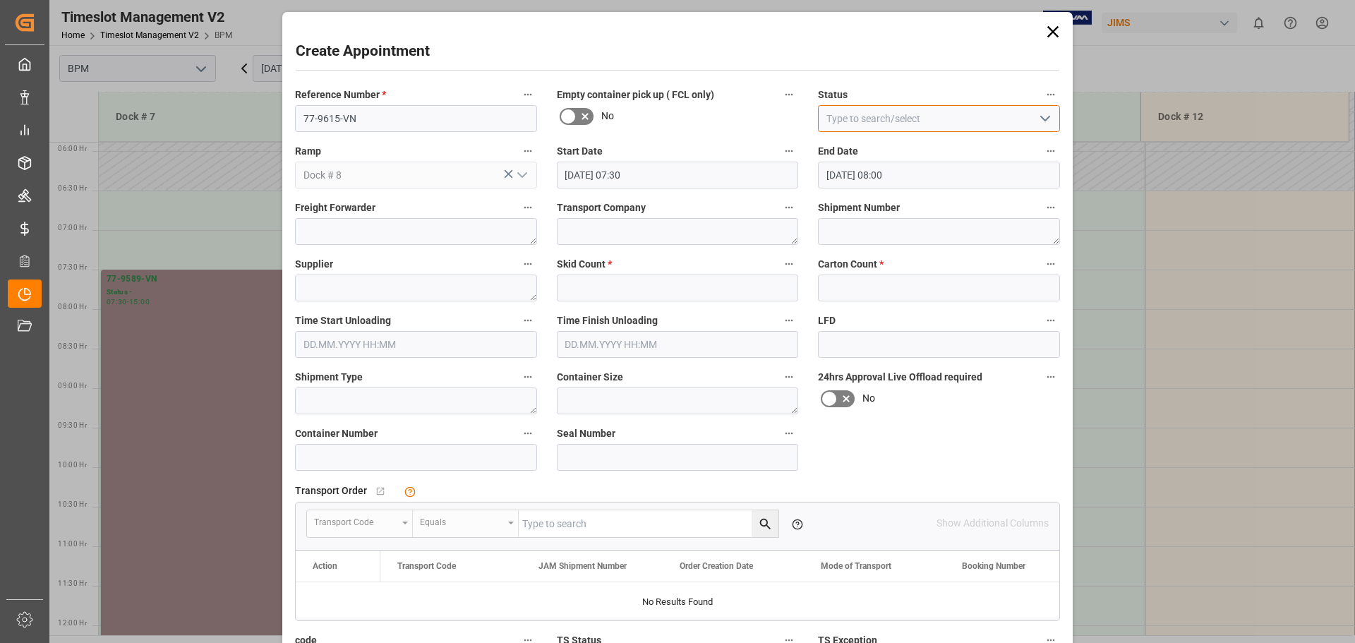
click at [907, 122] on input at bounding box center [939, 118] width 242 height 27
click at [1037, 121] on icon "open menu" at bounding box center [1045, 118] width 17 height 17
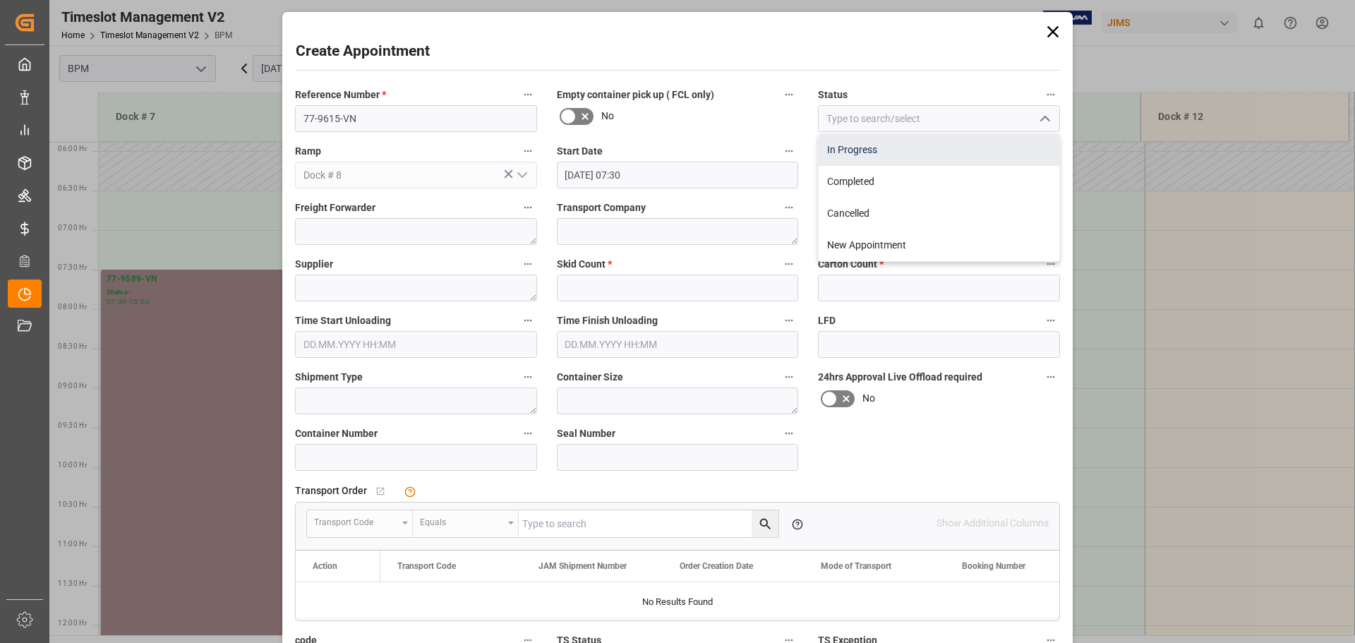
click at [1002, 159] on div "In Progress" at bounding box center [938, 150] width 241 height 32
type input "In Progress"
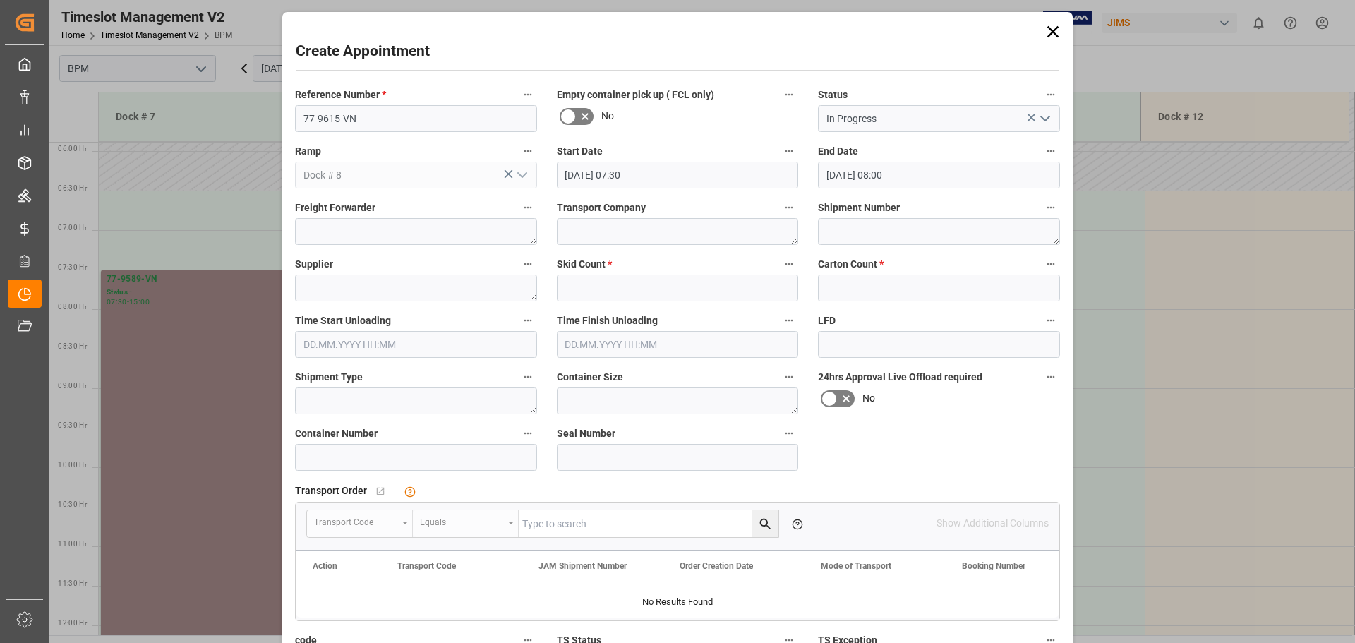
click at [939, 176] on input "[DATE] 08:00" at bounding box center [939, 175] width 242 height 27
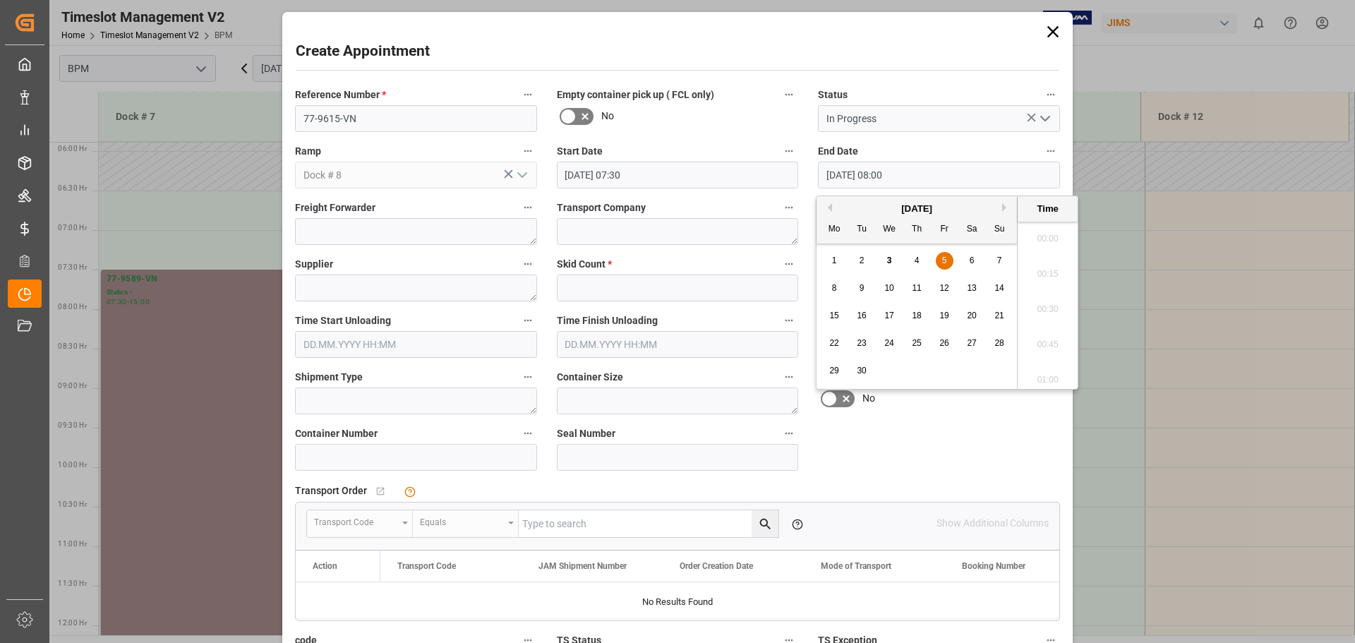
scroll to position [1063, 0]
click at [943, 258] on span "5" at bounding box center [944, 260] width 5 height 10
click at [1055, 232] on li "07:30" at bounding box center [1047, 234] width 60 height 35
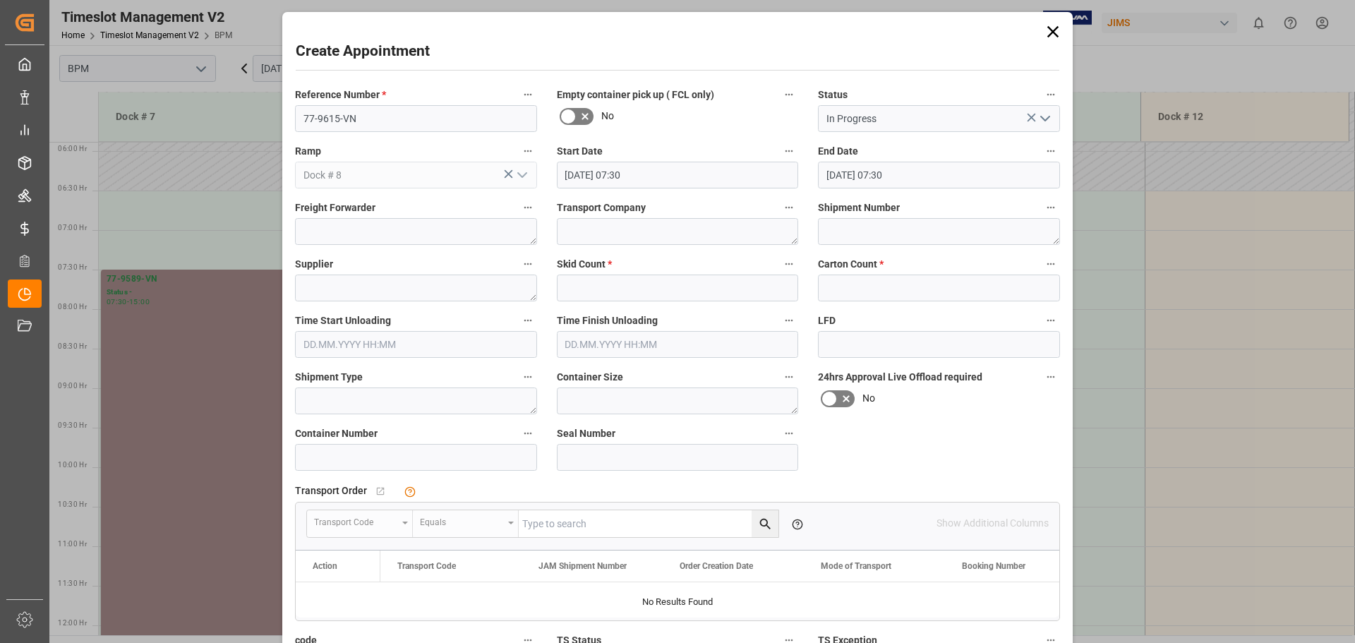
click at [913, 174] on input "[DATE] 07:30" at bounding box center [939, 175] width 242 height 27
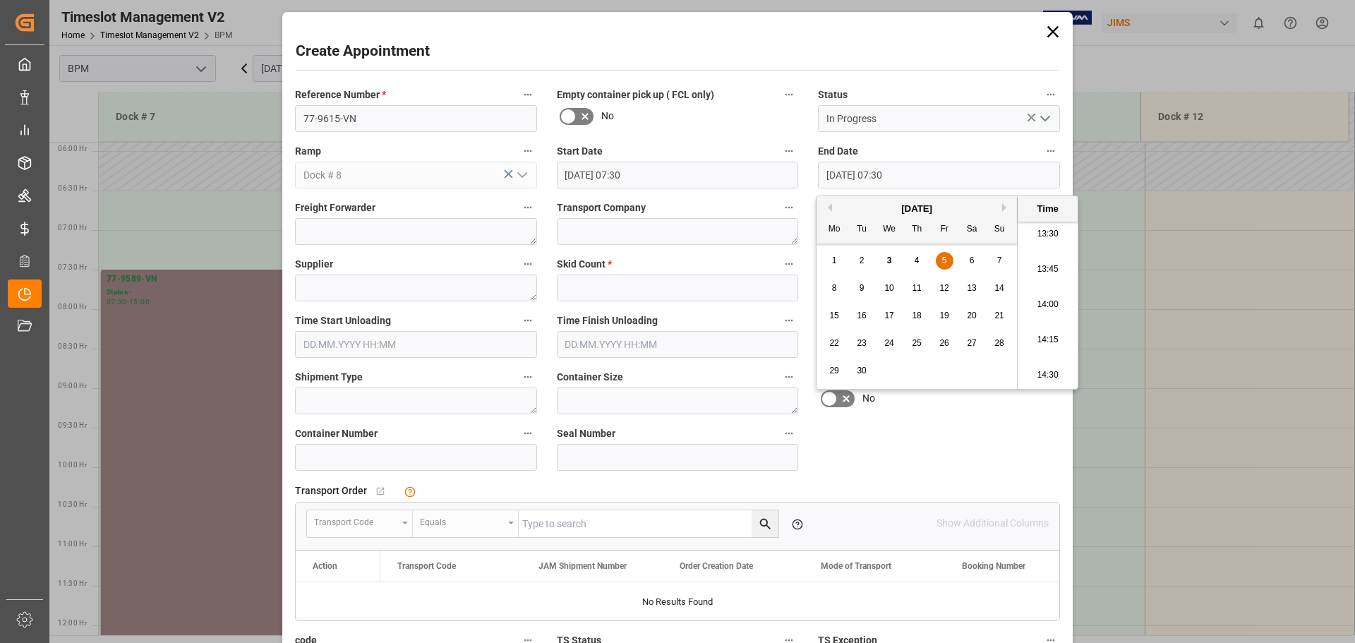
scroll to position [1981, 0]
click at [1043, 377] on li "15:00" at bounding box center [1047, 375] width 60 height 35
type input "[DATE] 15:00"
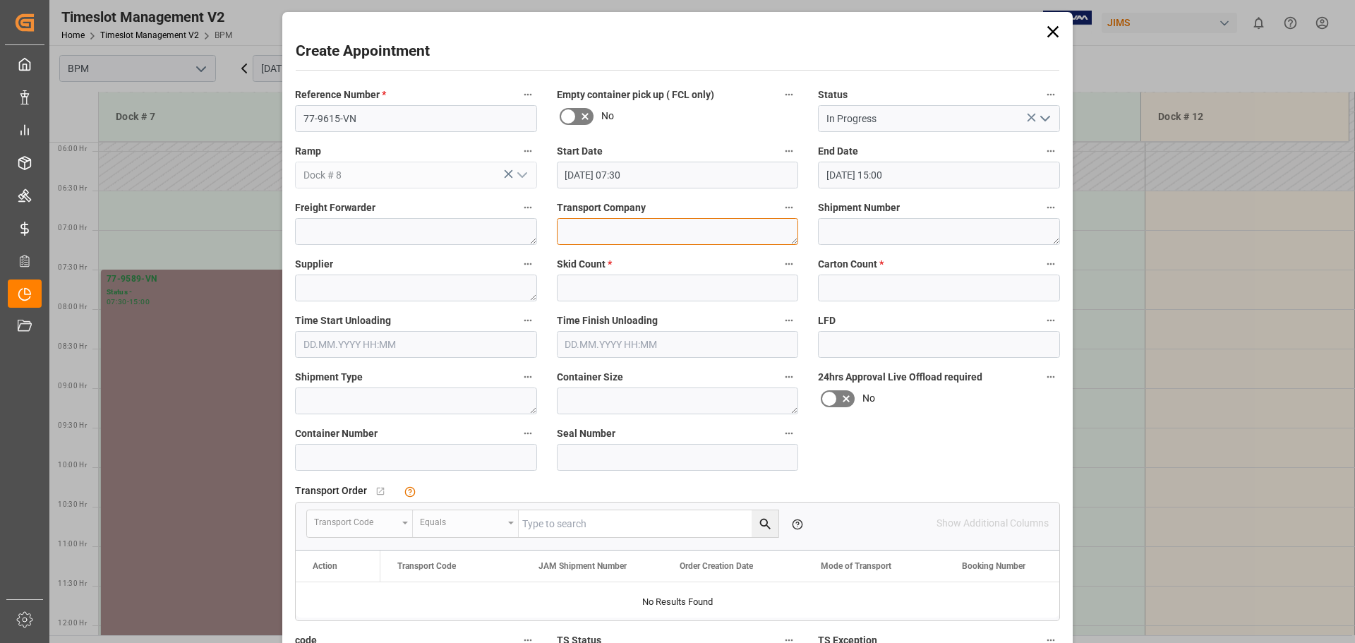
click at [586, 238] on textarea at bounding box center [678, 231] width 242 height 27
type textarea "CP"
click at [878, 216] on label "Shipment Number" at bounding box center [939, 208] width 242 height 20
click at [1041, 216] on button "Shipment Number" at bounding box center [1050, 207] width 18 height 18
click at [883, 232] on div at bounding box center [677, 321] width 1355 height 643
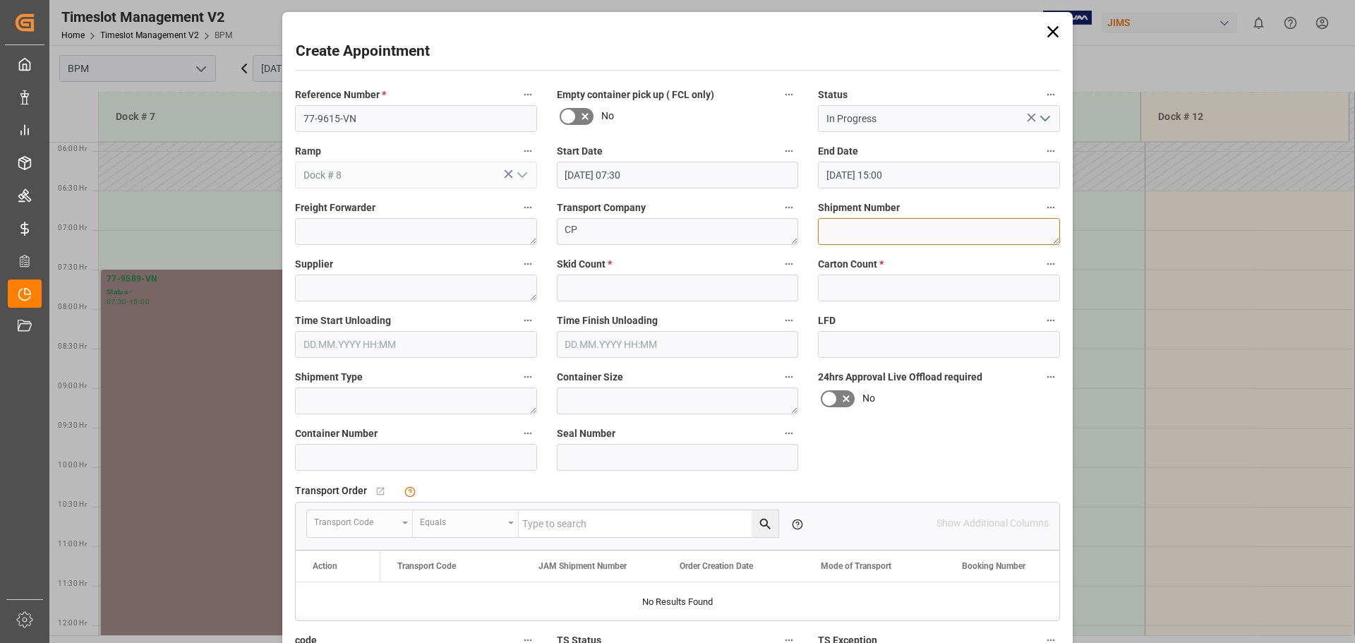
click at [880, 240] on textarea at bounding box center [939, 231] width 242 height 27
type textarea "72259"
click at [442, 291] on textarea at bounding box center [416, 287] width 242 height 27
type textarea "[PERSON_NAME]"
click at [690, 288] on input "text" at bounding box center [678, 287] width 242 height 27
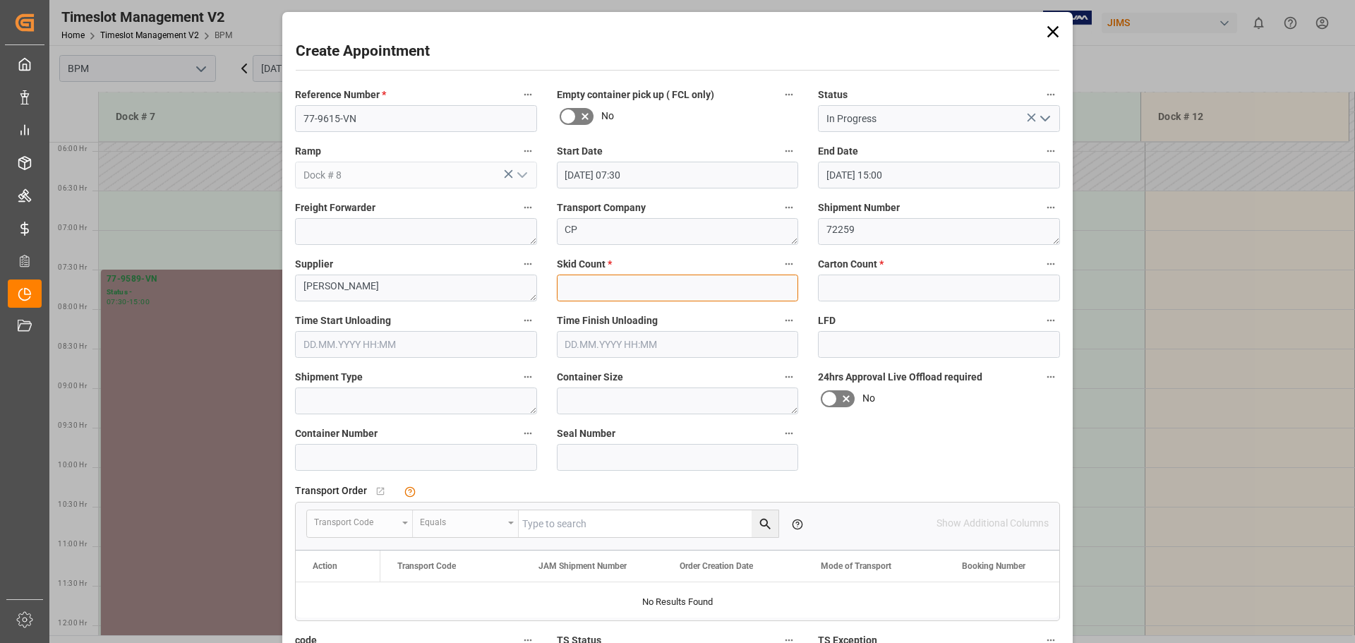
type input "0"
click at [915, 294] on input "text" at bounding box center [939, 287] width 242 height 27
type input "1150"
click at [365, 342] on input "text" at bounding box center [416, 344] width 242 height 27
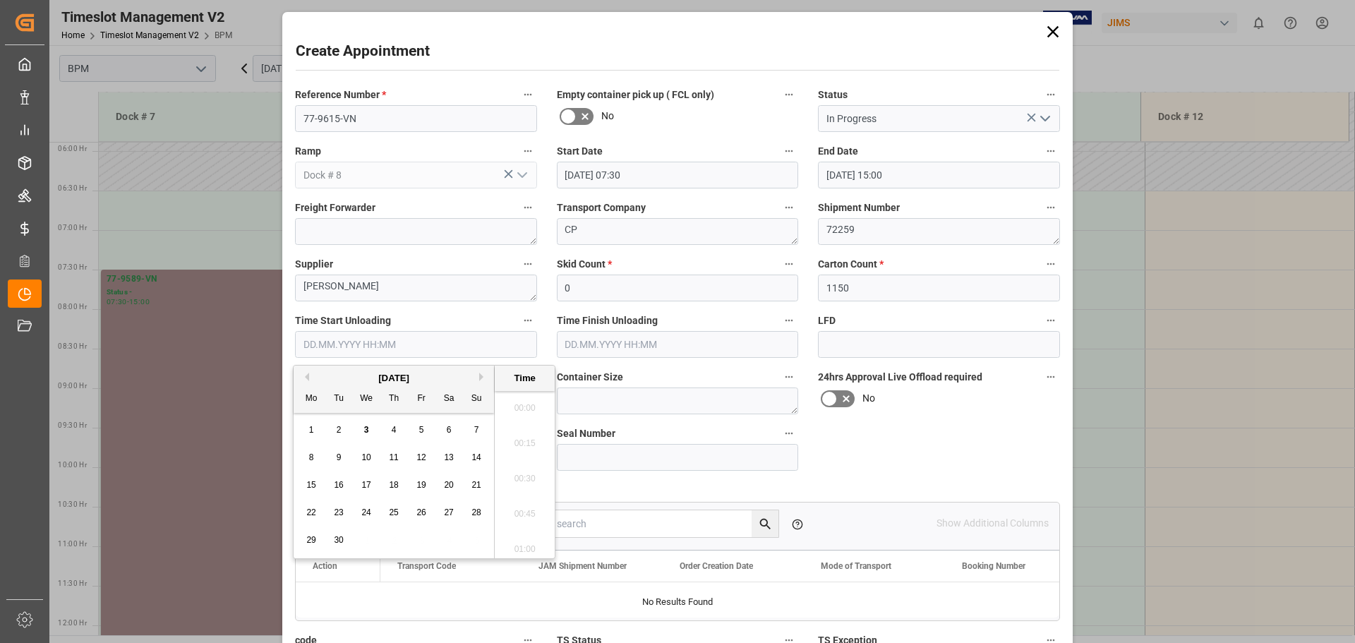
scroll to position [2475, 0]
click at [337, 375] on div "[DATE]" at bounding box center [394, 378] width 200 height 14
click at [418, 430] on div "5" at bounding box center [422, 430] width 18 height 17
click at [526, 409] on li "07:30" at bounding box center [525, 403] width 60 height 35
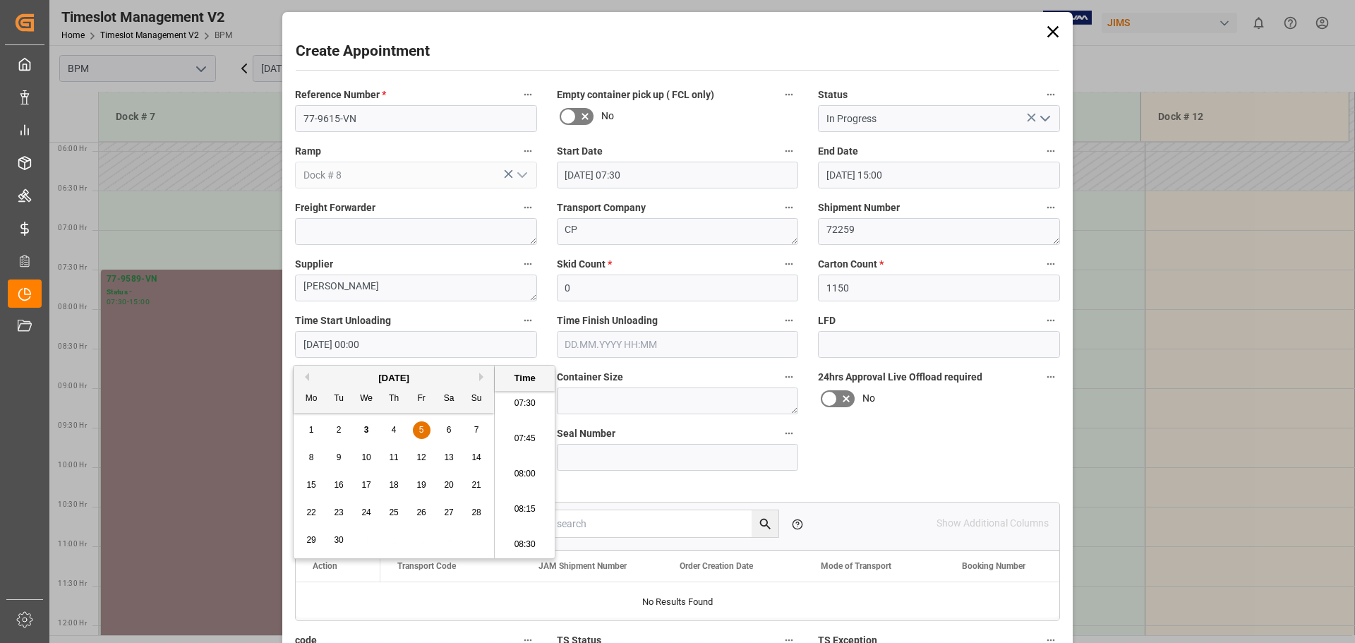
type input "[DATE] 07:30"
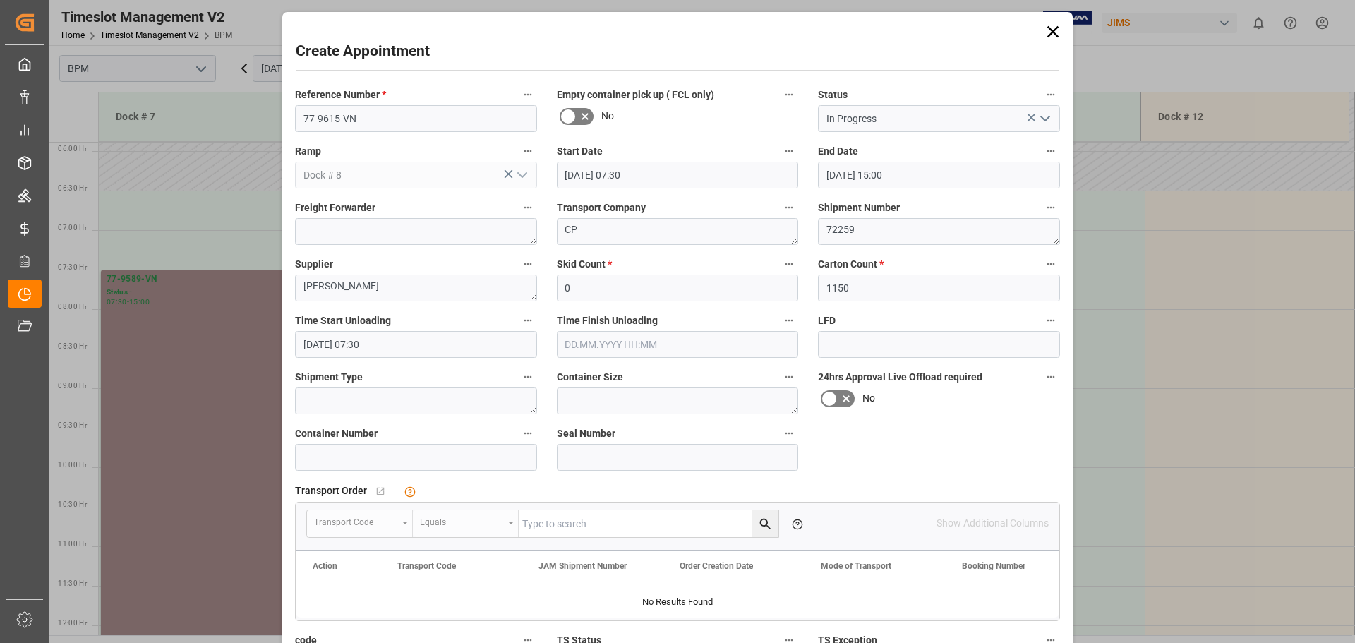
click at [687, 354] on input "text" at bounding box center [678, 344] width 242 height 27
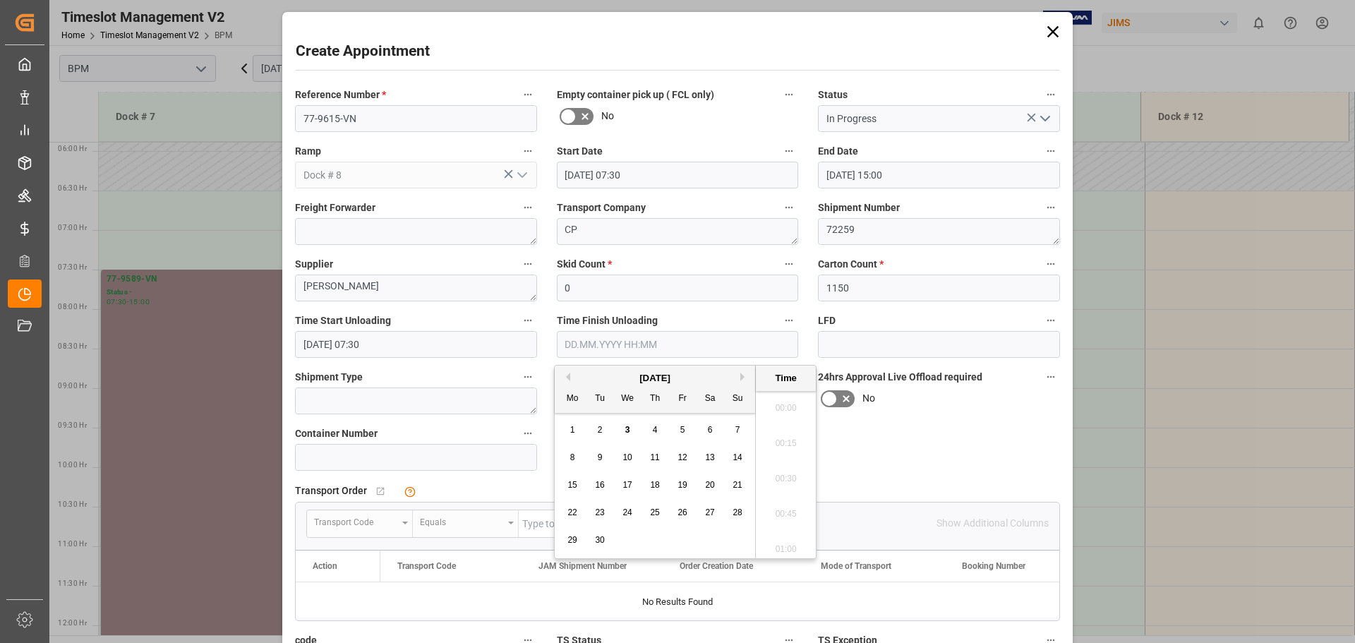
scroll to position [2475, 0]
click at [587, 378] on div "[DATE]" at bounding box center [655, 378] width 200 height 14
click at [685, 433] on div "5" at bounding box center [683, 430] width 18 height 17
click at [786, 472] on li "12:00" at bounding box center [786, 474] width 60 height 35
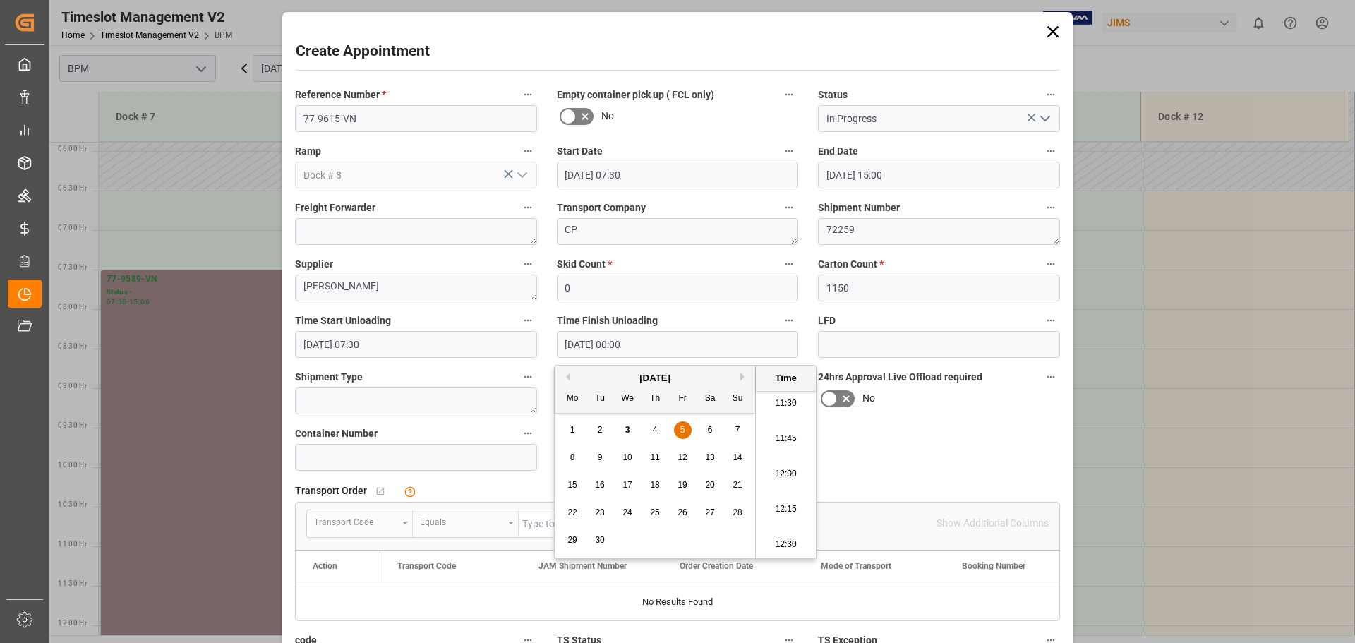
type input "[DATE] 12:00"
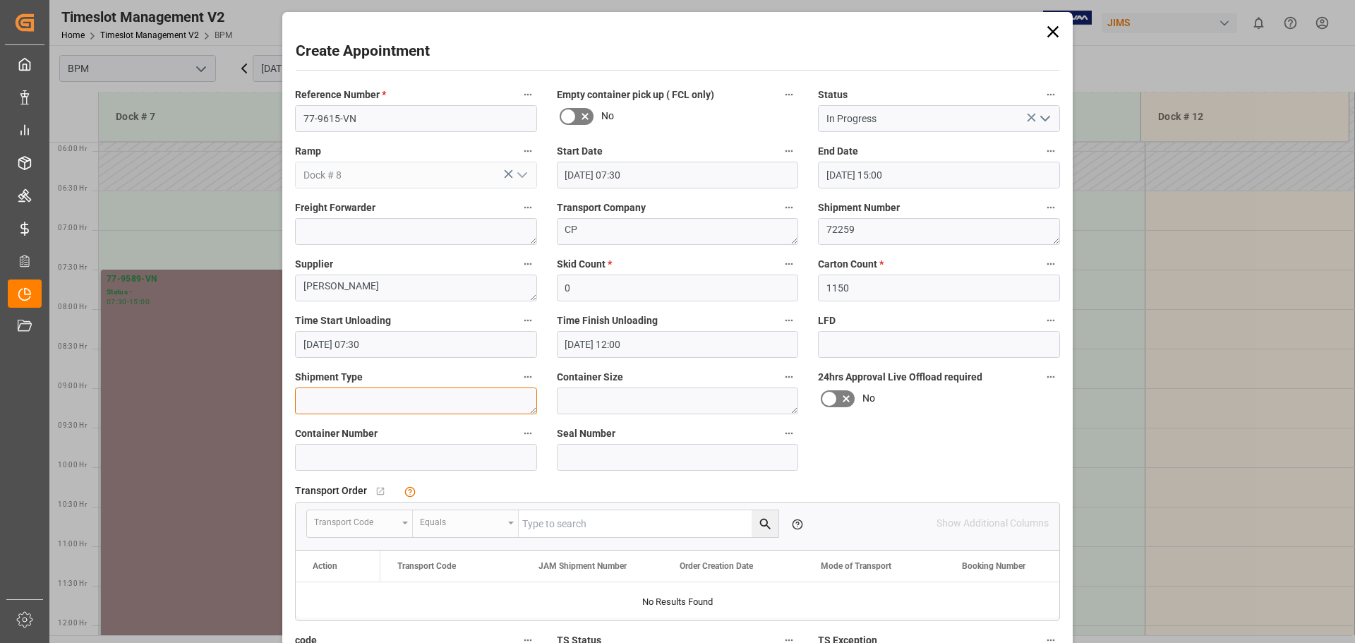
click at [367, 413] on textarea at bounding box center [416, 400] width 242 height 27
type textarea "40FT"
click at [591, 399] on textarea at bounding box center [678, 400] width 242 height 27
type textarea "40FT"
click at [374, 471] on div "Container Number" at bounding box center [416, 447] width 262 height 56
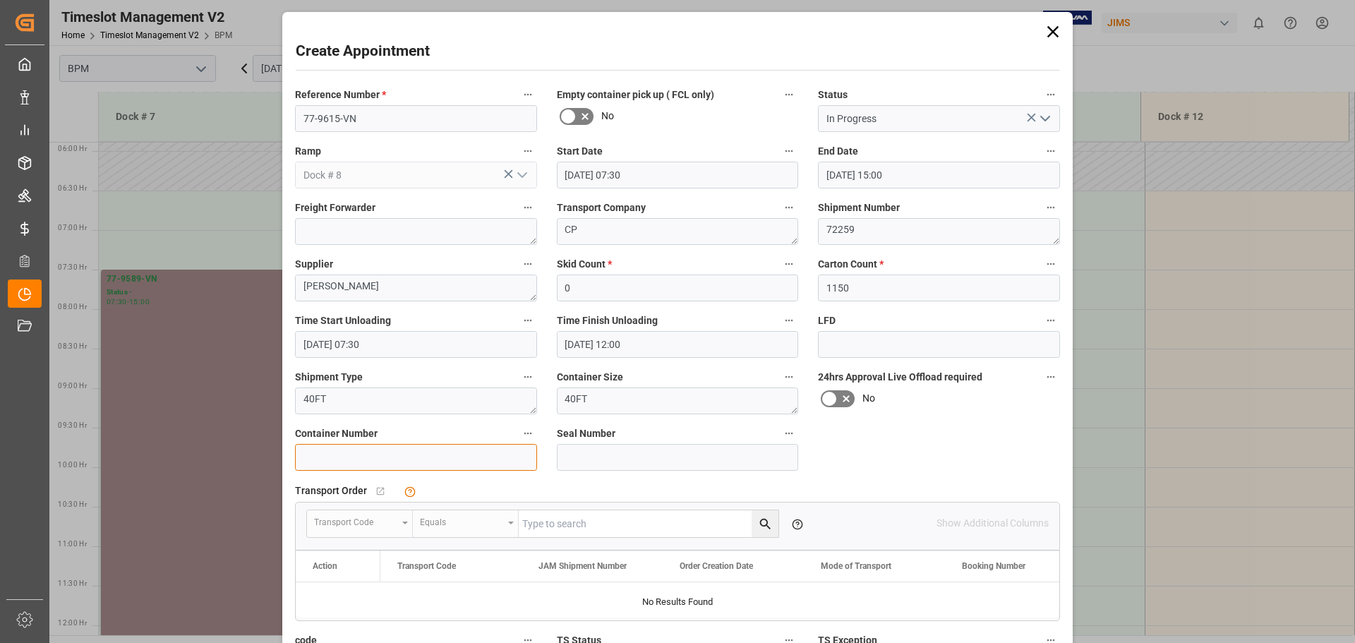
click at [385, 463] on input at bounding box center [416, 457] width 242 height 27
type input "EGHU9112112"
click at [593, 457] on input at bounding box center [678, 457] width 242 height 27
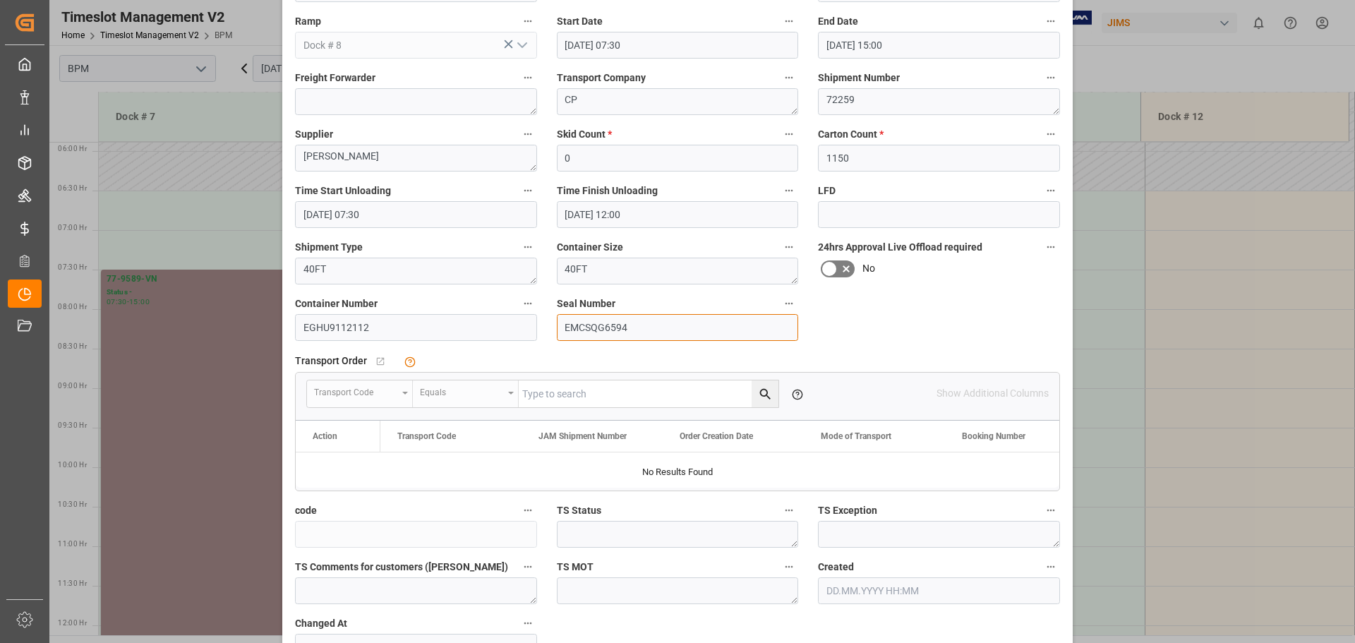
scroll to position [219, 0]
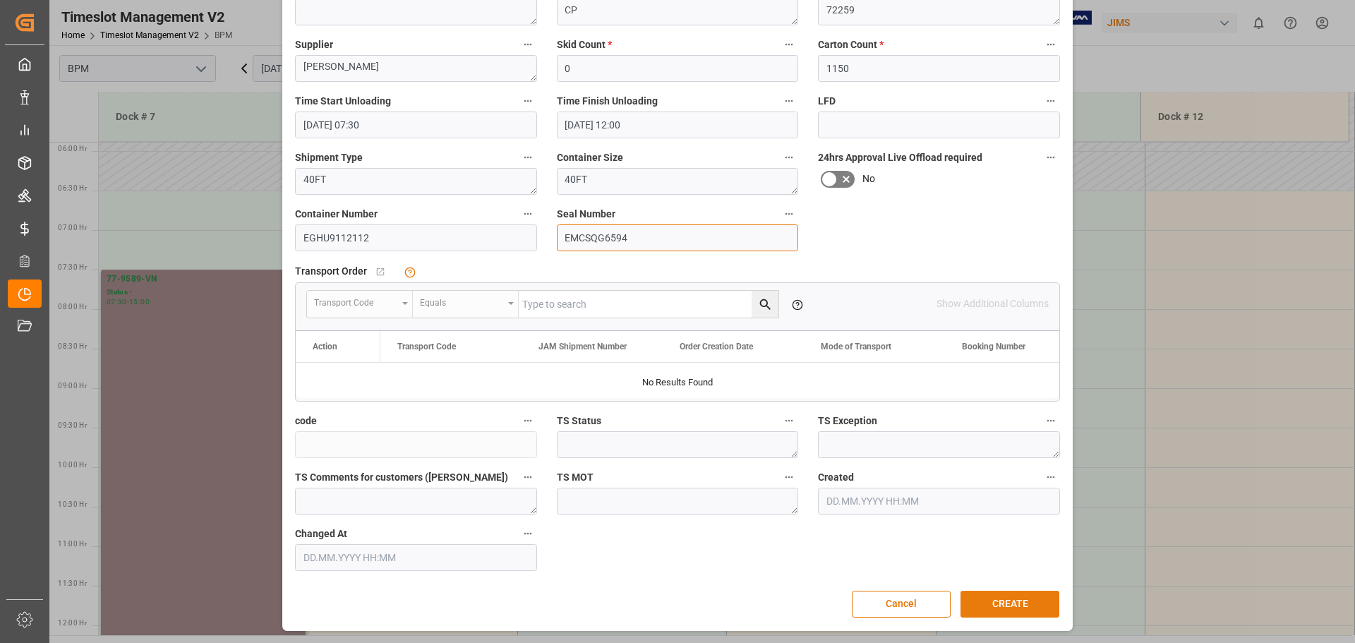
type input "EMCSQG6594"
click at [1029, 610] on button "CREATE" at bounding box center [1009, 604] width 99 height 27
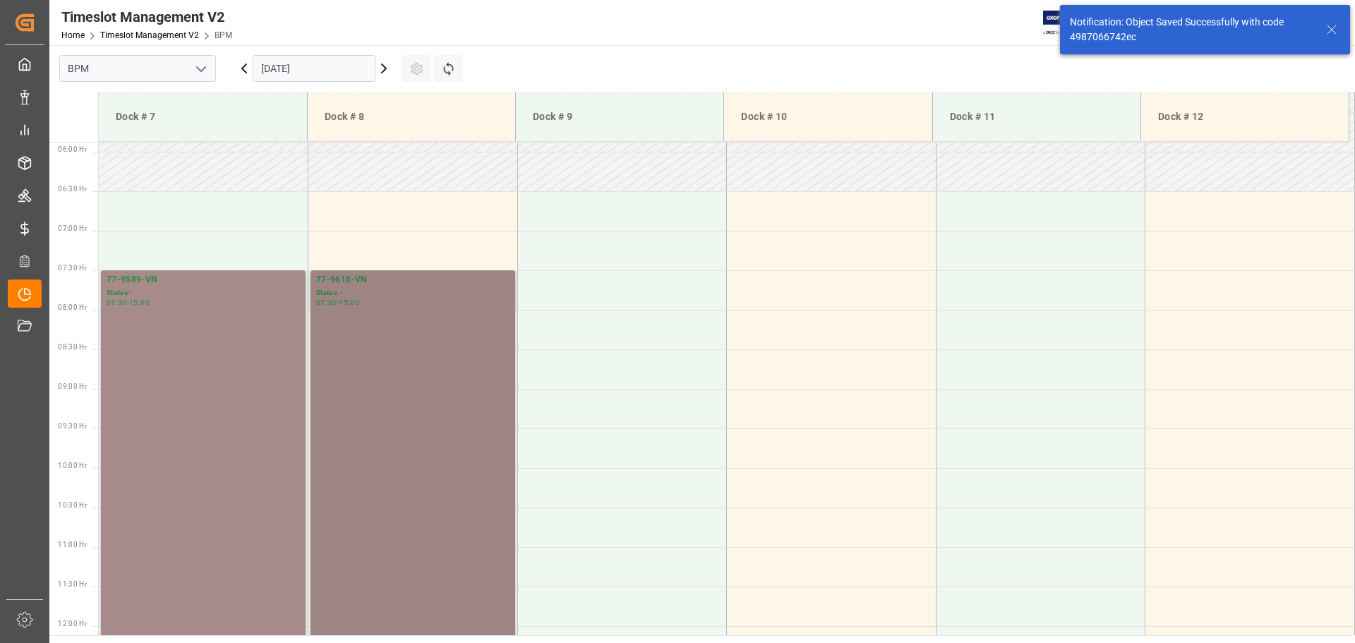
scroll to position [465, 0]
click at [464, 454] on div "77-9615-VN Status - 07:30 - 15:00" at bounding box center [412, 565] width 193 height 586
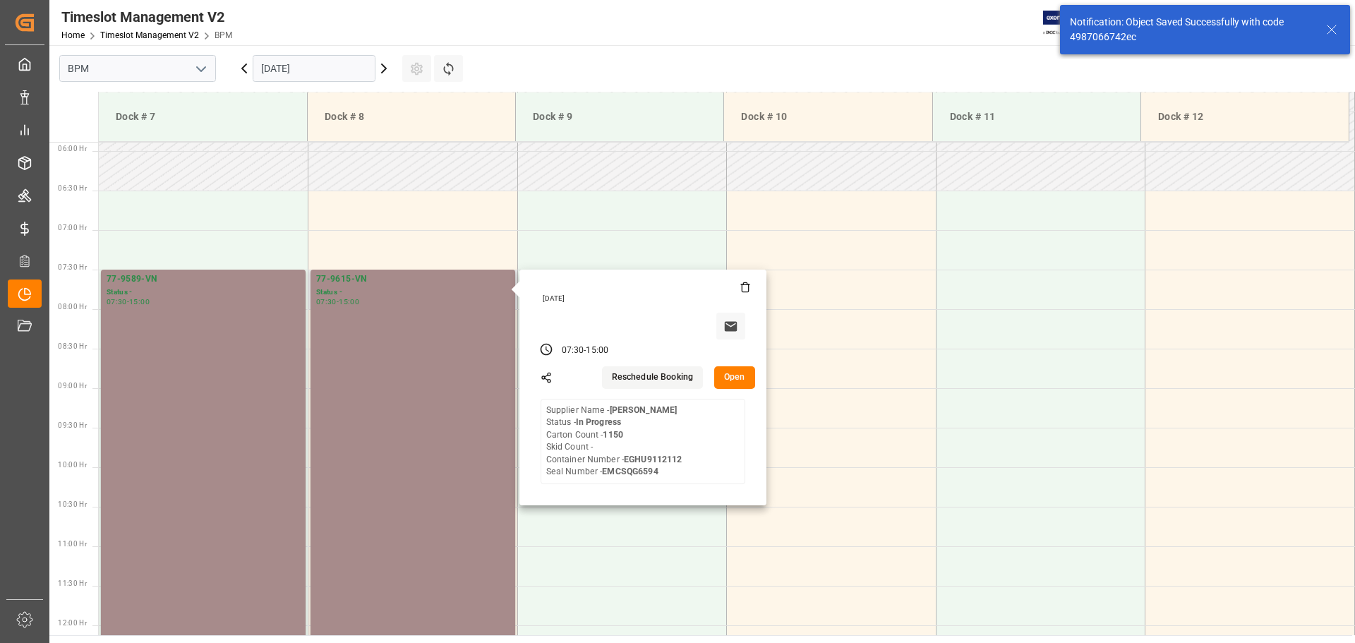
click at [742, 379] on button "Open" at bounding box center [734, 377] width 41 height 23
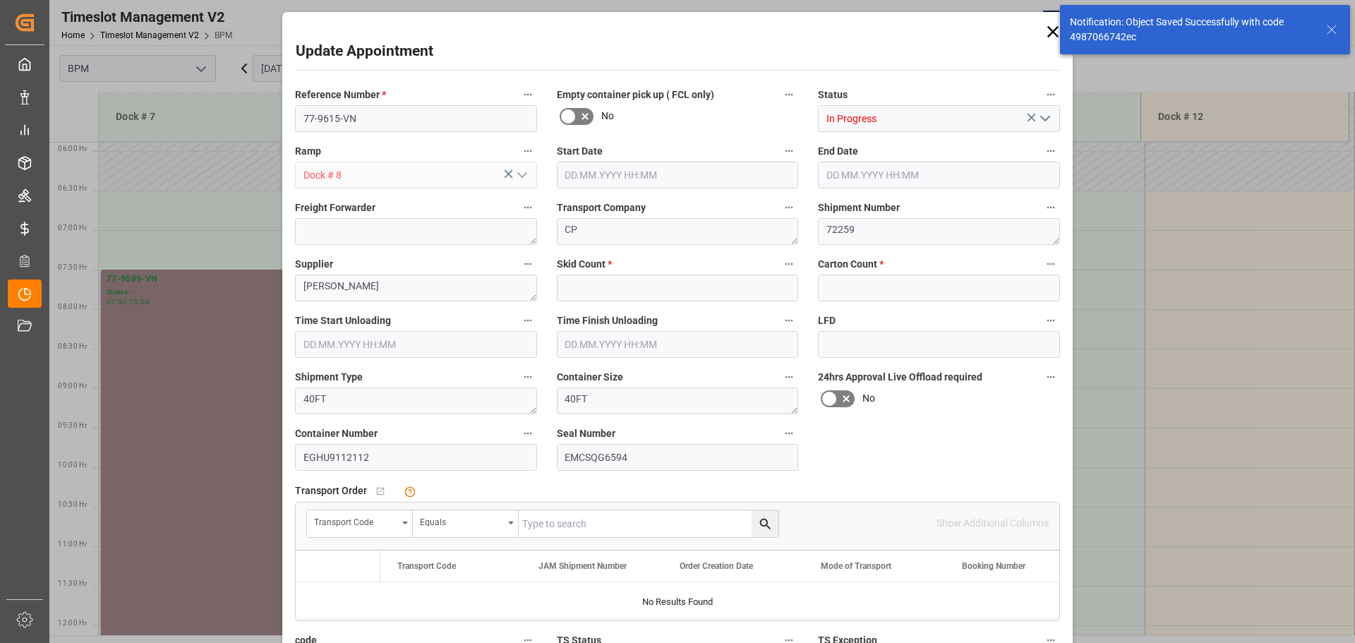
type input "0"
type input "1150"
type input "[DATE] 07:30"
type input "[DATE] 15:00"
type input "[DATE] 07:30"
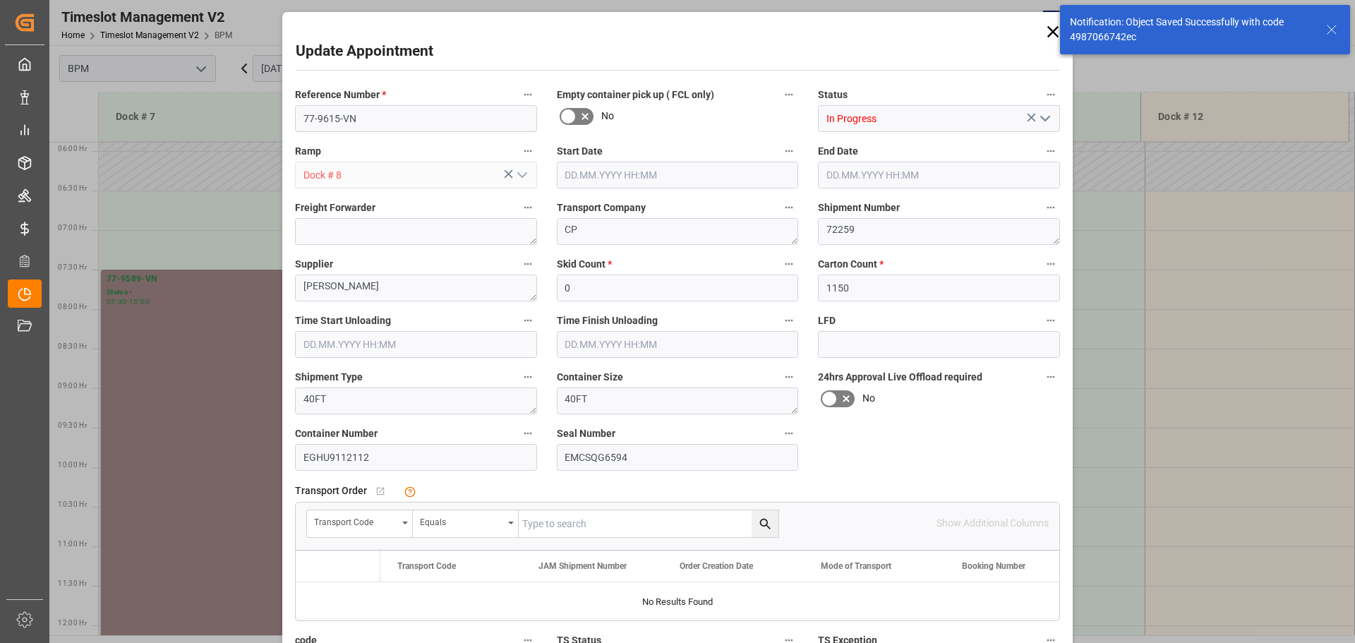
type input "[DATE] 12:00"
type input "[DATE] 22:08"
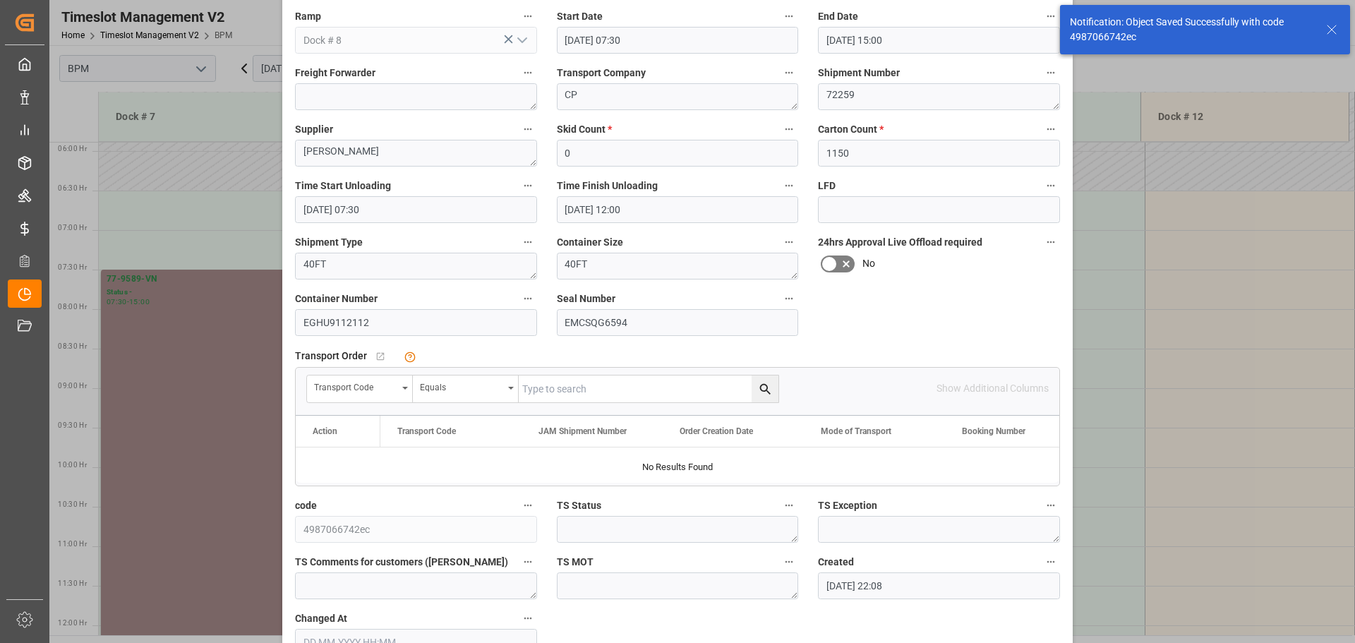
scroll to position [141, 0]
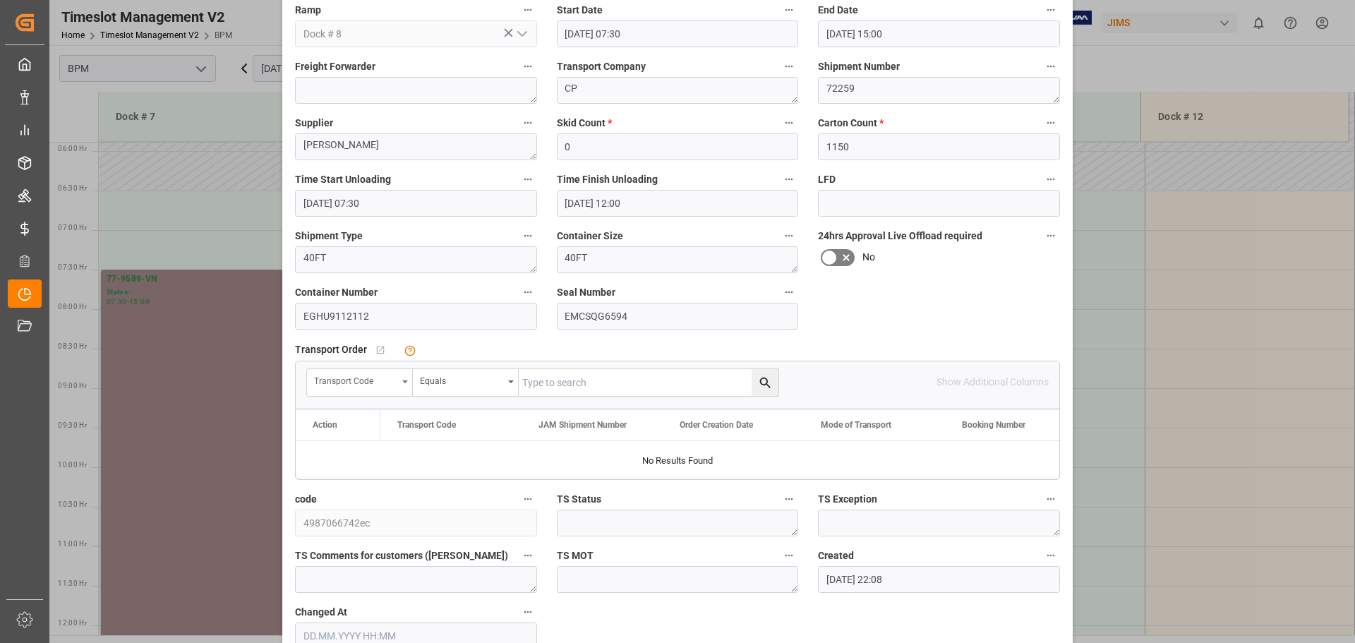
click at [402, 380] on icon "open menu" at bounding box center [405, 381] width 6 height 3
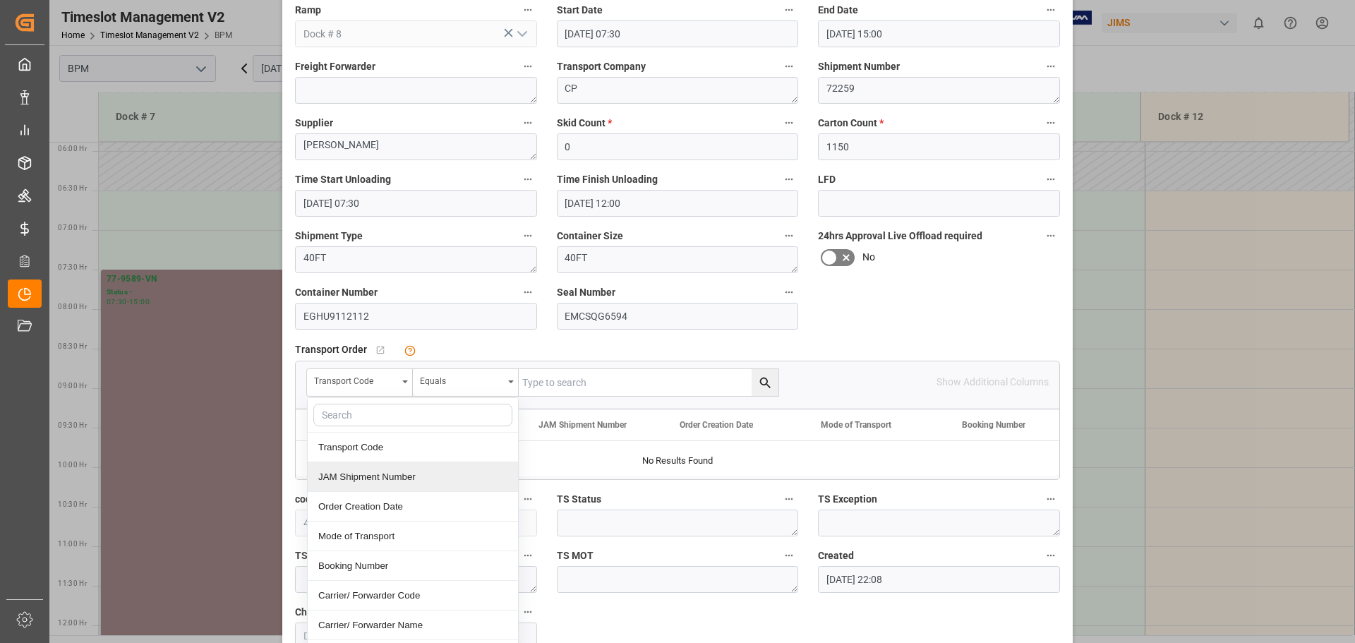
click at [346, 472] on div "JAM Shipment Number" at bounding box center [413, 477] width 210 height 30
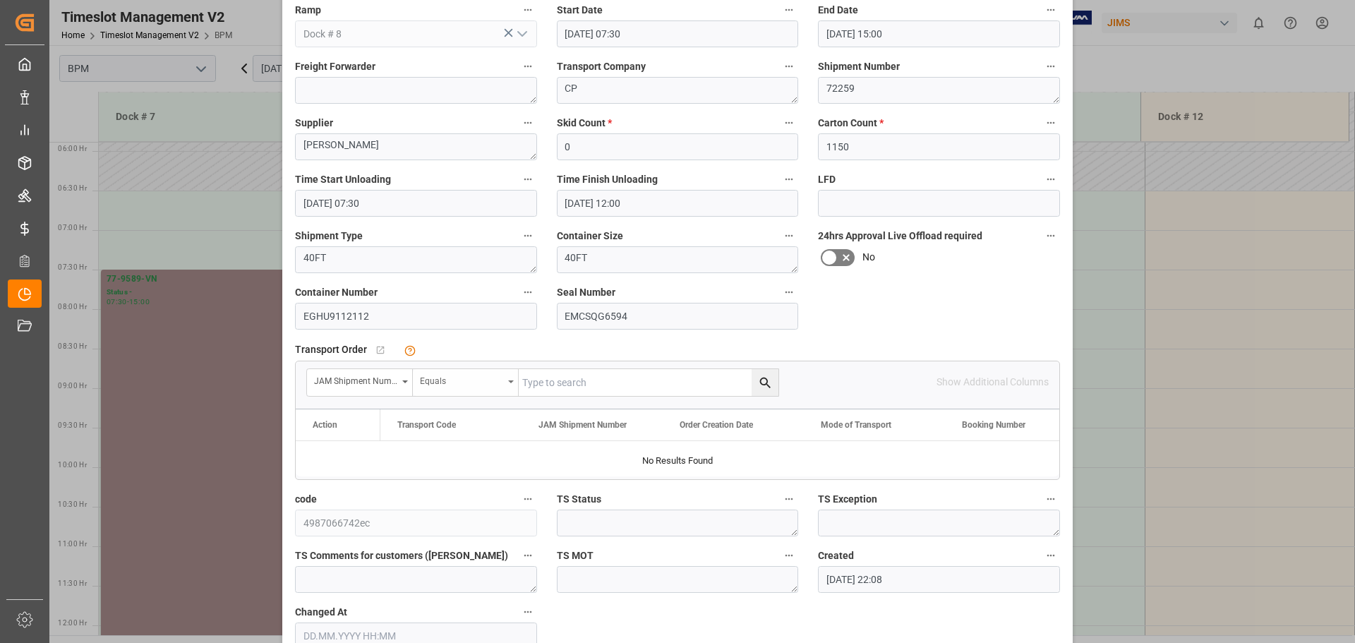
click at [473, 389] on div "Equals" at bounding box center [466, 382] width 106 height 27
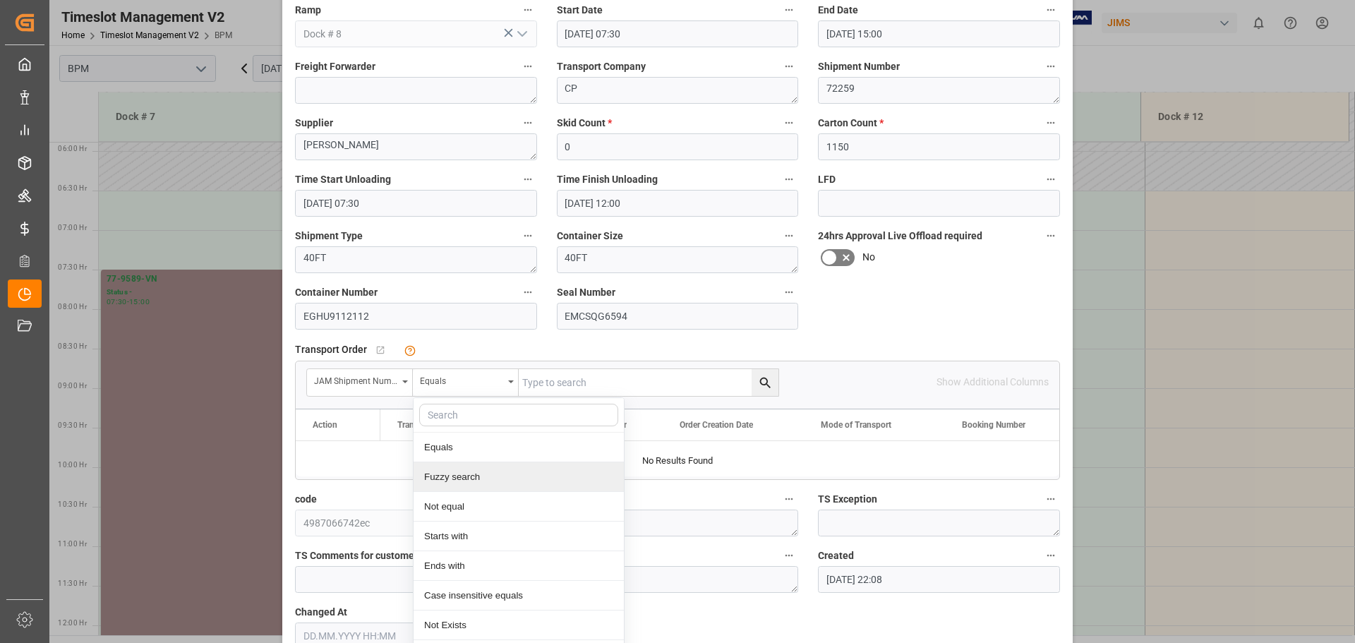
drag, startPoint x: 478, startPoint y: 479, endPoint x: 491, endPoint y: 469, distance: 16.7
click at [478, 479] on div "Fuzzy search" at bounding box center [518, 477] width 210 height 30
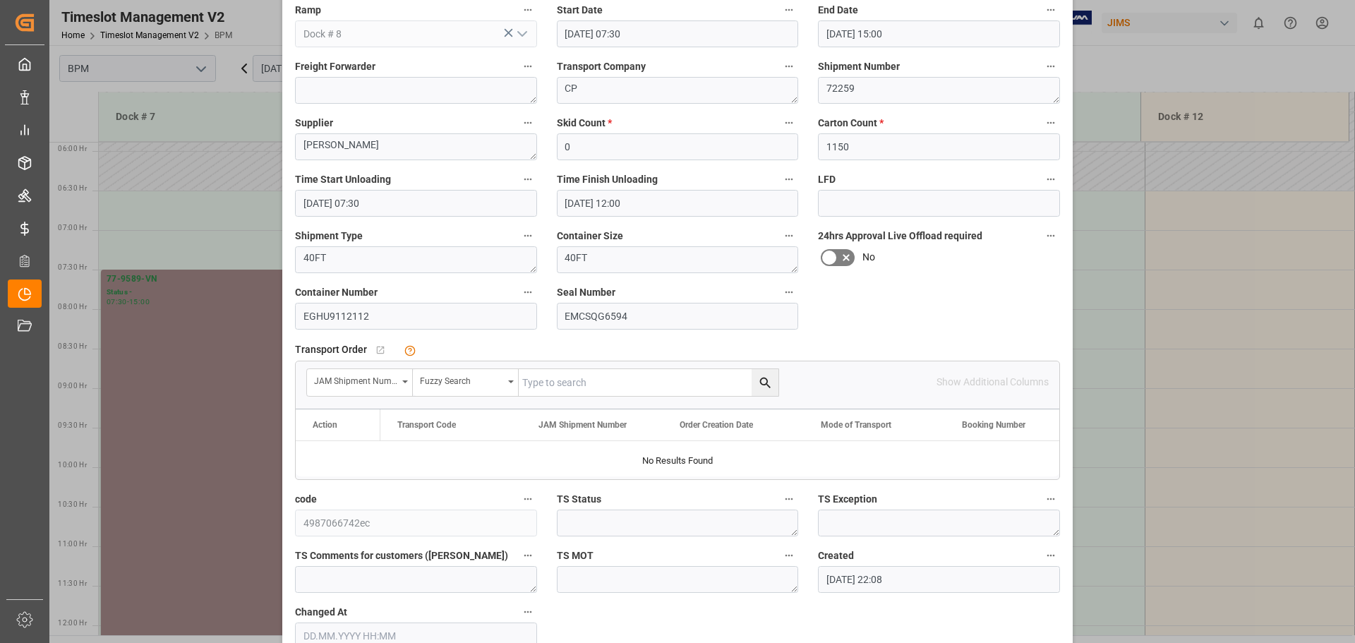
click at [569, 377] on input "text" at bounding box center [649, 382] width 260 height 27
type input "72259"
click at [766, 385] on icon "search button" at bounding box center [765, 382] width 15 height 15
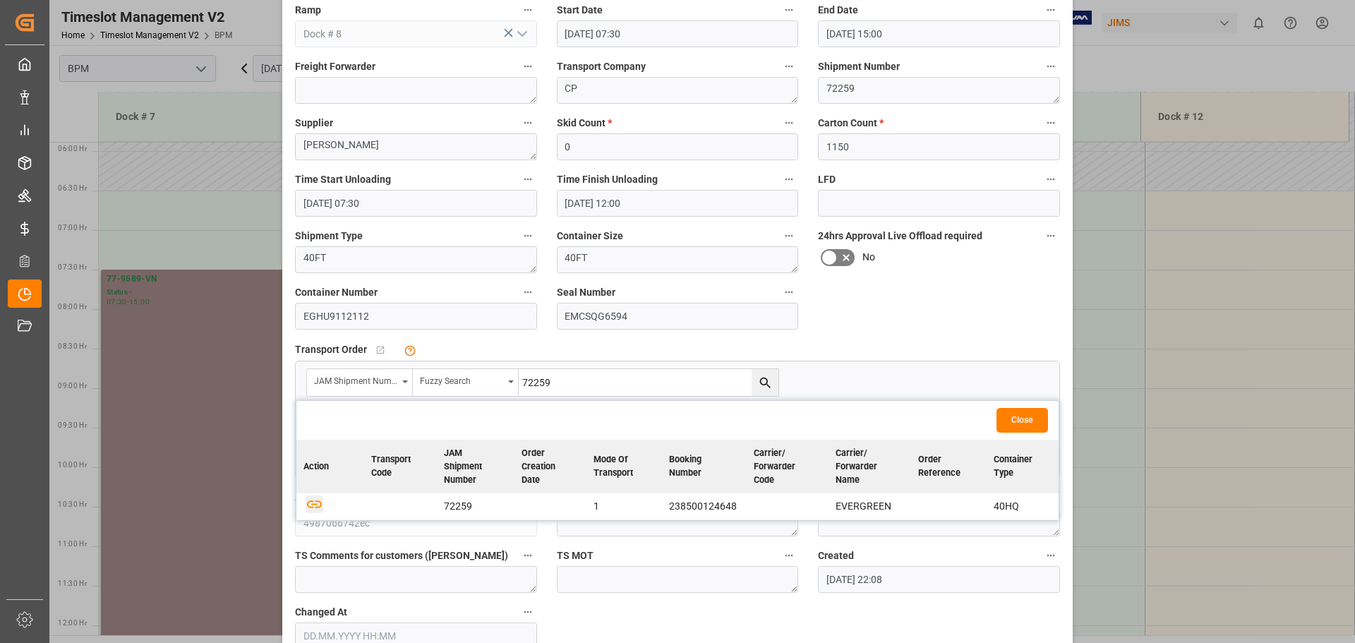
click at [318, 504] on icon "button" at bounding box center [315, 504] width 18 height 18
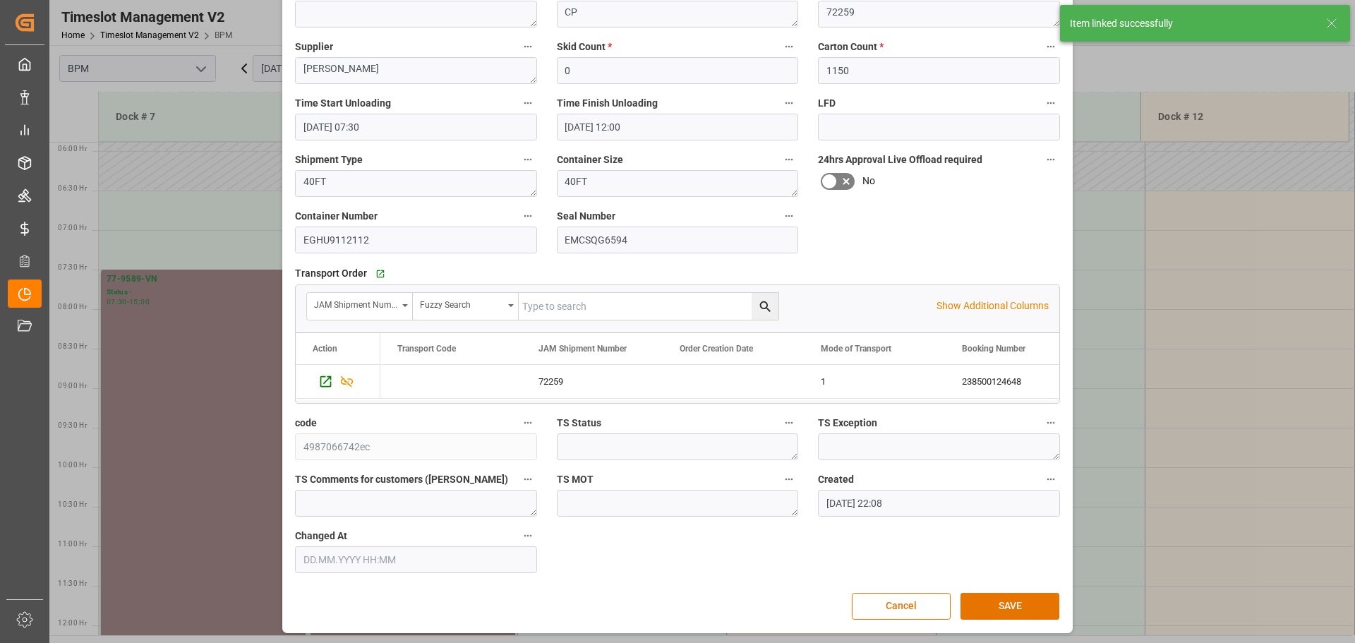
scroll to position [219, 0]
click at [992, 606] on button "SAVE" at bounding box center [1009, 604] width 99 height 27
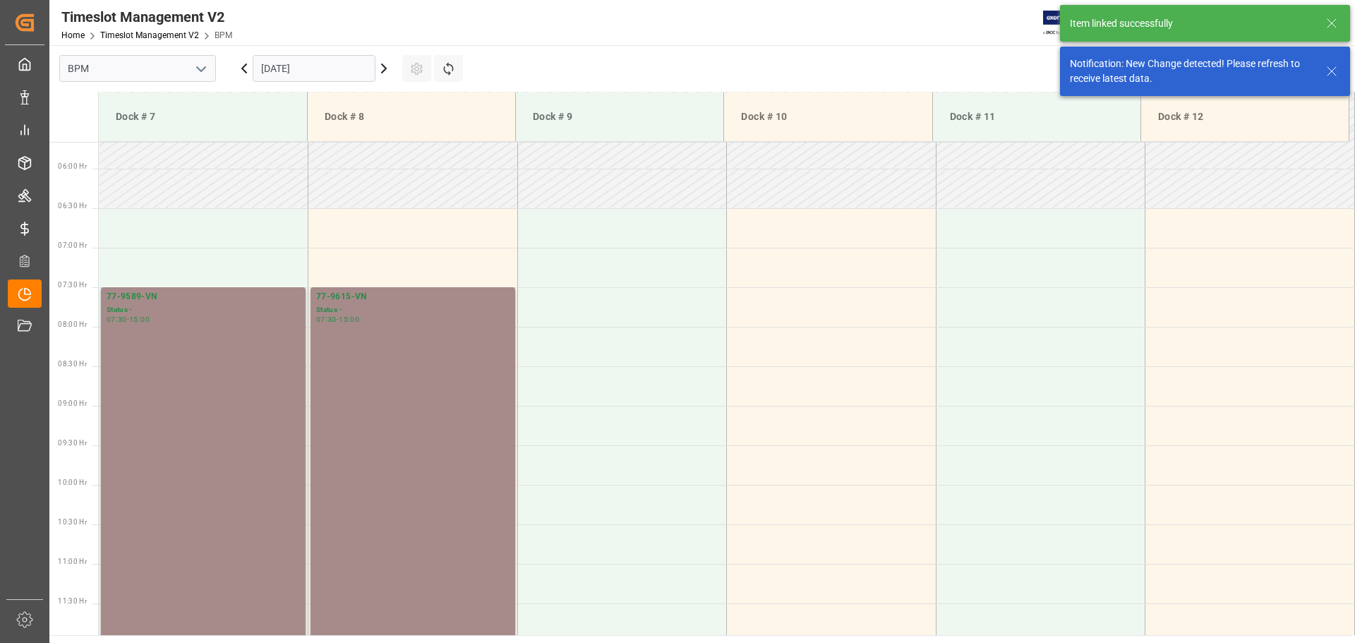
scroll to position [465, 0]
